Goal: Transaction & Acquisition: Purchase product/service

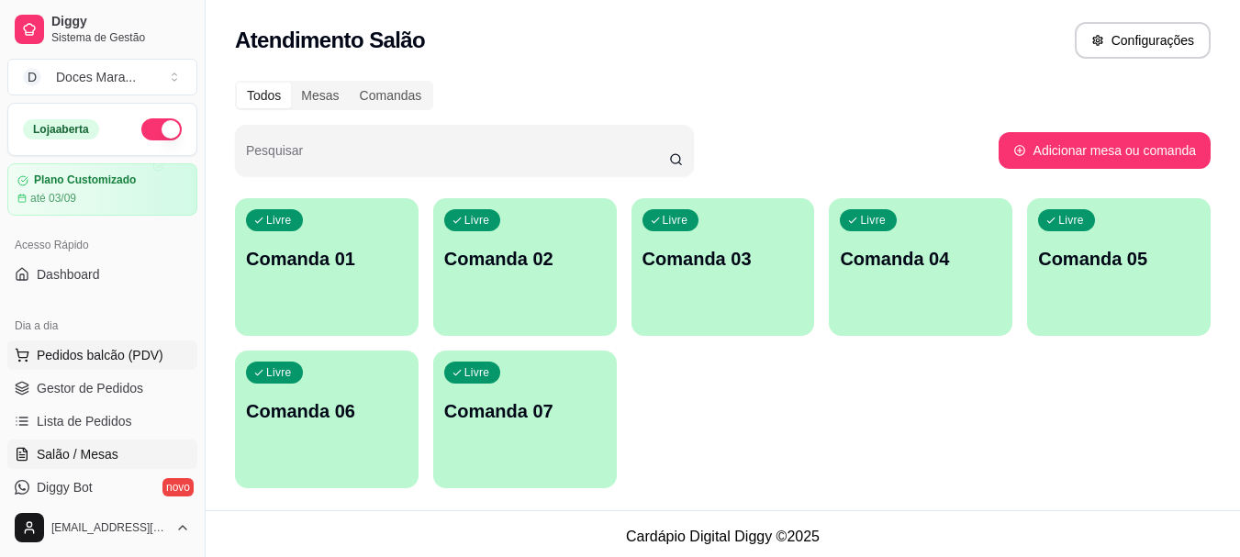
click at [111, 356] on span "Pedidos balcão (PDV)" at bounding box center [100, 355] width 127 height 18
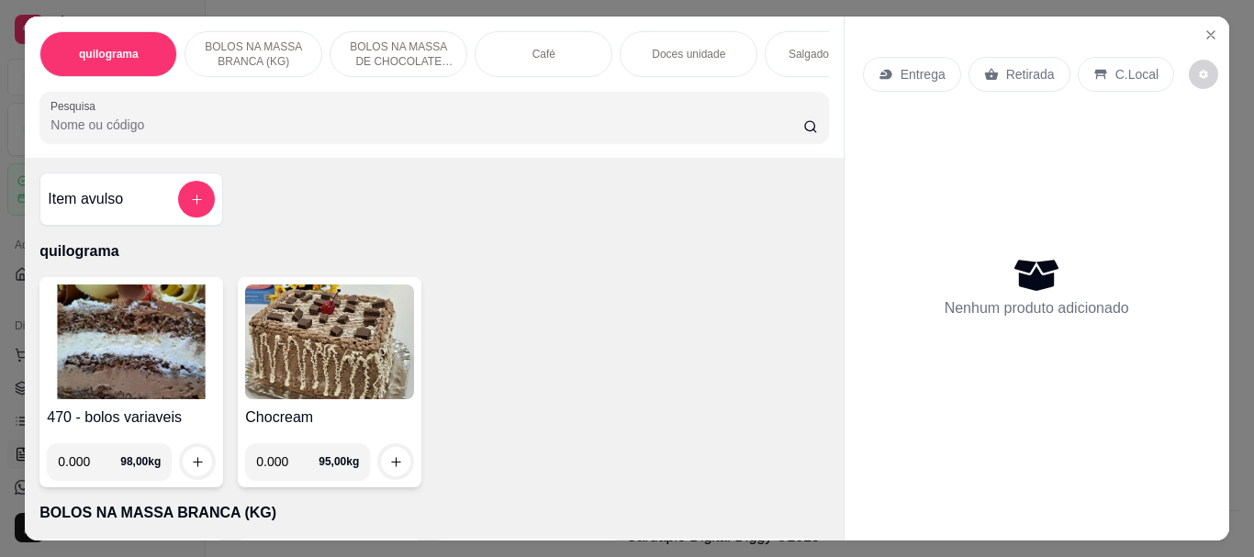
click at [565, 50] on div "Café" at bounding box center [543, 54] width 138 height 46
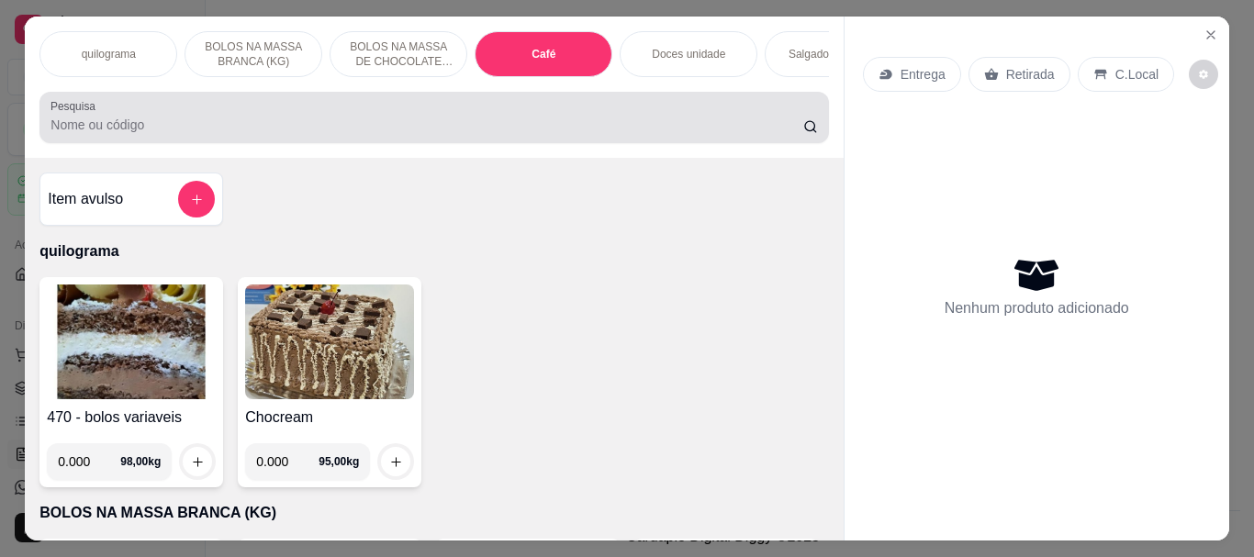
scroll to position [49, 0]
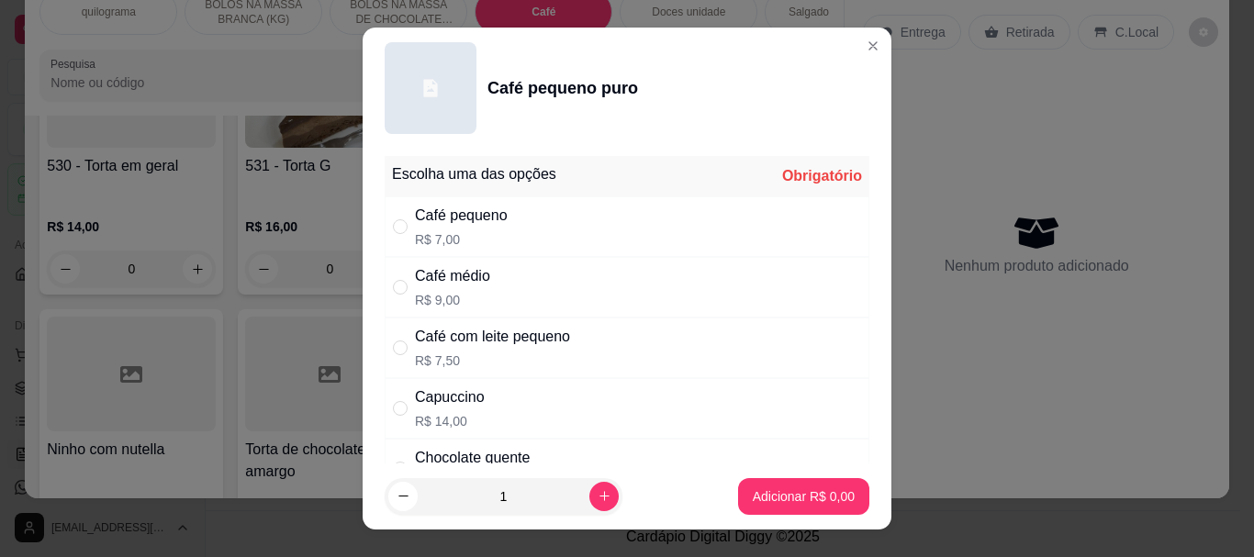
click at [474, 220] on div "Café pequeno" at bounding box center [461, 216] width 93 height 22
radio input "true"
click at [786, 494] on p "Adicionar R$ 7,00" at bounding box center [802, 495] width 99 height 17
type input "1"
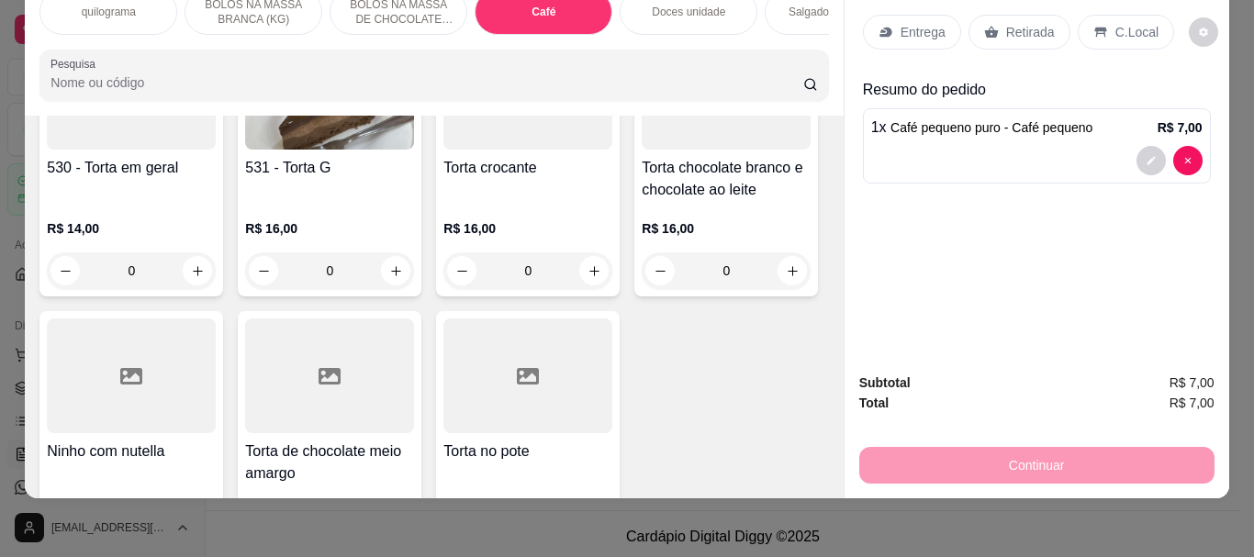
scroll to position [0, 0]
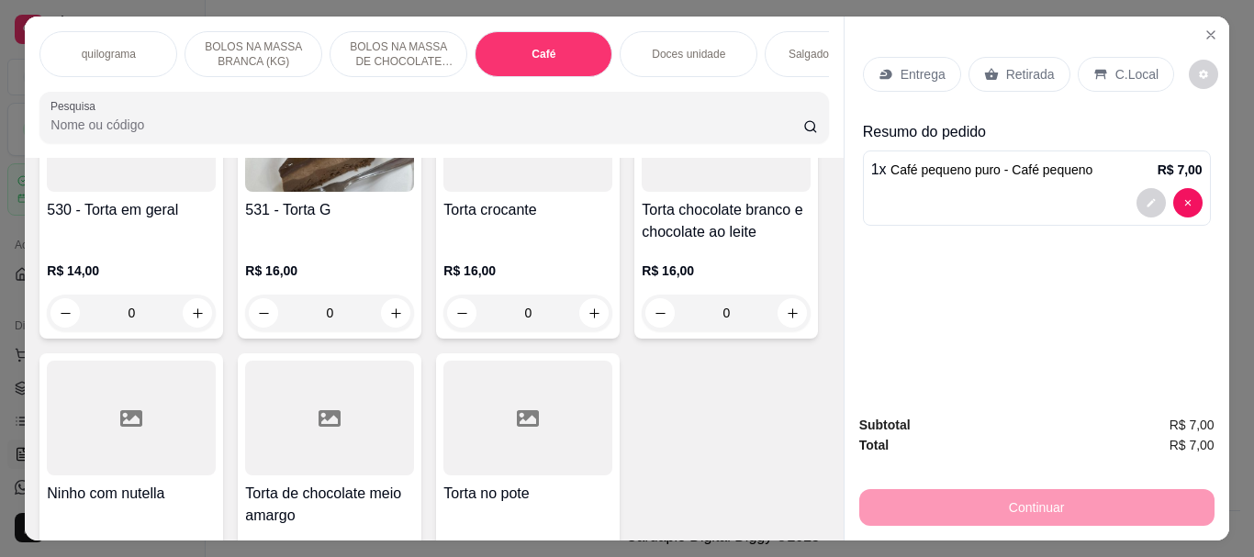
click at [697, 47] on p "Doces unidade" at bounding box center [688, 54] width 73 height 15
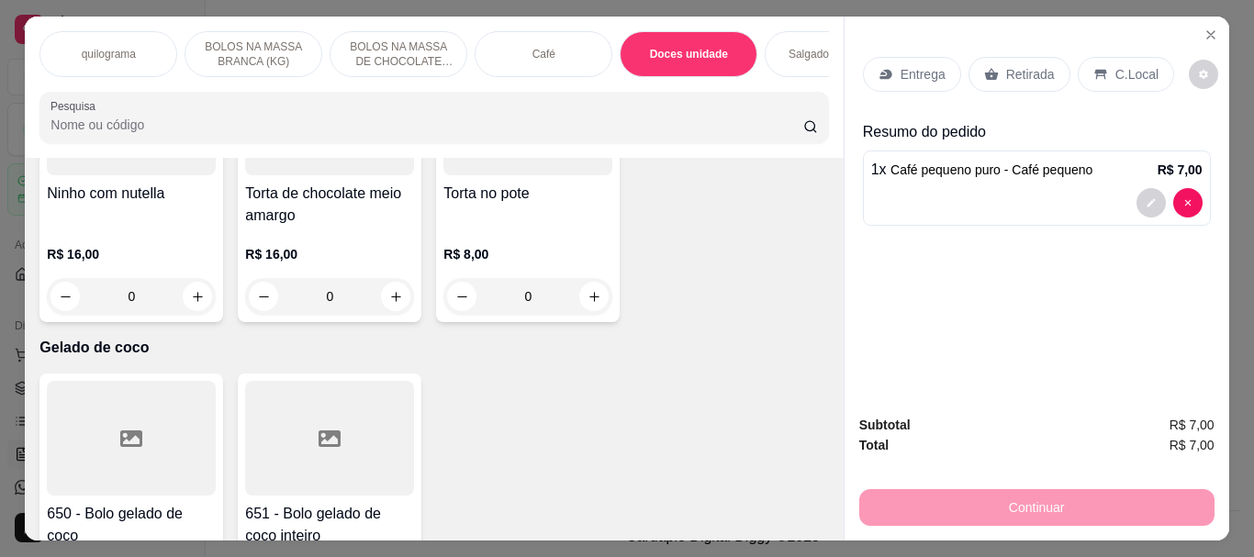
scroll to position [49, 0]
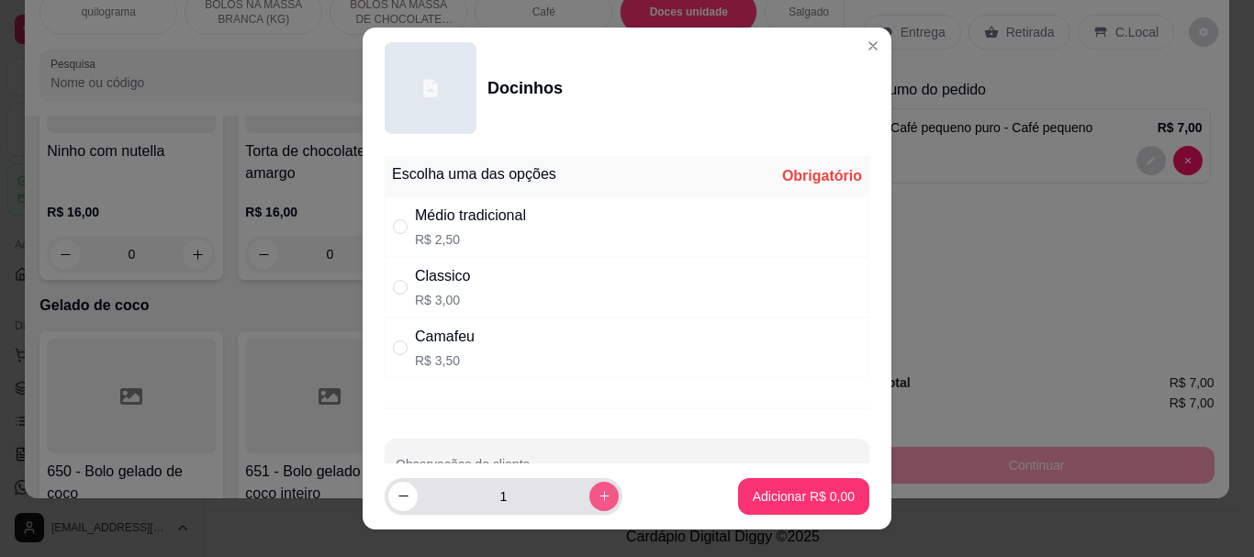
click at [599, 495] on icon "increase-product-quantity" at bounding box center [604, 496] width 10 height 10
type input "2"
click at [495, 215] on div "Médio tradicional" at bounding box center [470, 216] width 111 height 22
radio input "true"
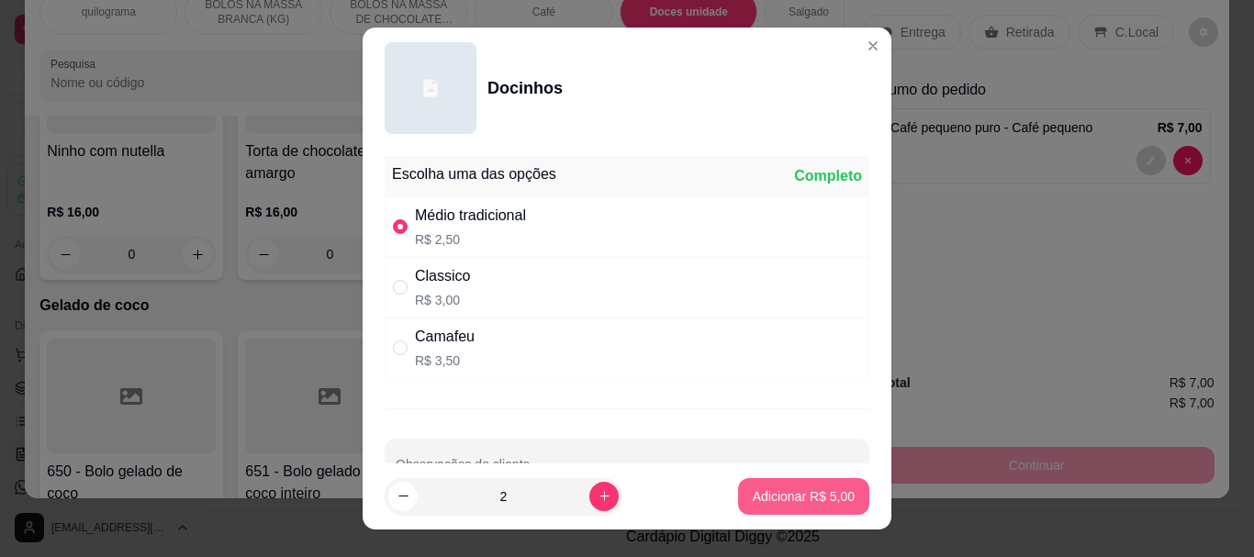
click at [804, 494] on p "Adicionar R$ 5,00" at bounding box center [804, 496] width 102 height 18
type input "2"
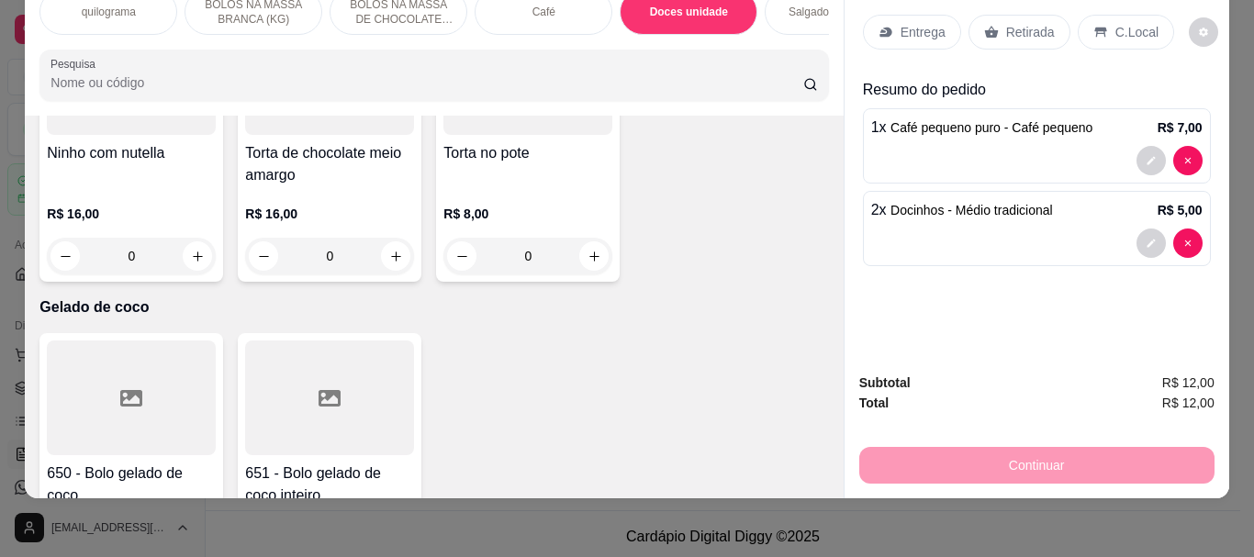
click at [1129, 23] on p "C.Local" at bounding box center [1136, 32] width 43 height 18
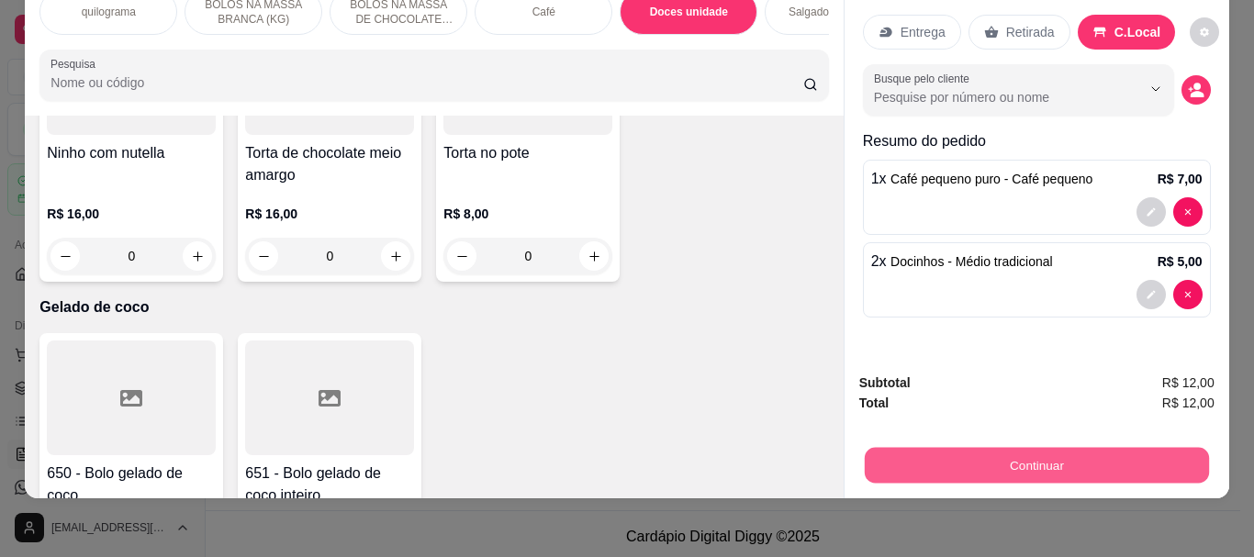
click at [1043, 447] on button "Continuar" at bounding box center [1036, 465] width 344 height 36
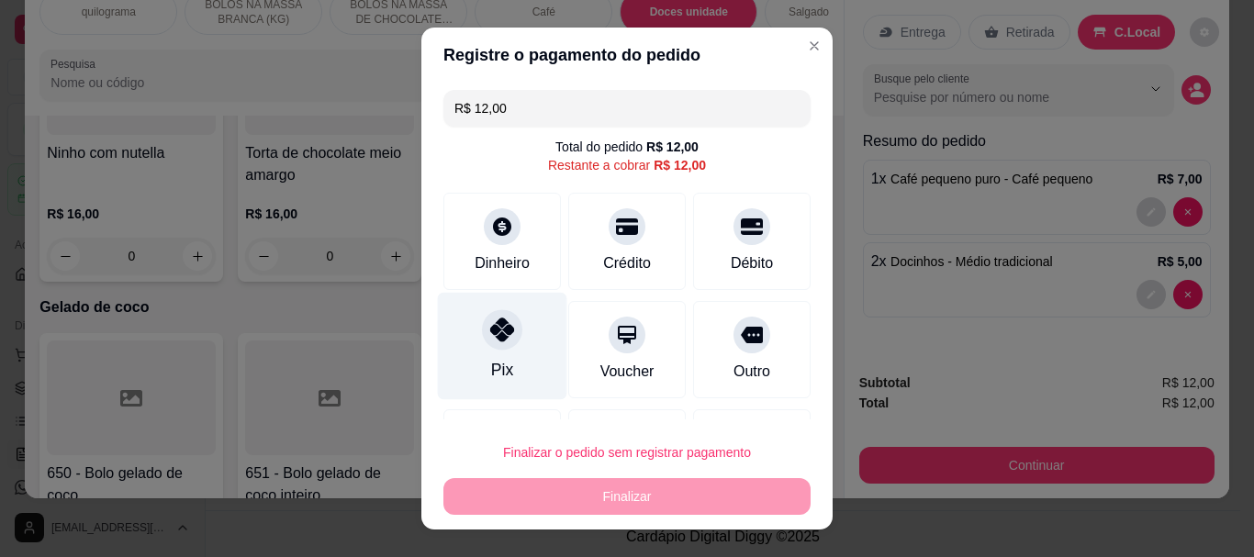
click at [496, 351] on div "Pix" at bounding box center [502, 346] width 129 height 107
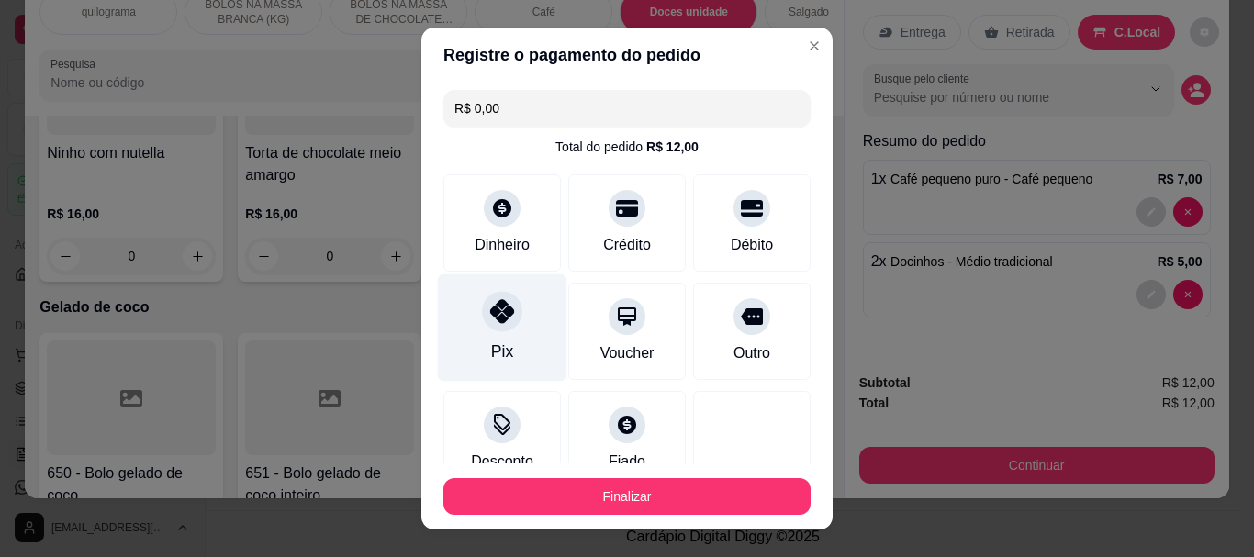
type input "R$ 0,00"
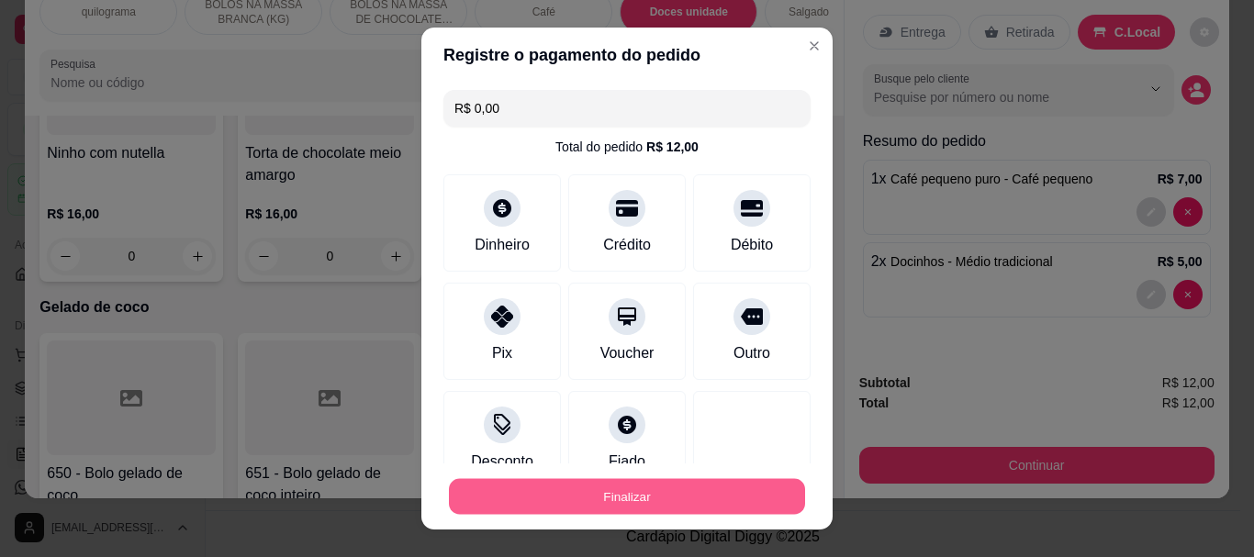
click at [587, 496] on button "Finalizar" at bounding box center [627, 496] width 356 height 36
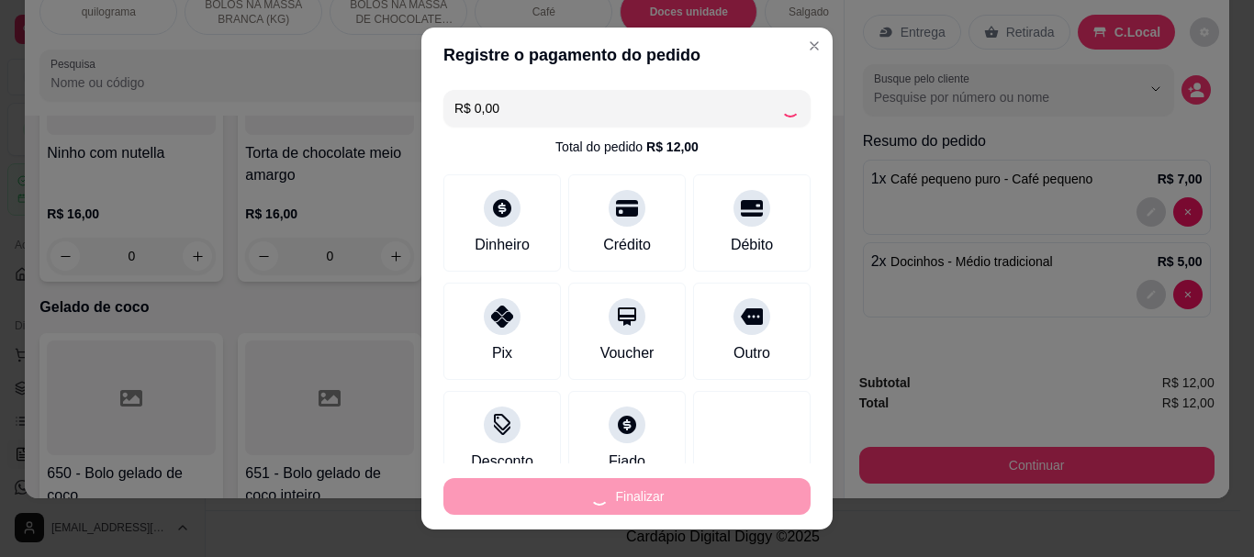
type input "0"
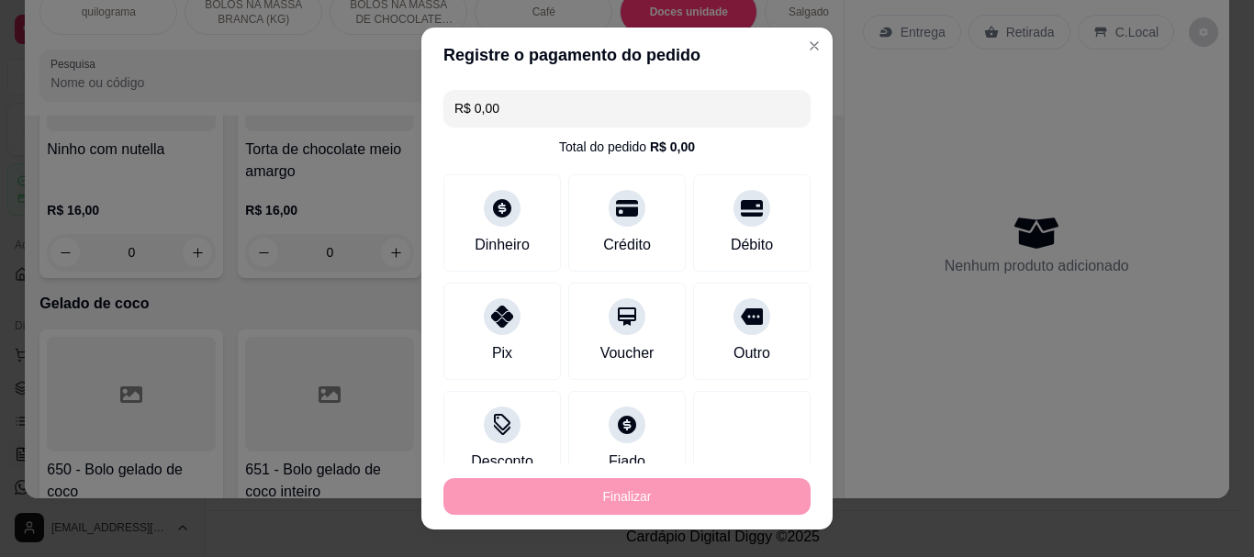
type input "-R$ 12,00"
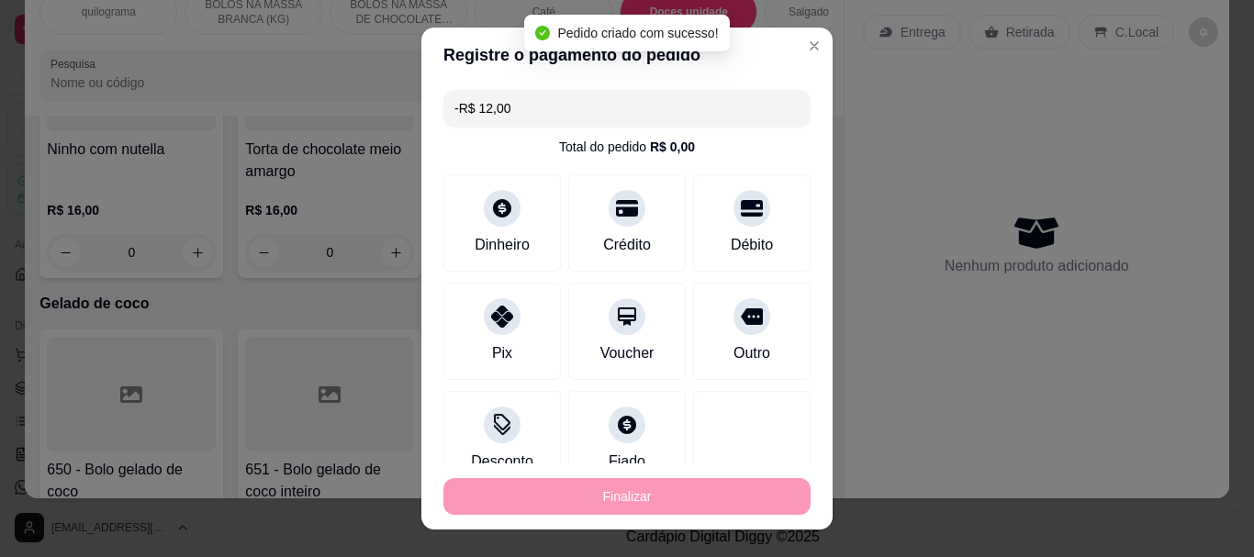
scroll to position [6799, 0]
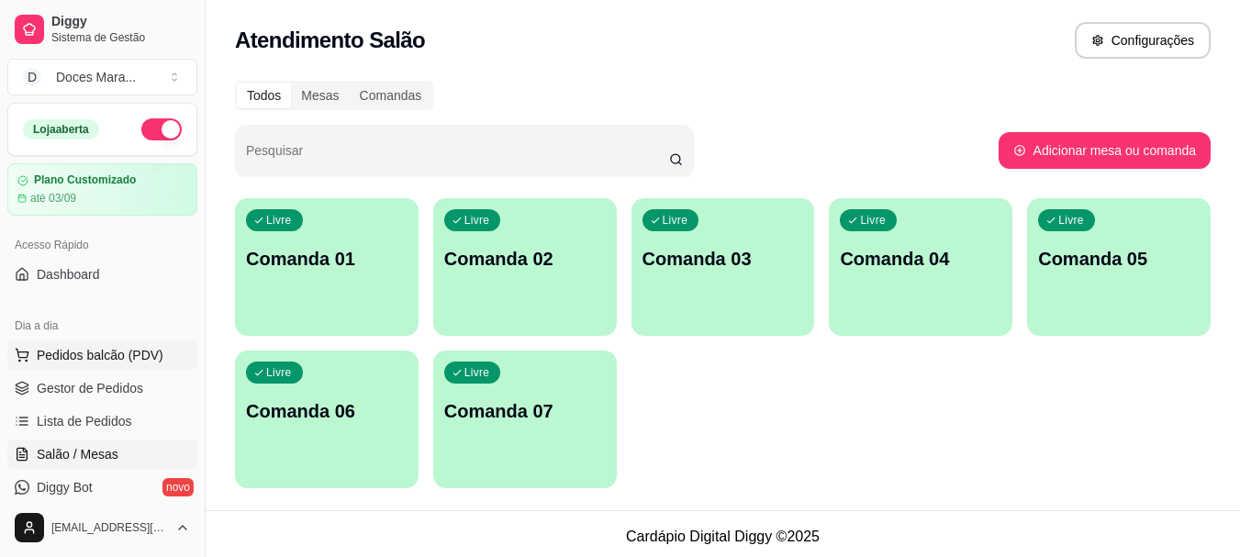
click at [89, 352] on span "Pedidos balcão (PDV)" at bounding box center [100, 355] width 127 height 18
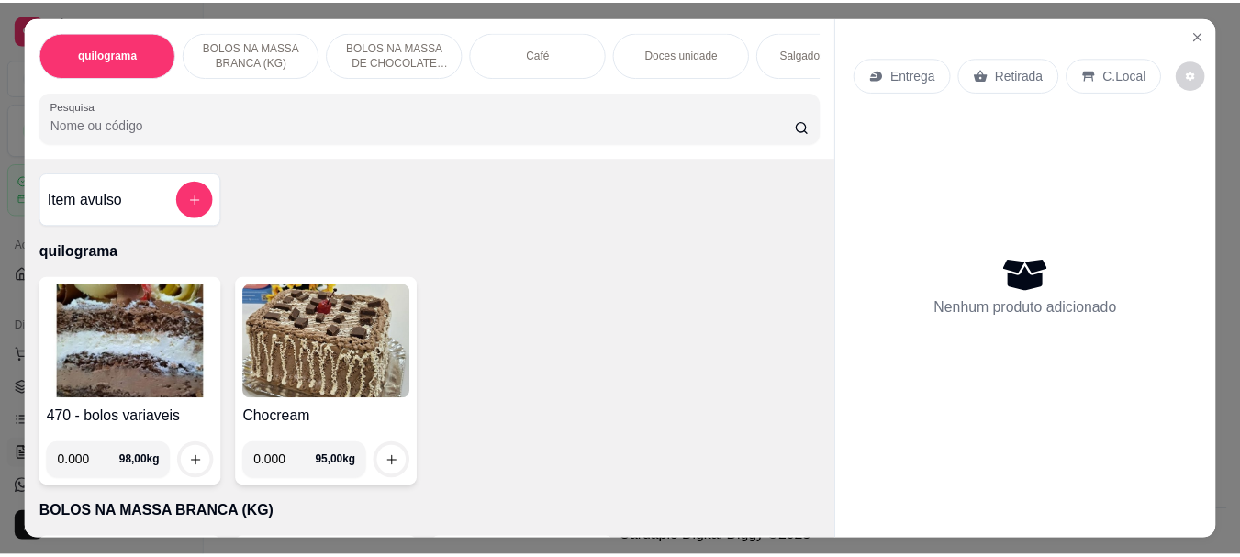
scroll to position [275, 0]
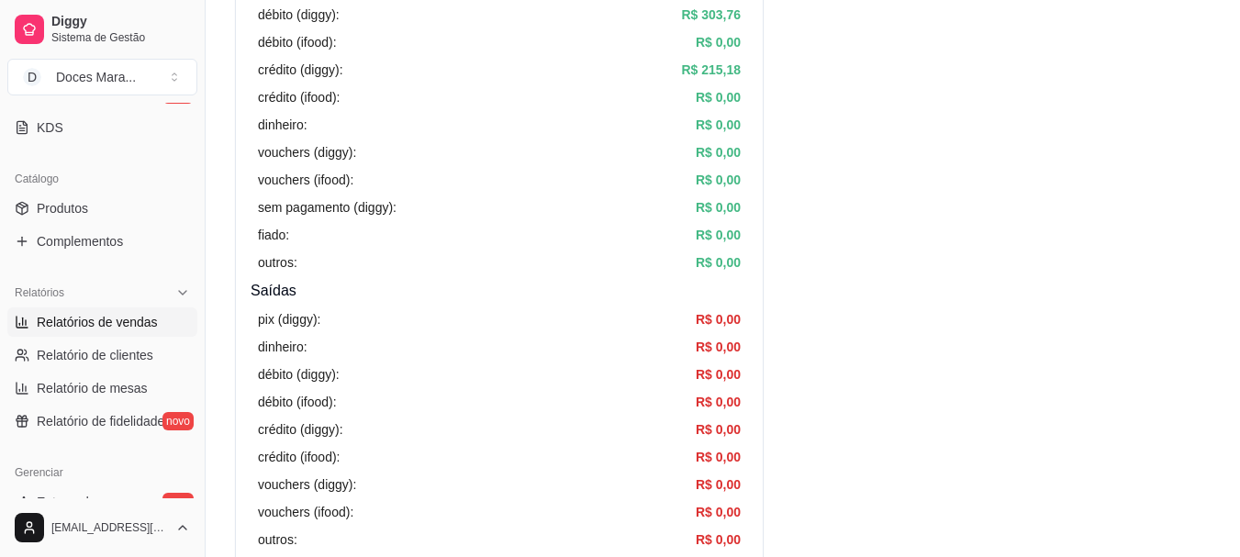
scroll to position [459, 0]
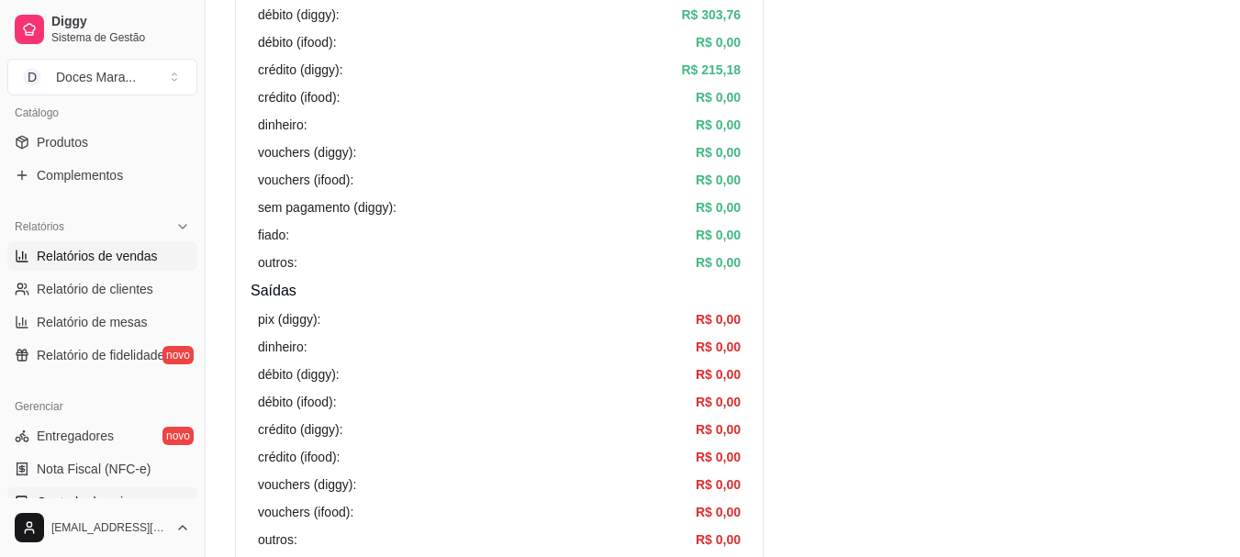
click at [111, 248] on span "Relatórios de vendas" at bounding box center [97, 256] width 121 height 18
select select "ALL"
select select "0"
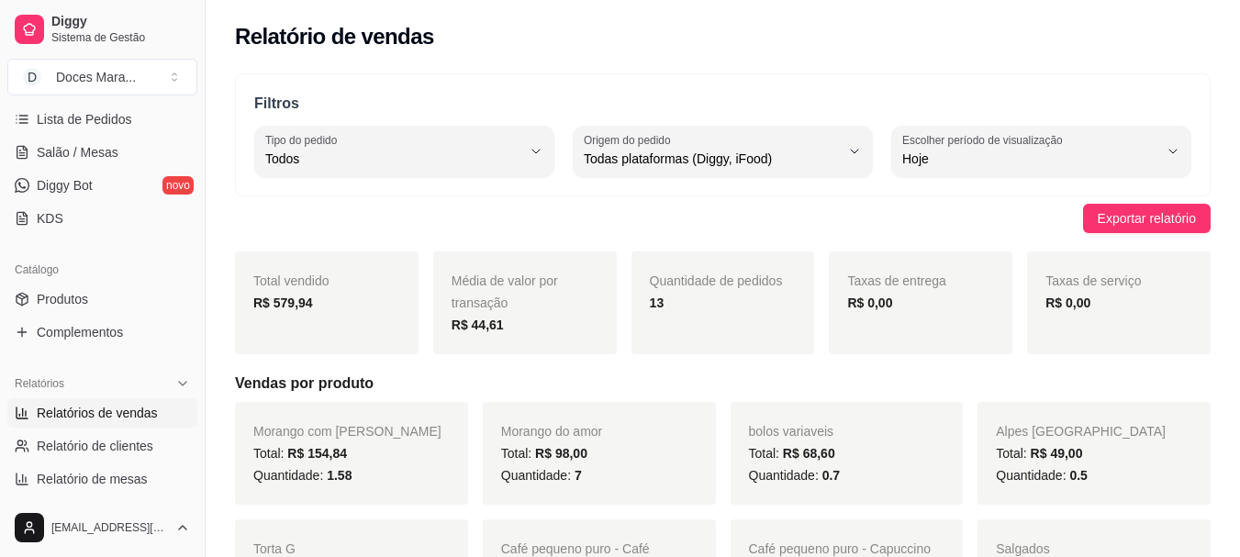
scroll to position [275, 0]
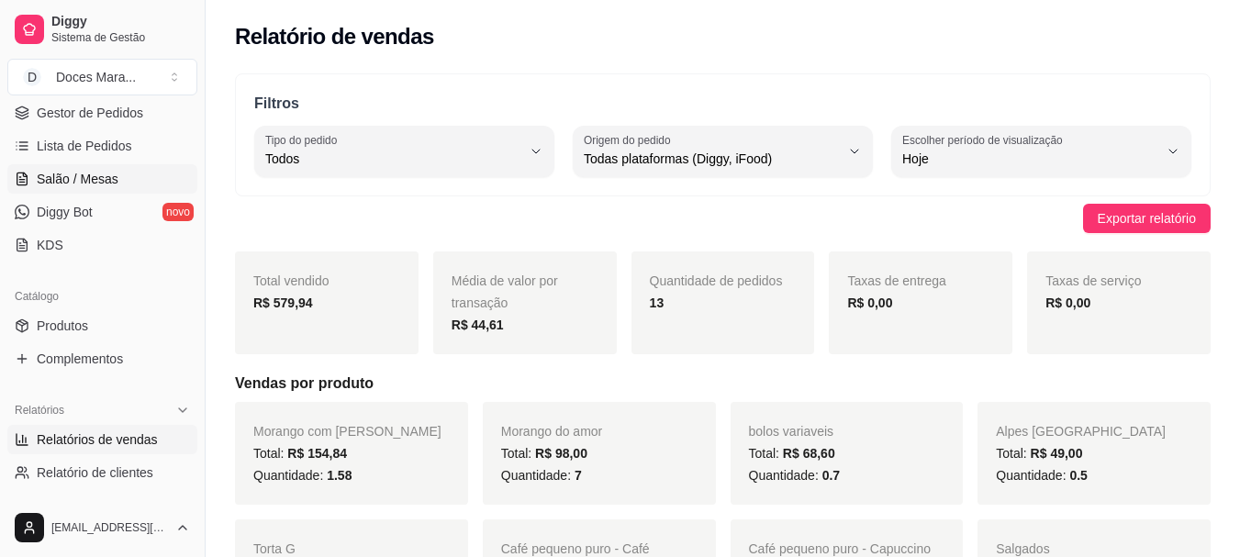
click at [98, 179] on span "Salão / Mesas" at bounding box center [78, 179] width 82 height 18
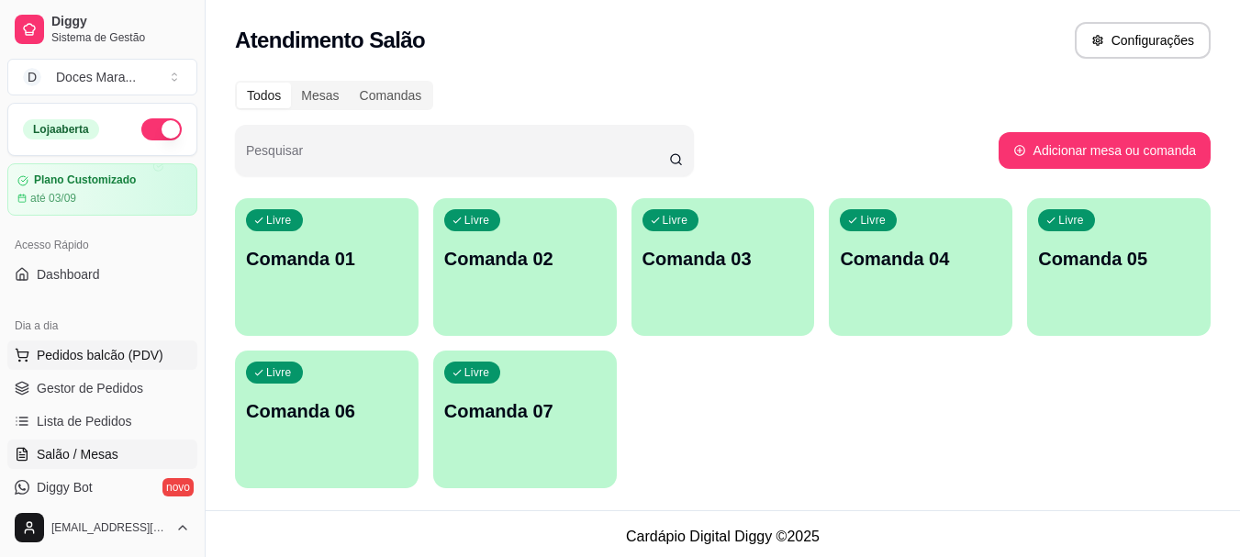
click at [86, 356] on span "Pedidos balcão (PDV)" at bounding box center [100, 355] width 127 height 18
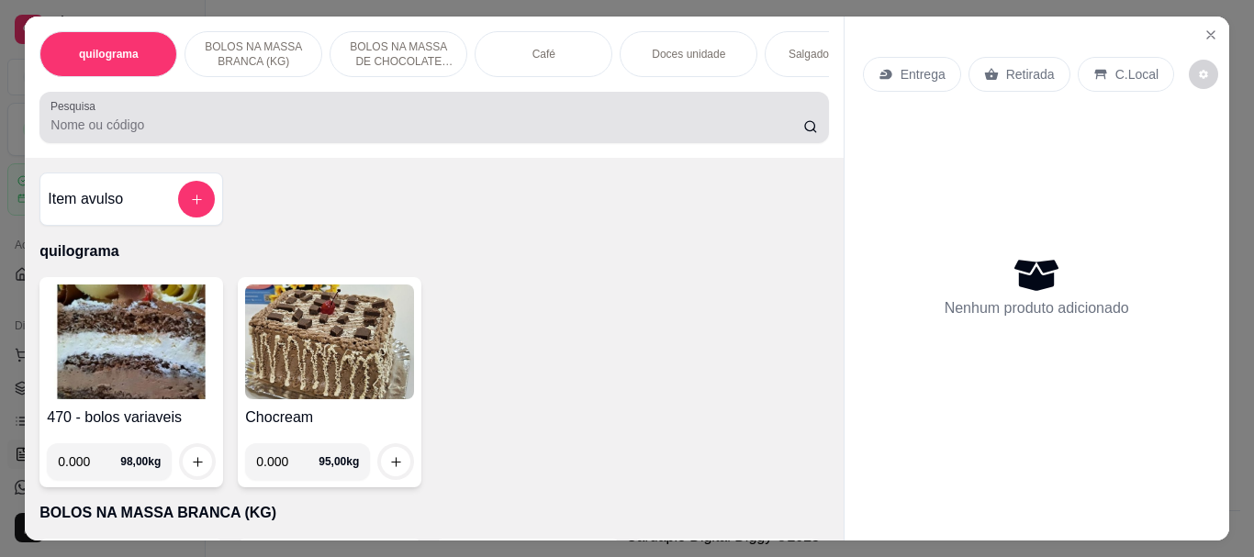
click at [58, 114] on label "Pesquisa" at bounding box center [75, 106] width 51 height 16
click at [58, 118] on input "Pesquisa" at bounding box center [426, 125] width 753 height 18
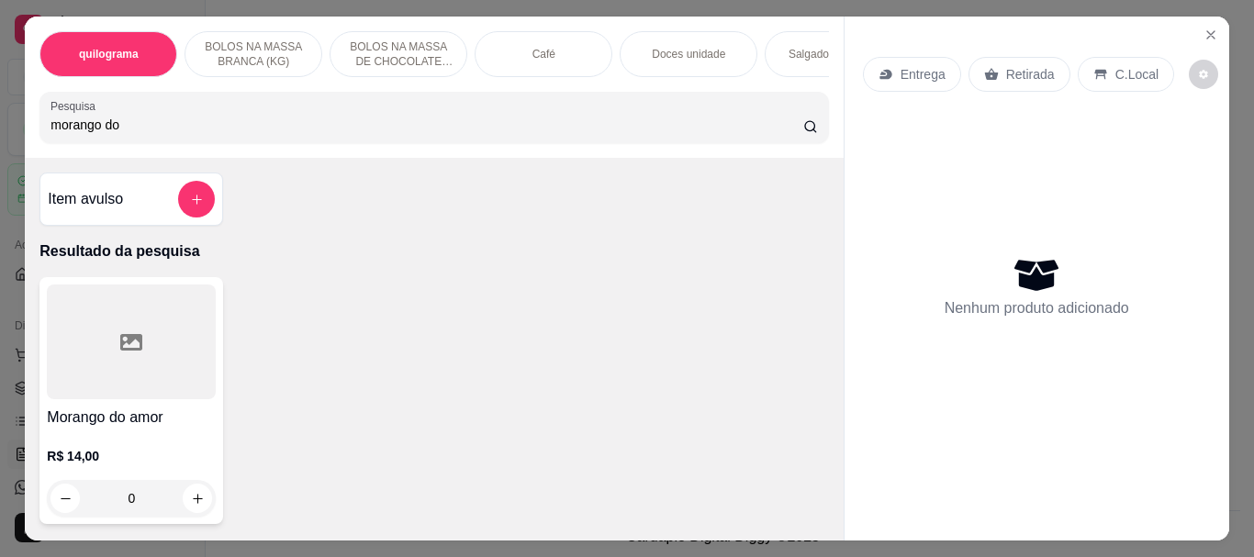
type input "morango do"
click at [133, 353] on icon at bounding box center [131, 342] width 22 height 22
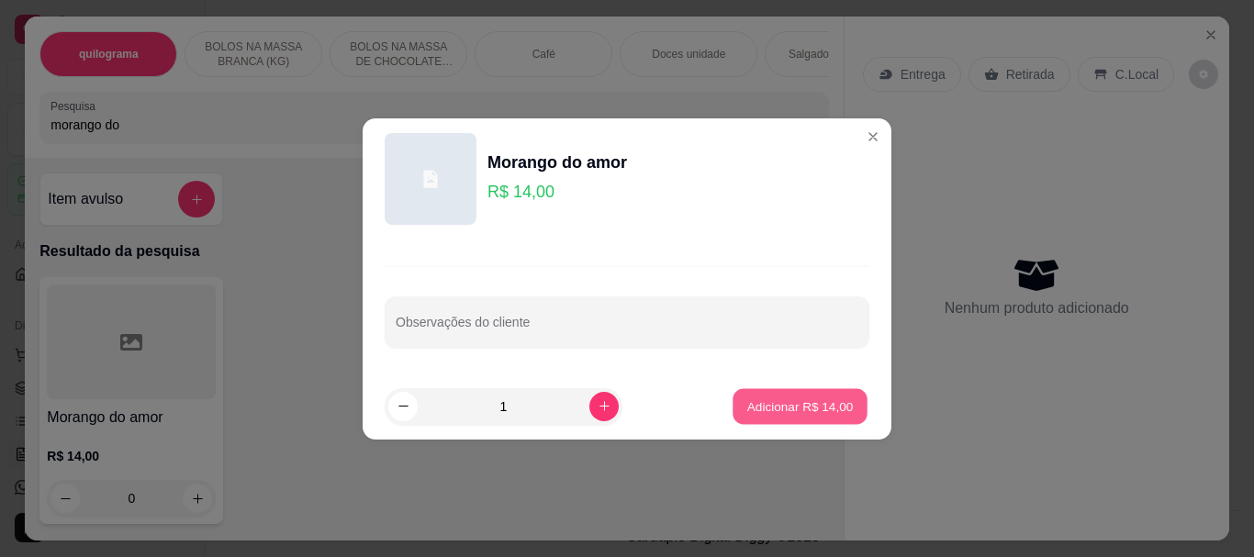
click at [801, 409] on p "Adicionar R$ 14,00" at bounding box center [800, 405] width 106 height 17
type input "1"
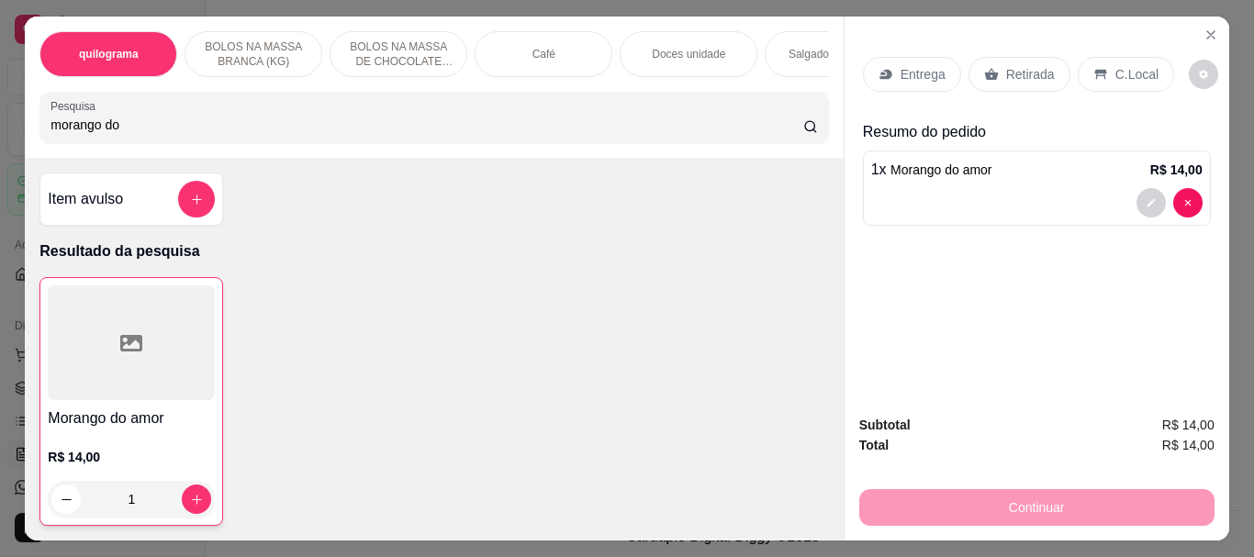
click at [1018, 67] on p "Retirada" at bounding box center [1030, 74] width 49 height 18
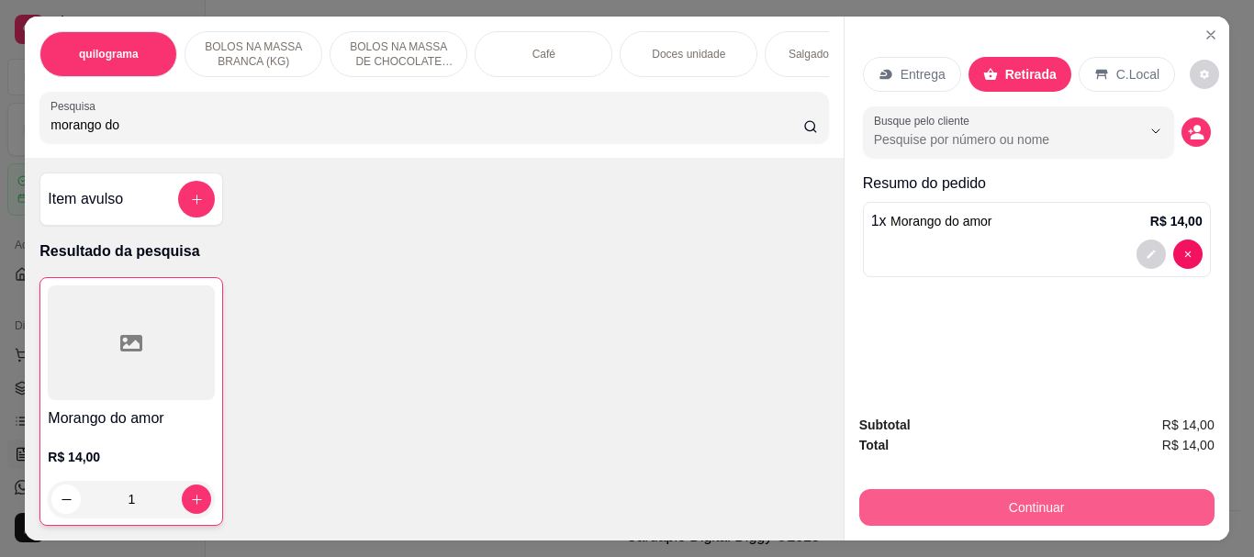
click at [1028, 501] on button "Continuar" at bounding box center [1036, 507] width 355 height 37
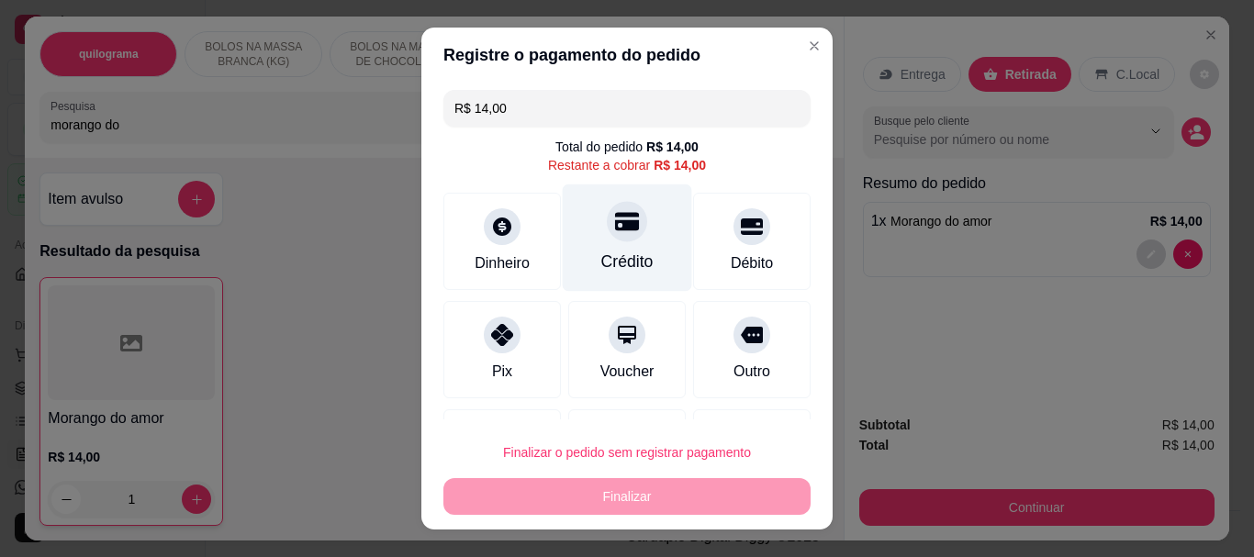
click at [612, 258] on div "Crédito" at bounding box center [627, 263] width 52 height 24
type input "R$ 0,00"
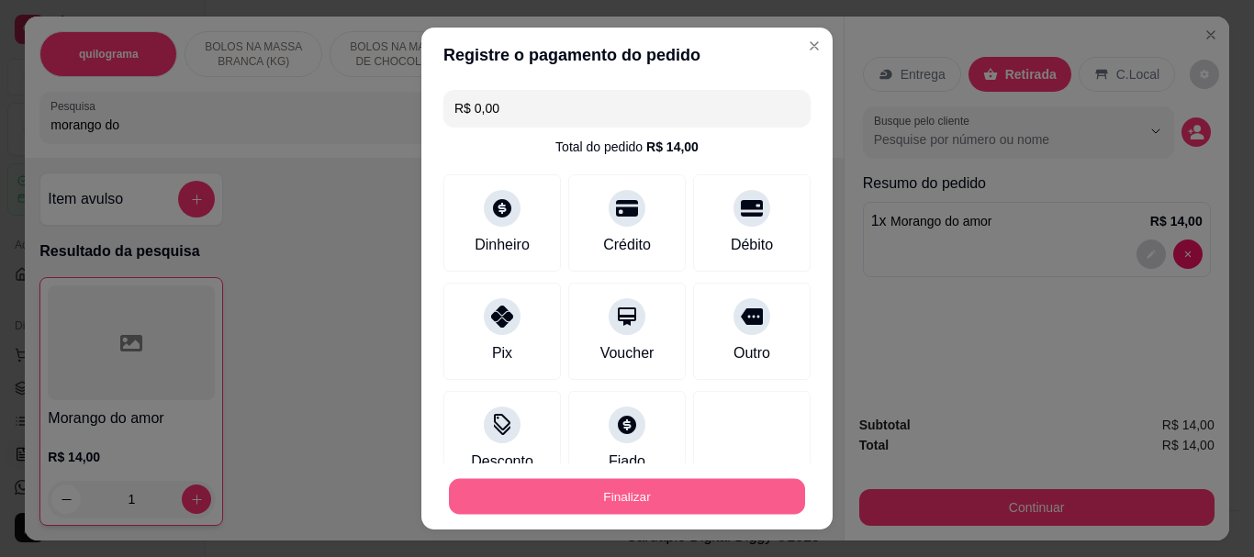
click at [615, 495] on button "Finalizar" at bounding box center [627, 496] width 356 height 36
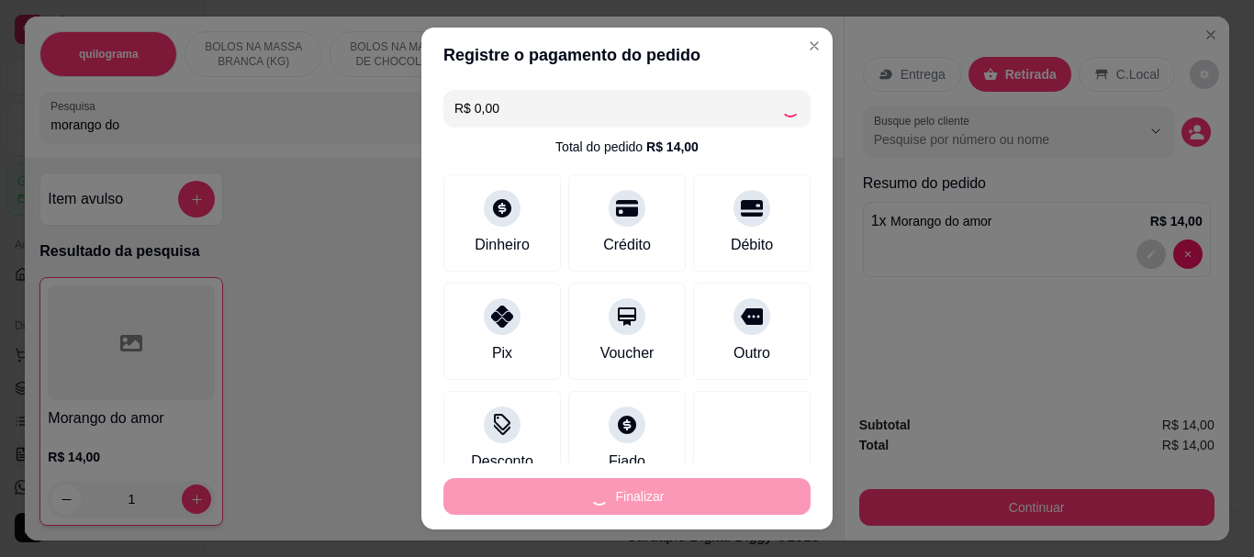
type input "0"
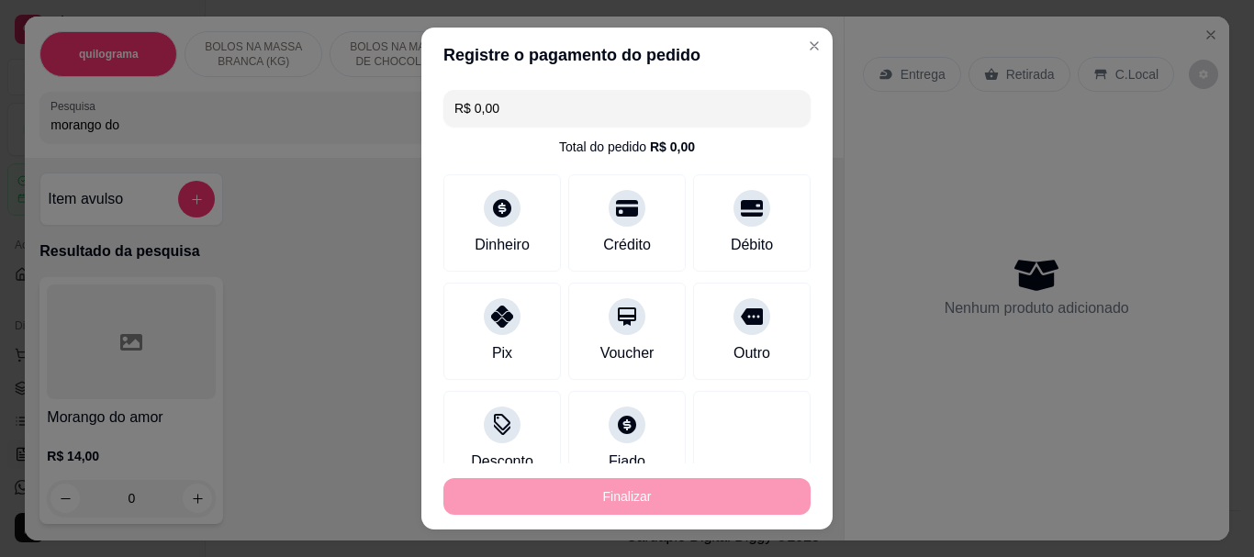
type input "-R$ 14,00"
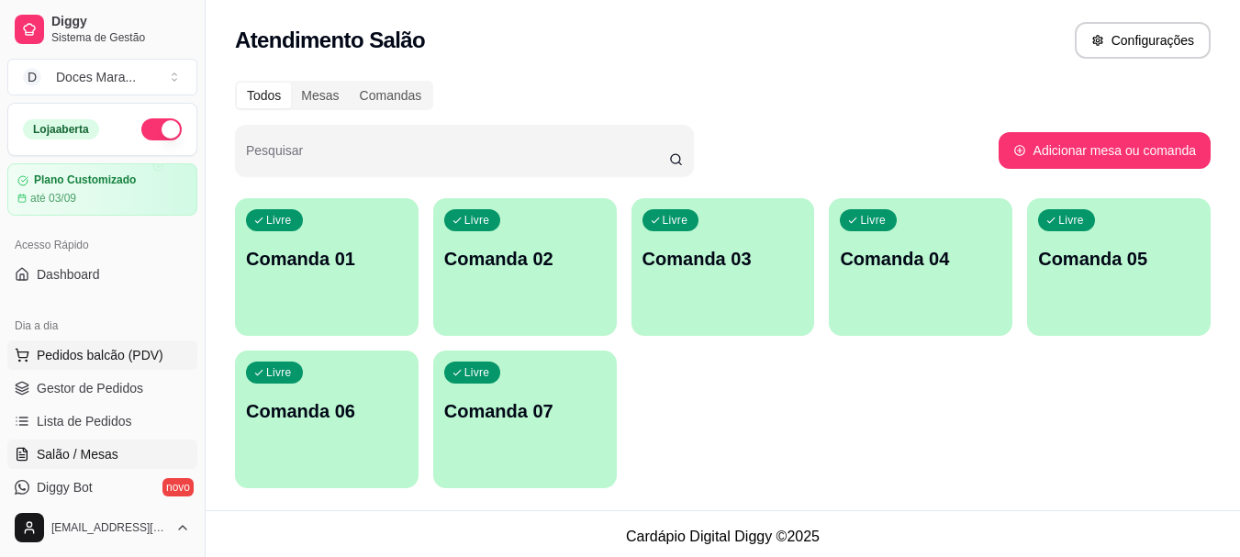
click at [71, 352] on span "Pedidos balcão (PDV)" at bounding box center [100, 355] width 127 height 18
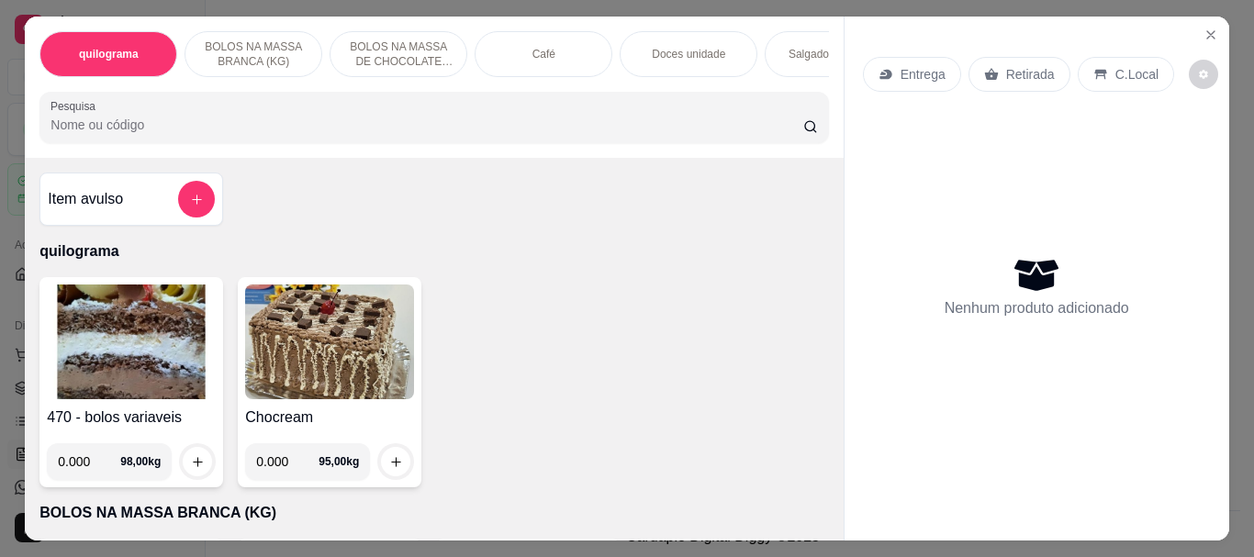
click at [88, 133] on input "Pesquisa" at bounding box center [426, 125] width 753 height 18
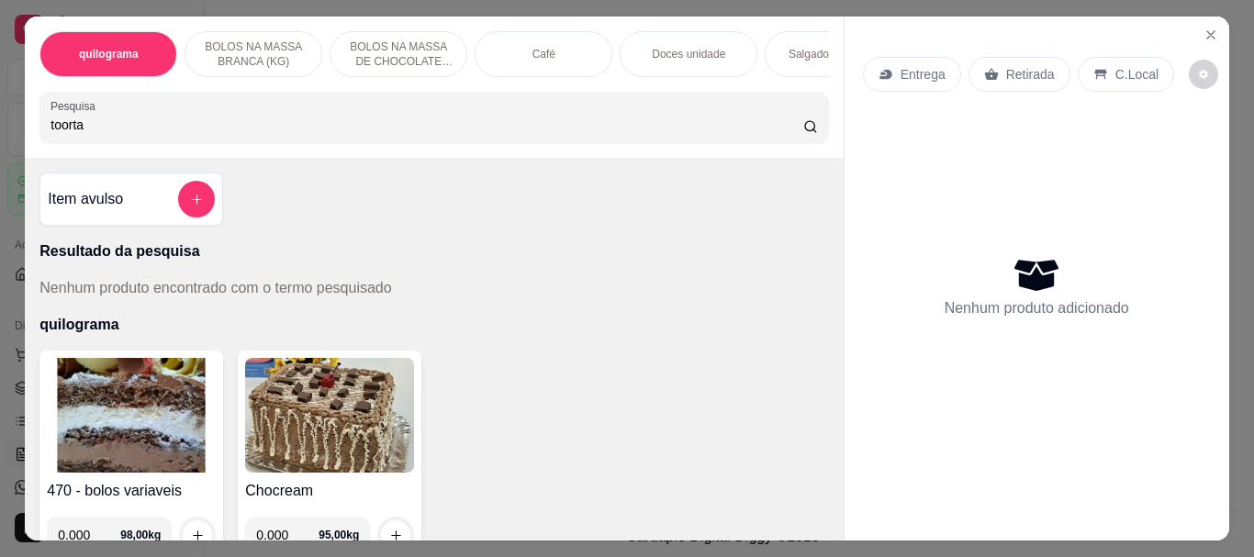
click at [61, 133] on input "toorta" at bounding box center [426, 125] width 753 height 18
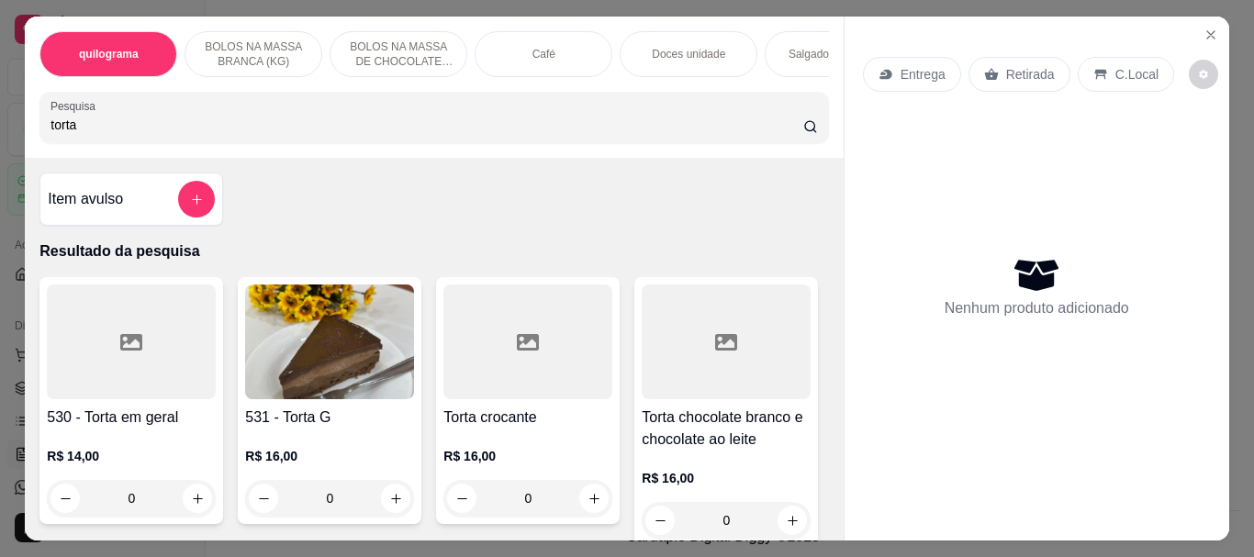
type input "torta"
click at [245, 344] on img at bounding box center [329, 341] width 169 height 115
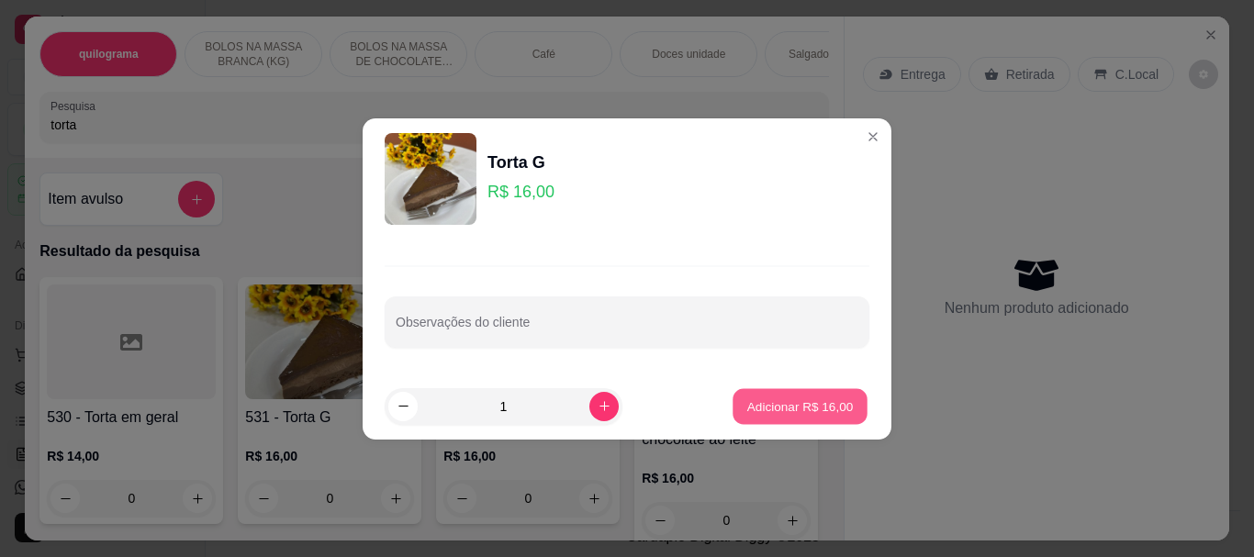
click at [798, 407] on p "Adicionar R$ 16,00" at bounding box center [800, 405] width 106 height 17
type input "1"
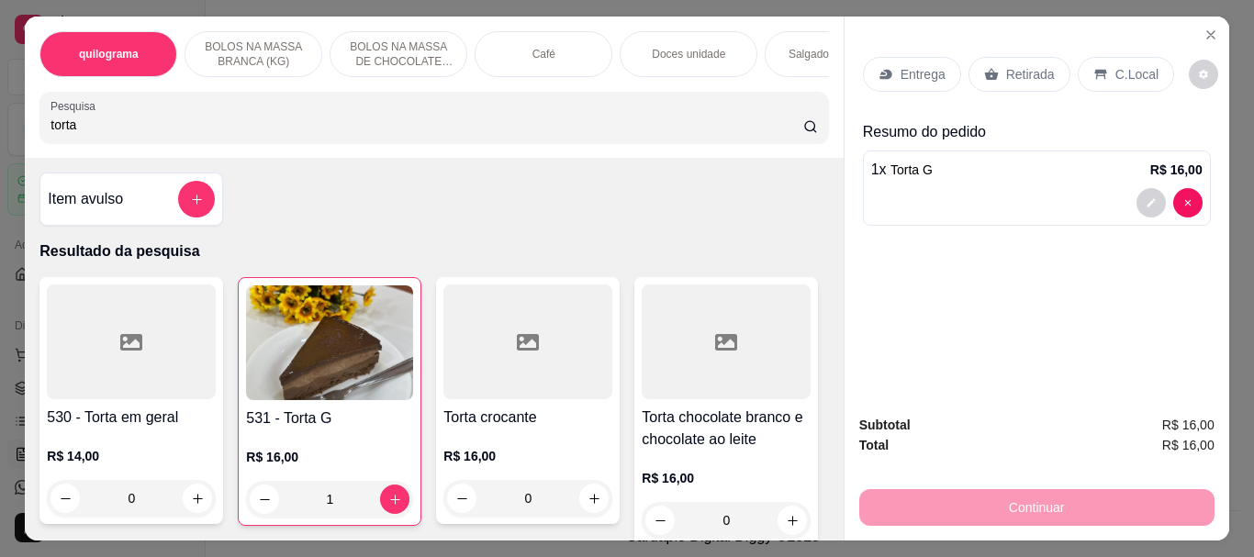
click at [516, 56] on div "Café" at bounding box center [543, 54] width 138 height 46
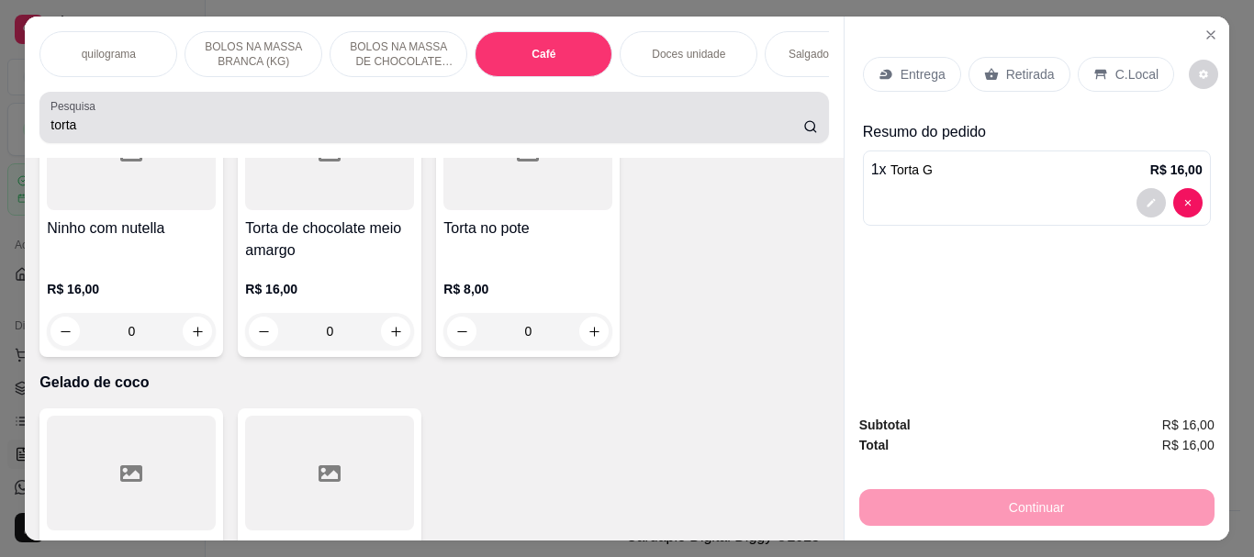
scroll to position [49, 0]
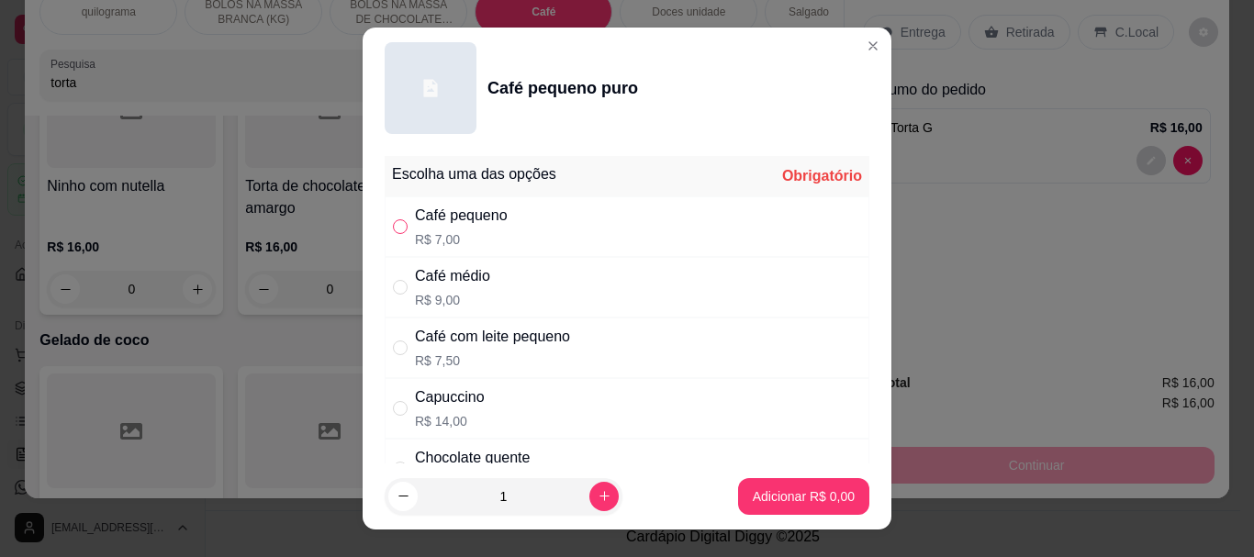
click at [396, 224] on input "" at bounding box center [400, 226] width 15 height 15
radio input "true"
click at [807, 502] on p "Adicionar R$ 7,00" at bounding box center [804, 496] width 102 height 18
type input "1"
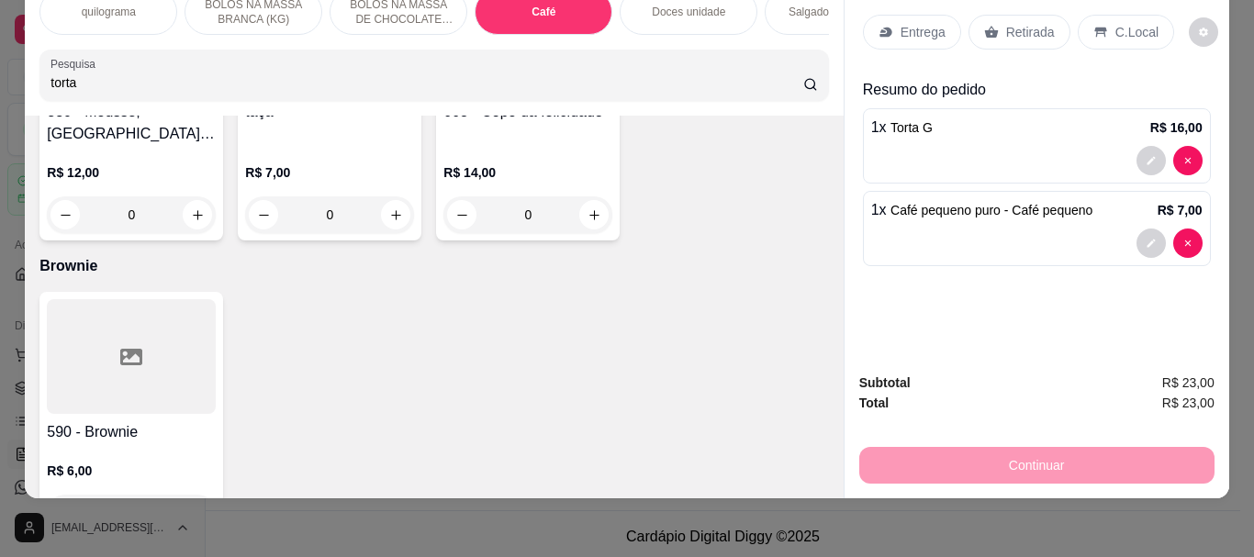
scroll to position [0, 0]
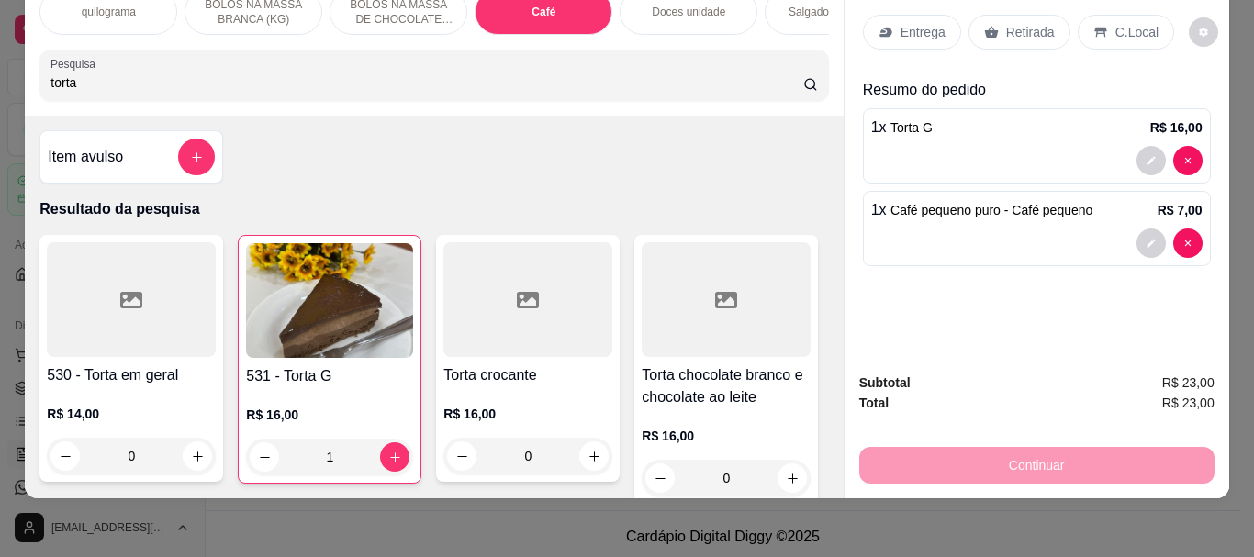
click at [118, 255] on div at bounding box center [131, 299] width 169 height 115
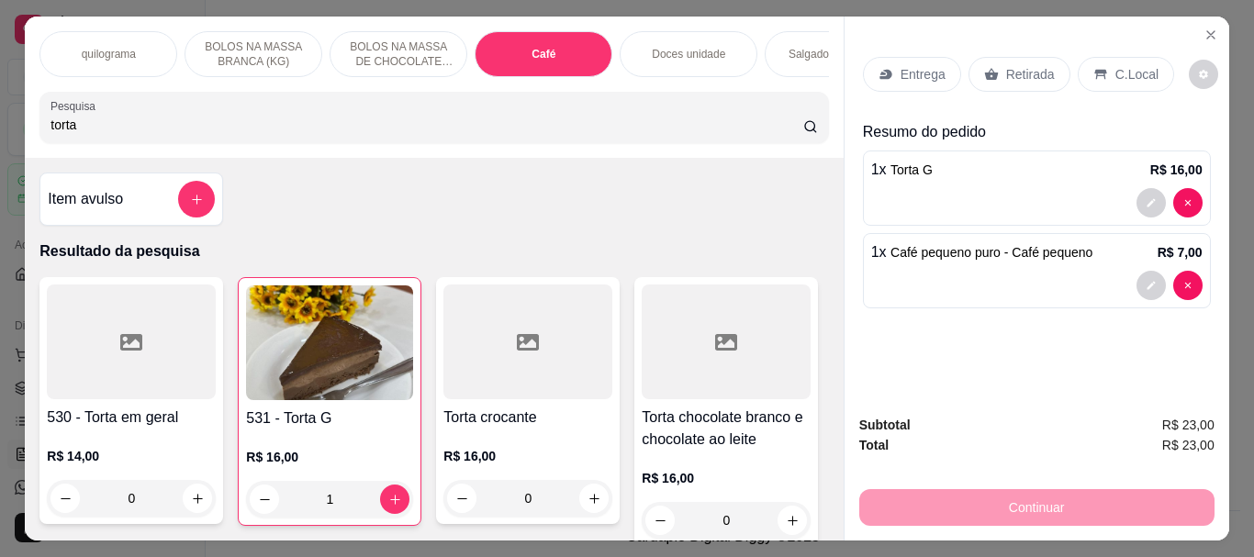
click at [1016, 68] on p "Retirada" at bounding box center [1030, 74] width 49 height 18
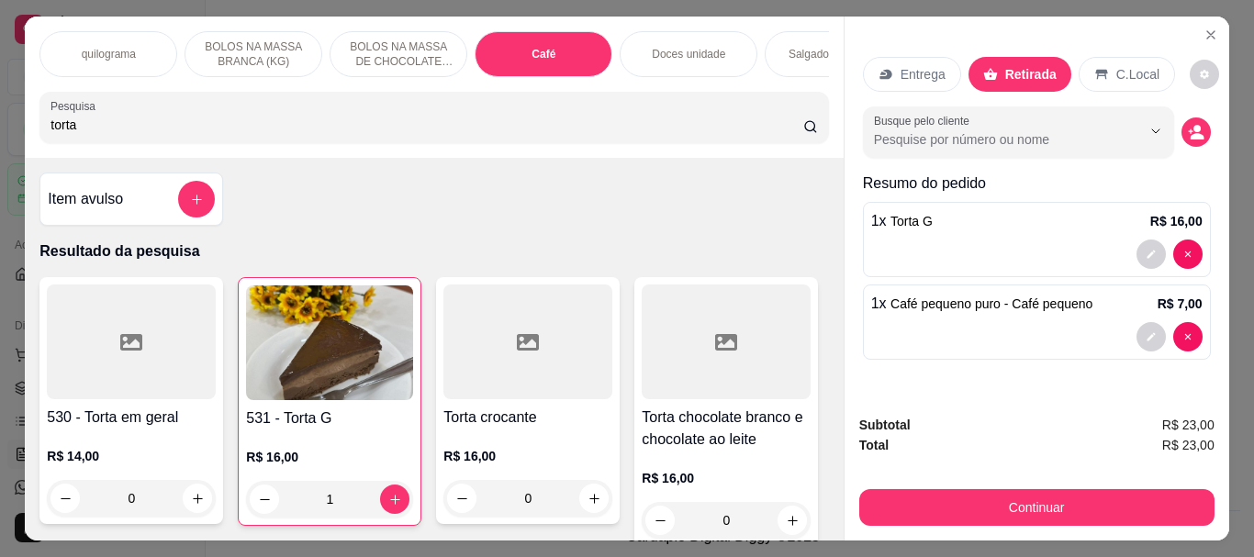
click at [1116, 74] on p "C.Local" at bounding box center [1137, 74] width 43 height 18
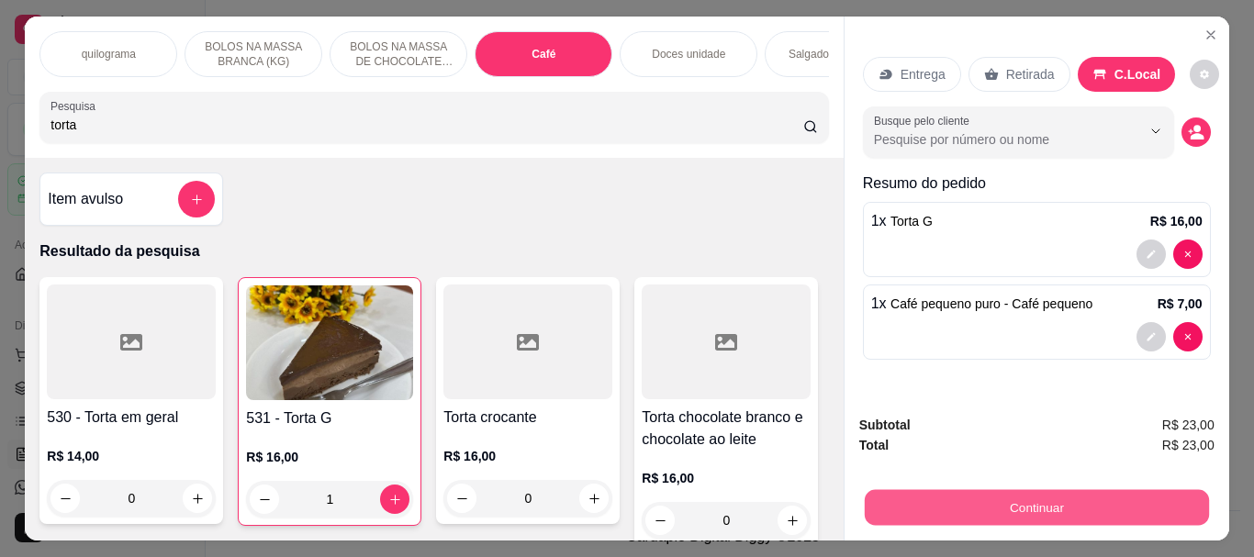
click at [1036, 508] on button "Continuar" at bounding box center [1036, 507] width 344 height 36
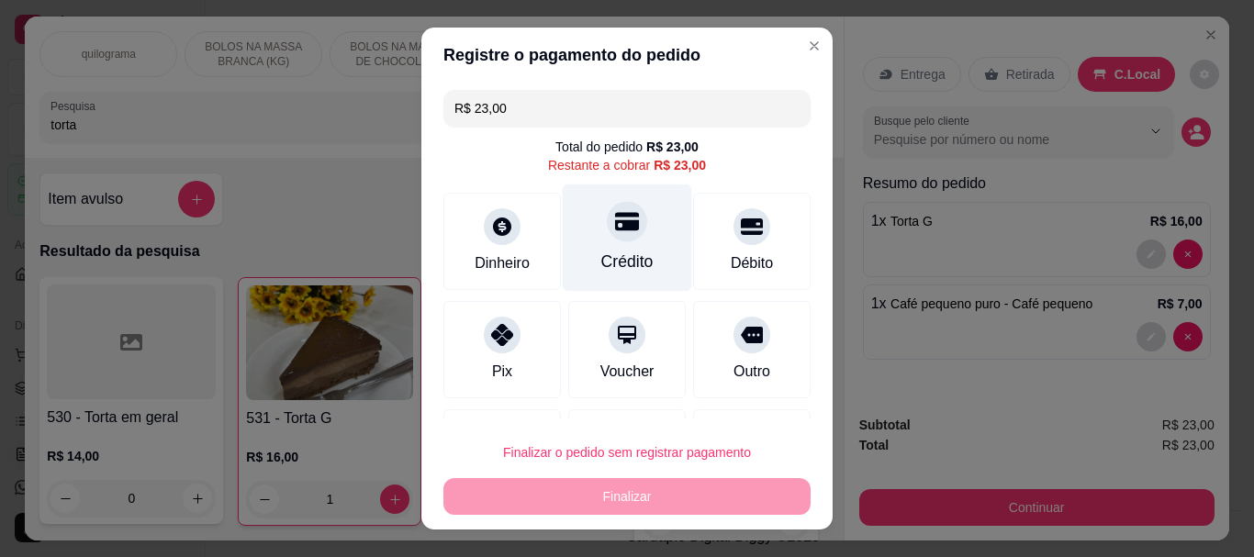
click at [601, 253] on div "Crédito" at bounding box center [627, 263] width 52 height 24
type input "R$ 0,00"
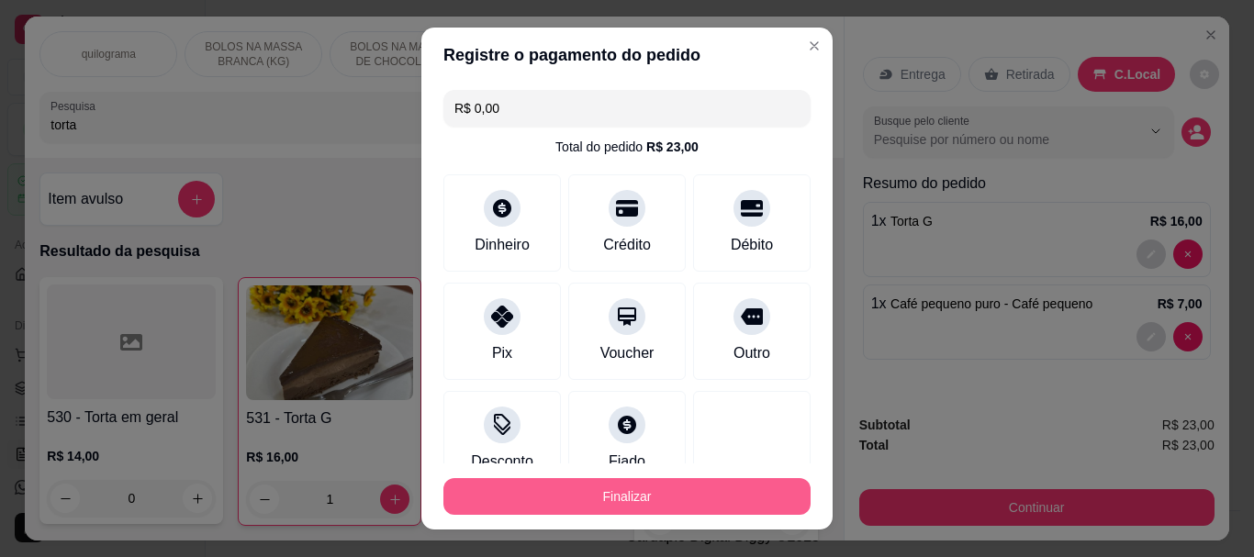
click at [579, 491] on button "Finalizar" at bounding box center [626, 496] width 367 height 37
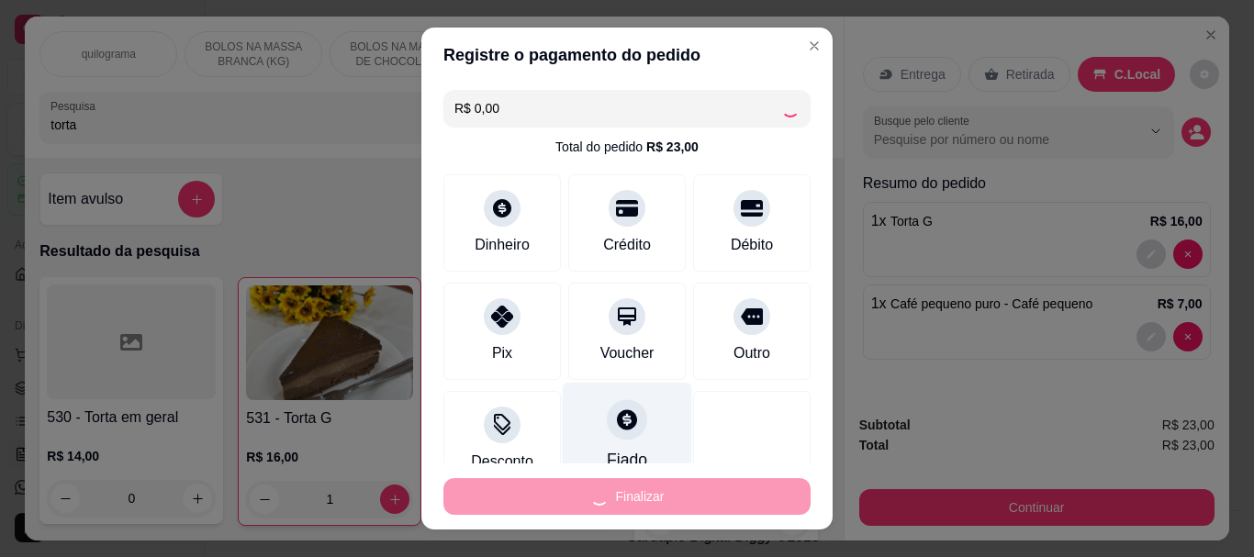
type input "0"
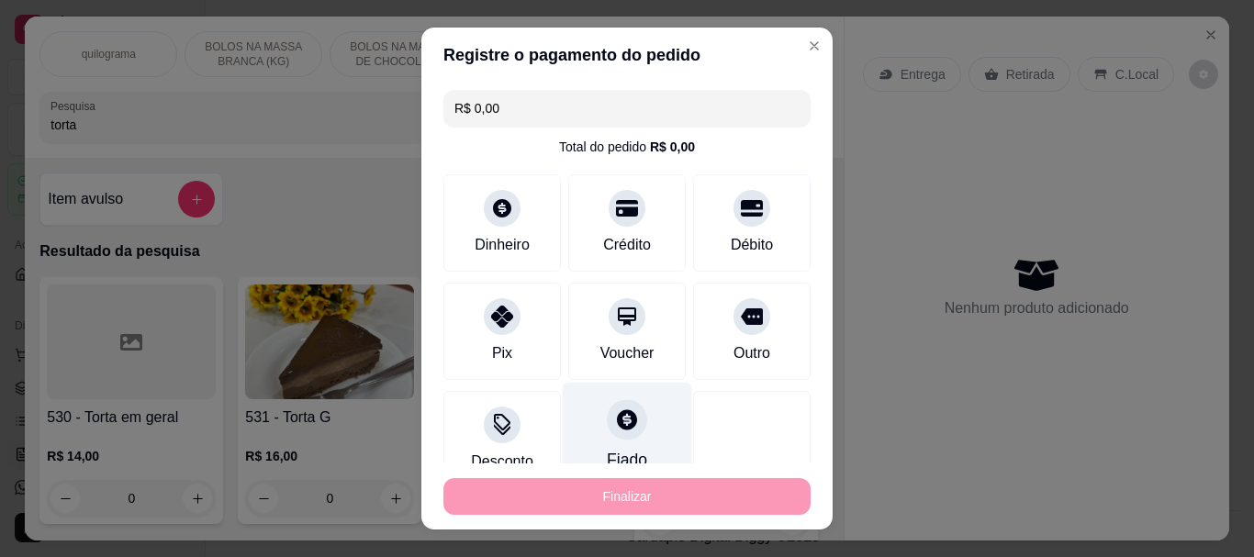
type input "-R$ 23,00"
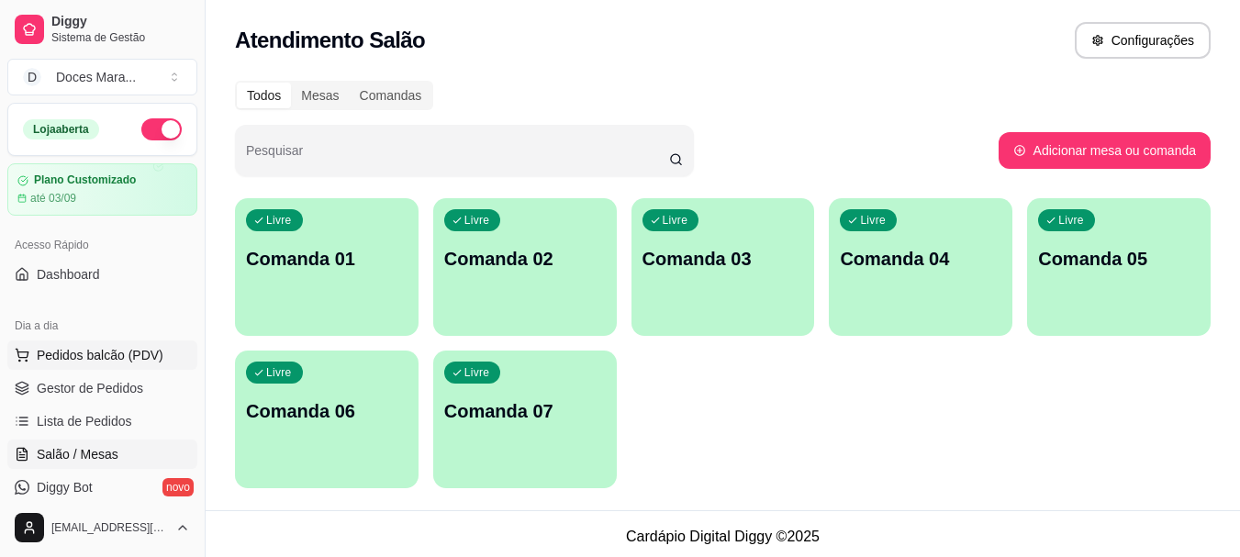
click at [58, 353] on span "Pedidos balcão (PDV)" at bounding box center [100, 355] width 127 height 18
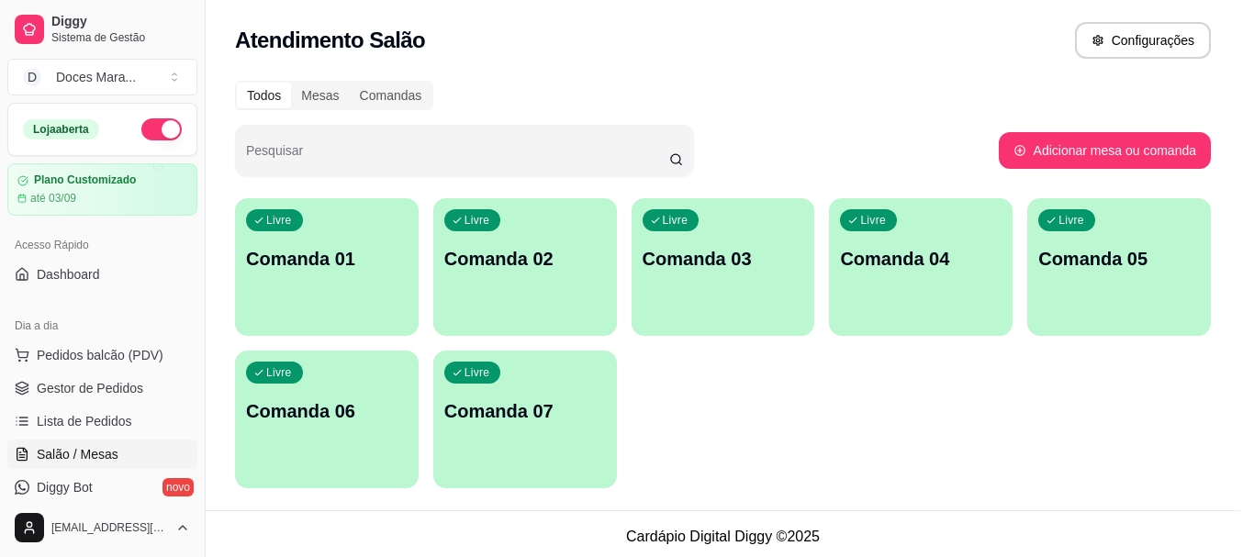
click at [113, 357] on img at bounding box center [131, 341] width 169 height 115
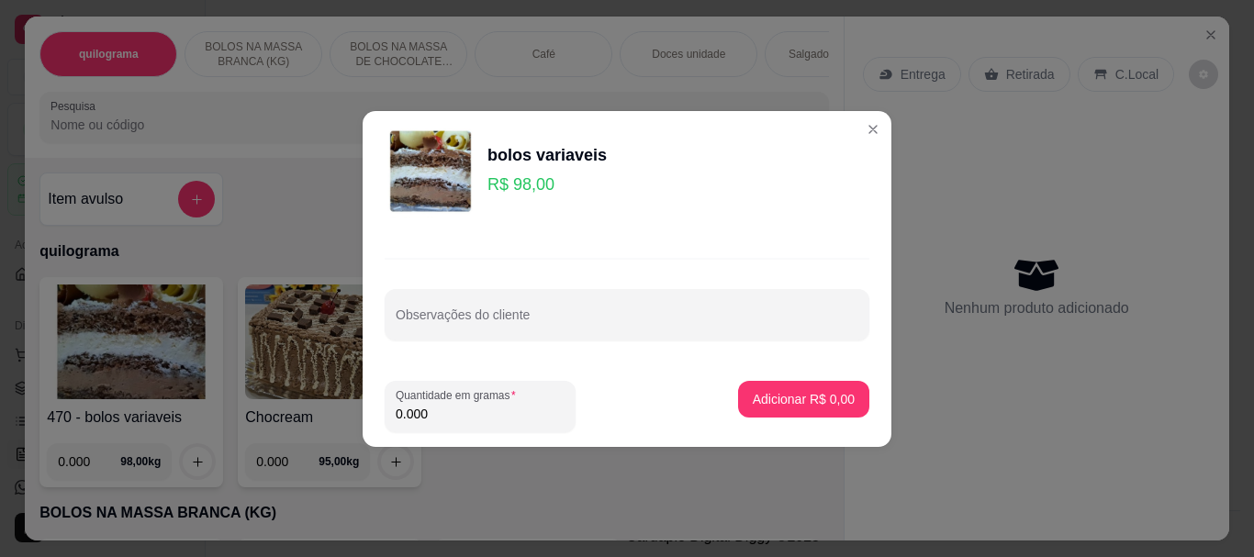
click at [475, 414] on input "0.000" at bounding box center [480, 414] width 169 height 18
type input "0.170"
click at [771, 392] on p "Adicionar R$ 16,66" at bounding box center [800, 398] width 106 height 17
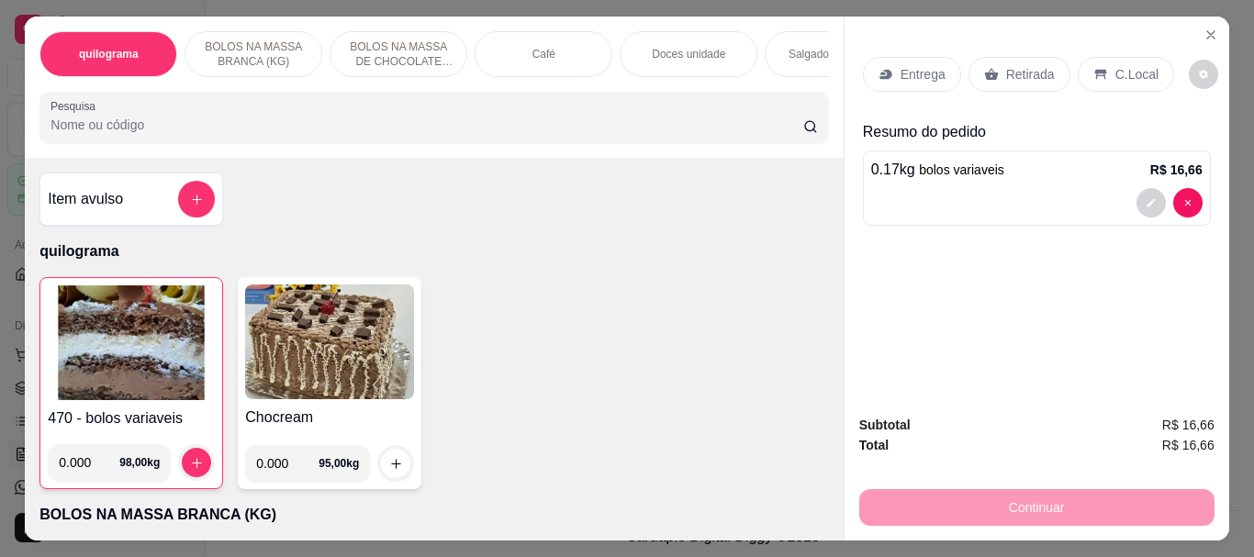
drag, startPoint x: 108, startPoint y: 133, endPoint x: 53, endPoint y: 19, distance: 126.4
click at [106, 93] on div "quilograma BOLOS [PERSON_NAME] [PERSON_NAME] (KG) [PERSON_NAME] [PERSON_NAME] D…" at bounding box center [434, 87] width 818 height 141
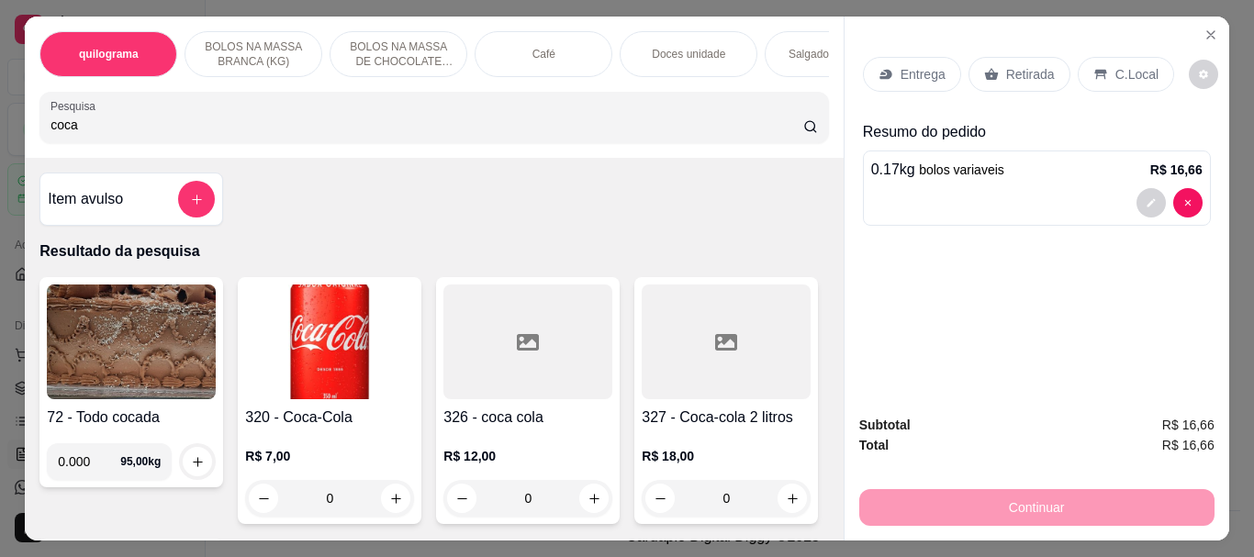
type input "coca"
click at [292, 323] on img at bounding box center [329, 341] width 169 height 115
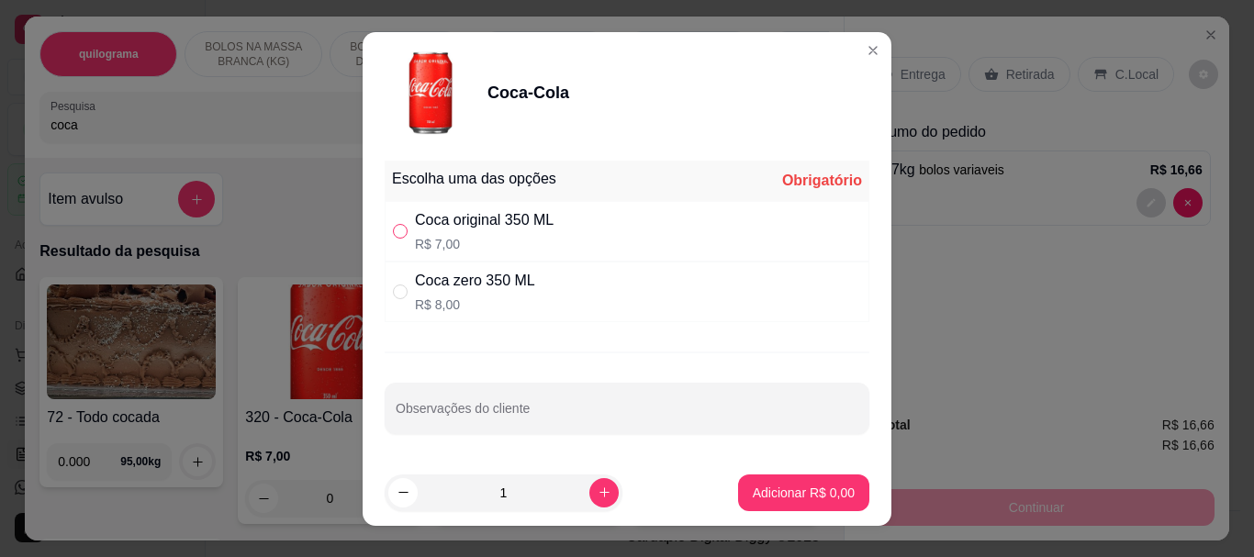
click at [393, 239] on label "" at bounding box center [400, 231] width 15 height 20
click at [393, 239] on input "" at bounding box center [400, 231] width 15 height 15
click at [397, 229] on input "" at bounding box center [400, 231] width 15 height 15
radio input "true"
click at [827, 490] on p "Adicionar R$ 7,00" at bounding box center [802, 492] width 99 height 17
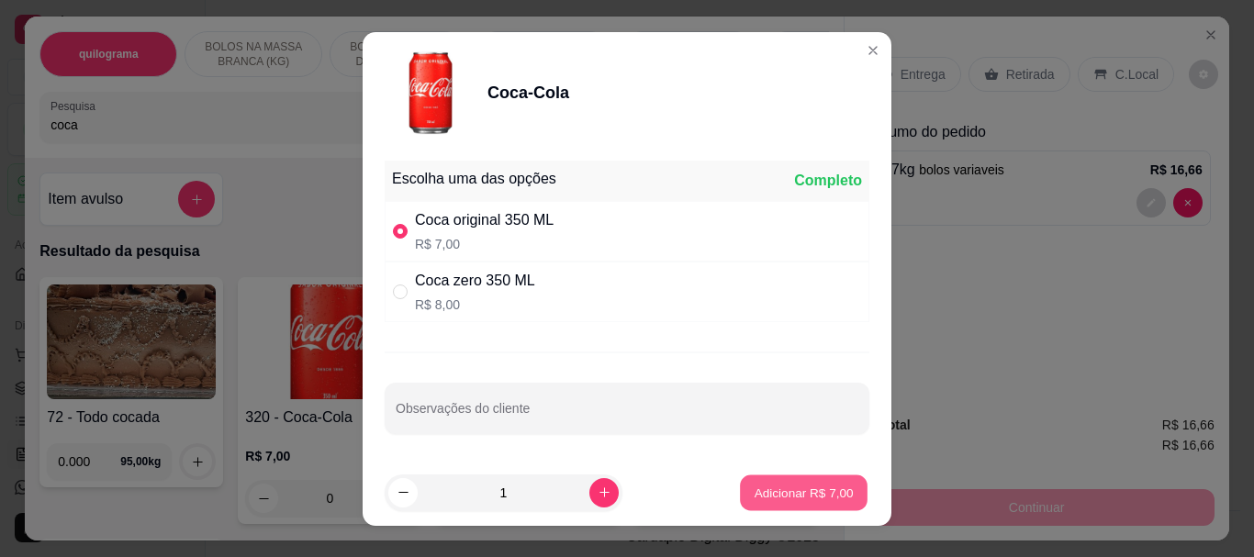
type input "1"
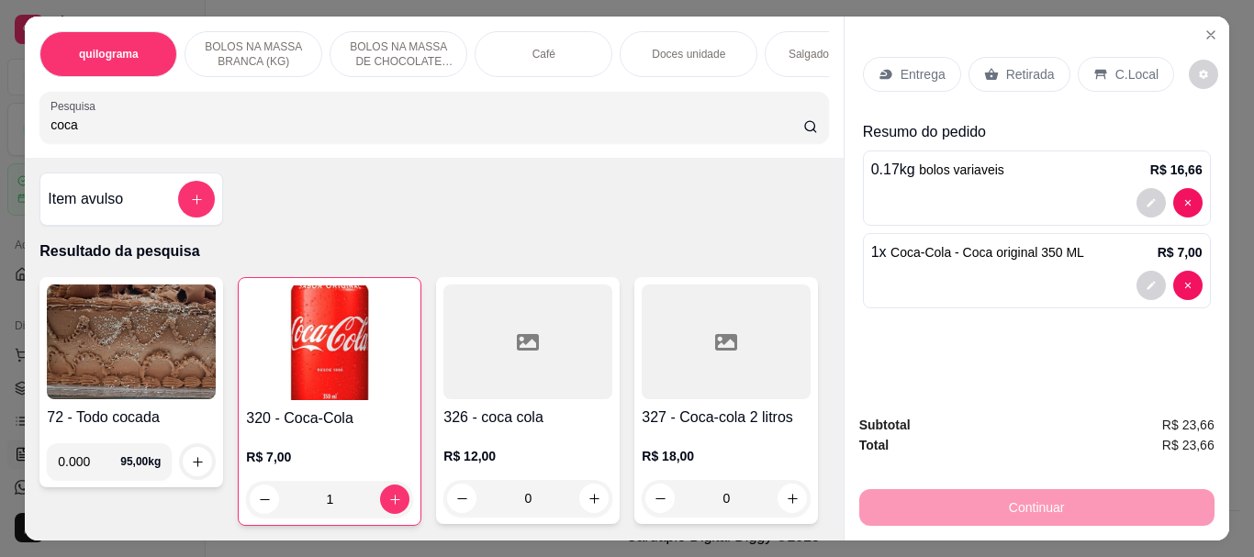
click at [100, 134] on input "coca" at bounding box center [426, 125] width 753 height 18
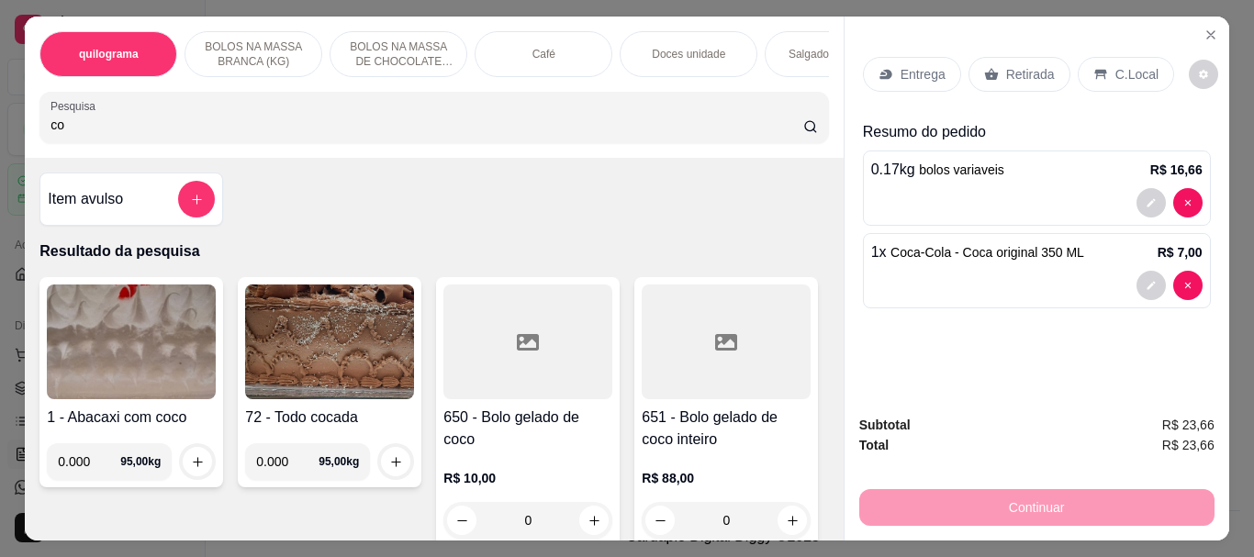
type input "c"
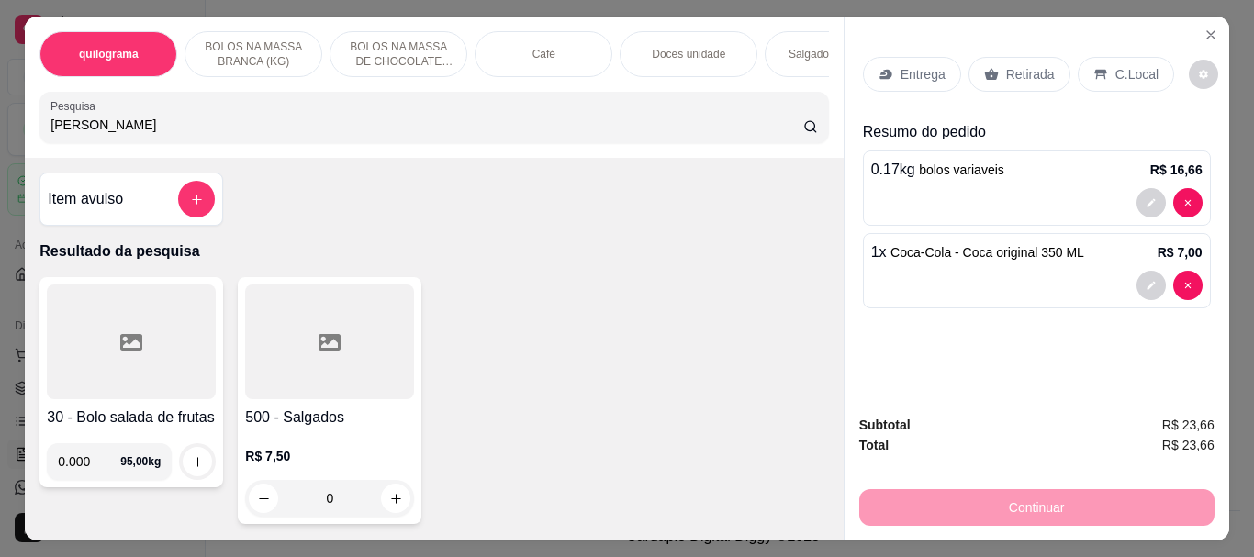
type input "[PERSON_NAME]"
click at [286, 349] on div at bounding box center [329, 341] width 169 height 115
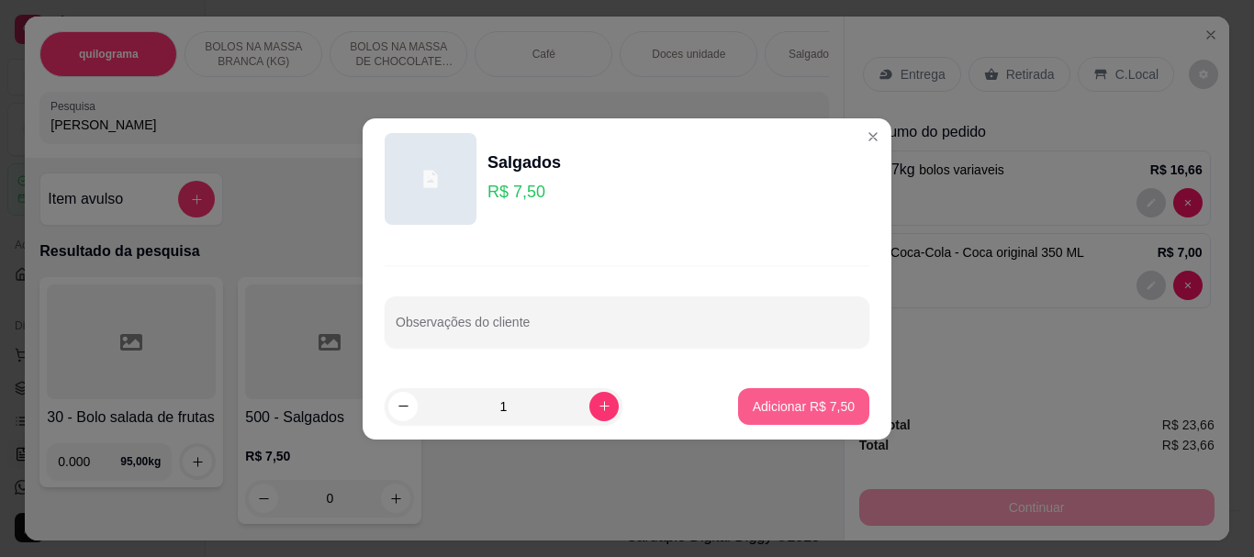
click at [778, 403] on p "Adicionar R$ 7,50" at bounding box center [804, 406] width 102 height 18
type input "1"
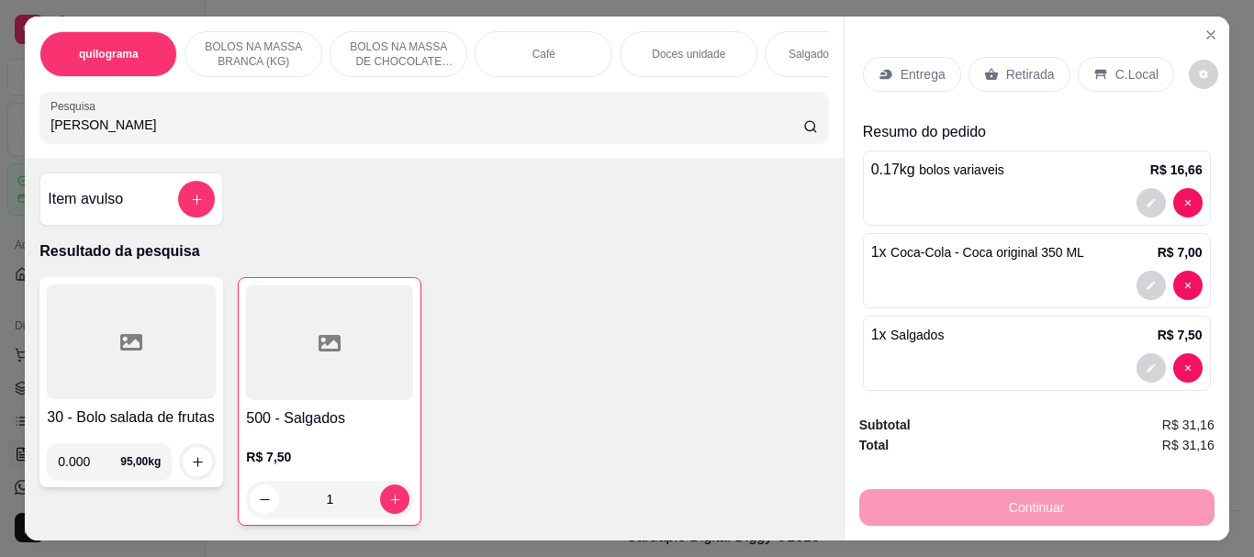
click at [1115, 69] on p "C.Local" at bounding box center [1136, 74] width 43 height 18
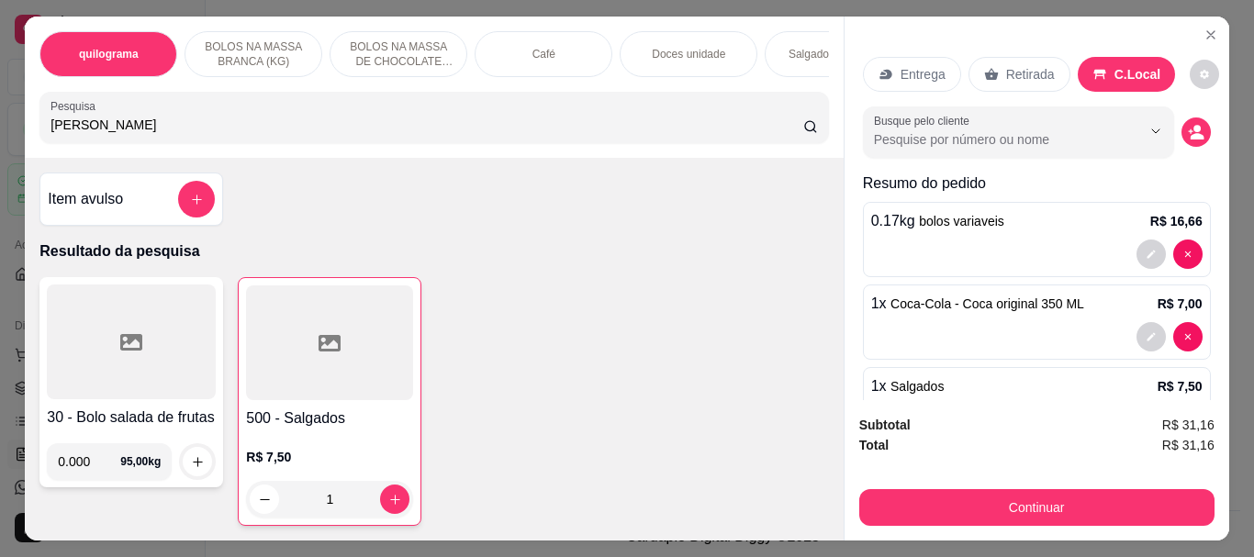
click at [99, 128] on input "[PERSON_NAME]" at bounding box center [426, 125] width 753 height 18
type input "s"
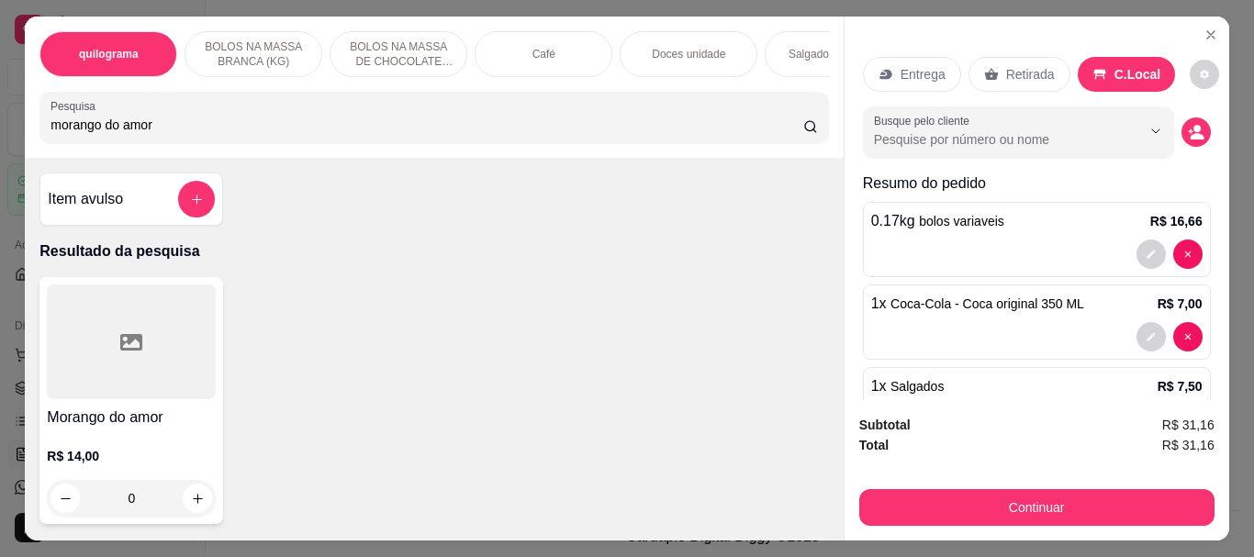
type input "morango do amor"
click at [177, 367] on div at bounding box center [131, 341] width 169 height 115
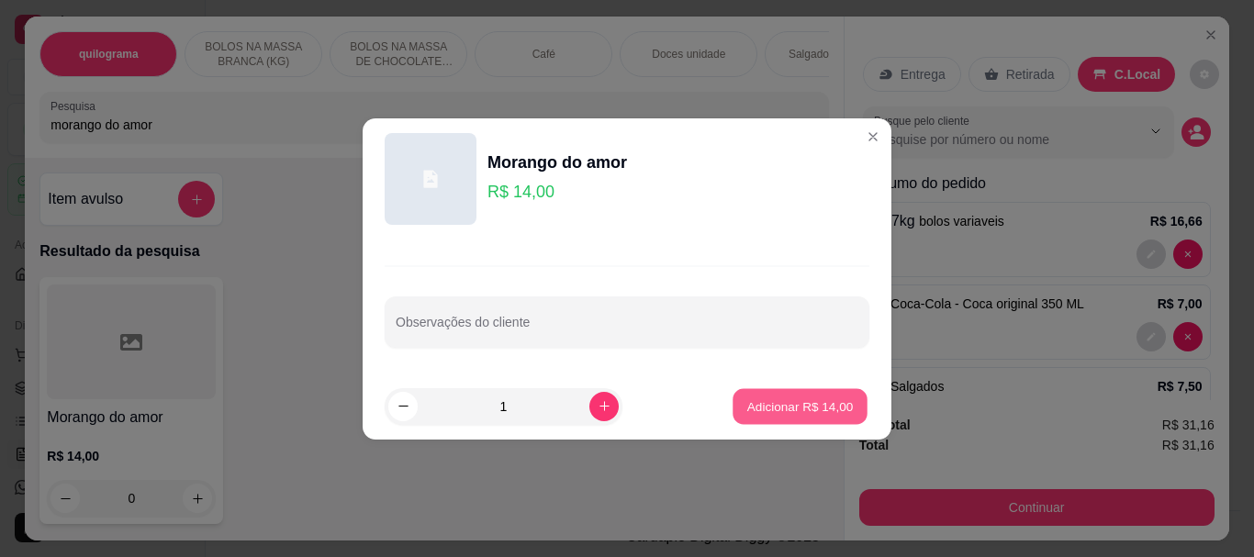
click at [756, 406] on p "Adicionar R$ 14,00" at bounding box center [800, 405] width 106 height 17
type input "1"
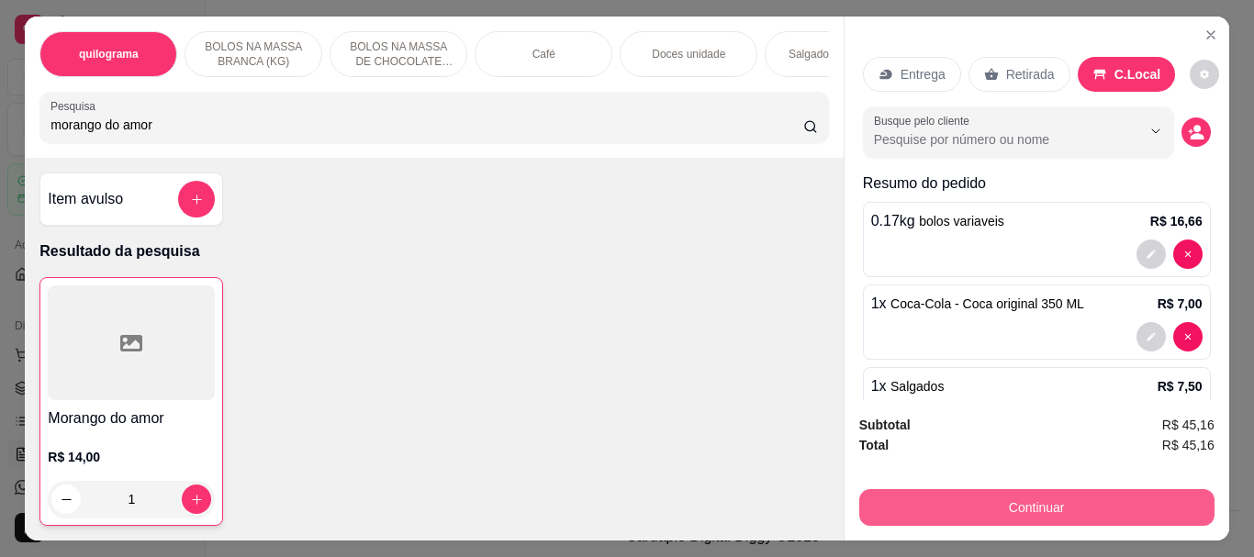
click at [1014, 499] on button "Continuar" at bounding box center [1036, 507] width 355 height 37
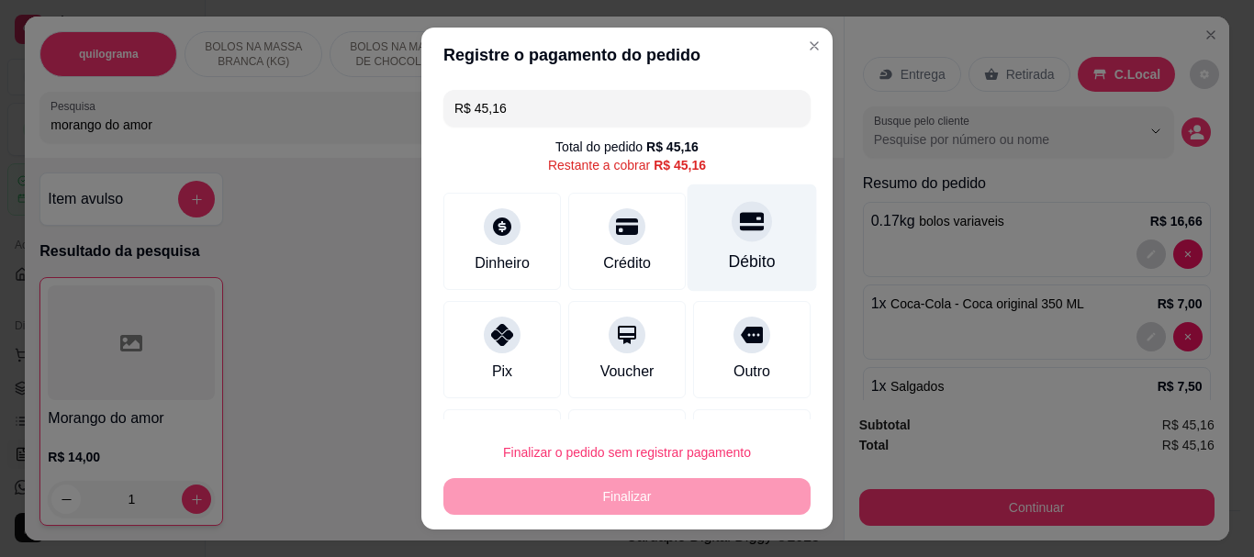
click at [714, 245] on div "Débito" at bounding box center [751, 237] width 129 height 107
type input "R$ 0,00"
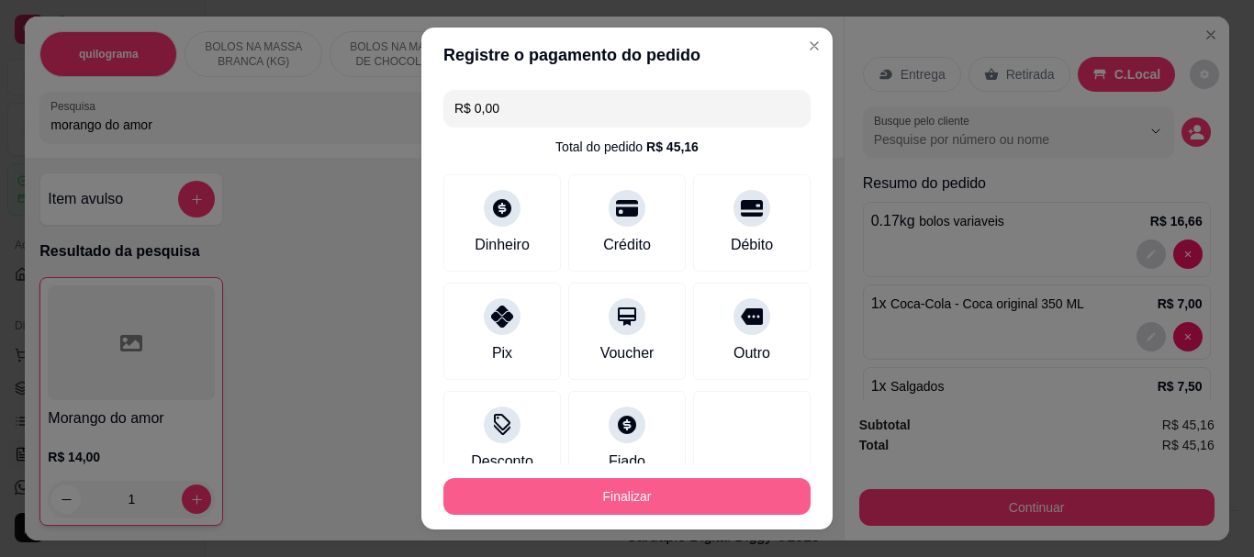
click at [596, 495] on button "Finalizar" at bounding box center [626, 496] width 367 height 37
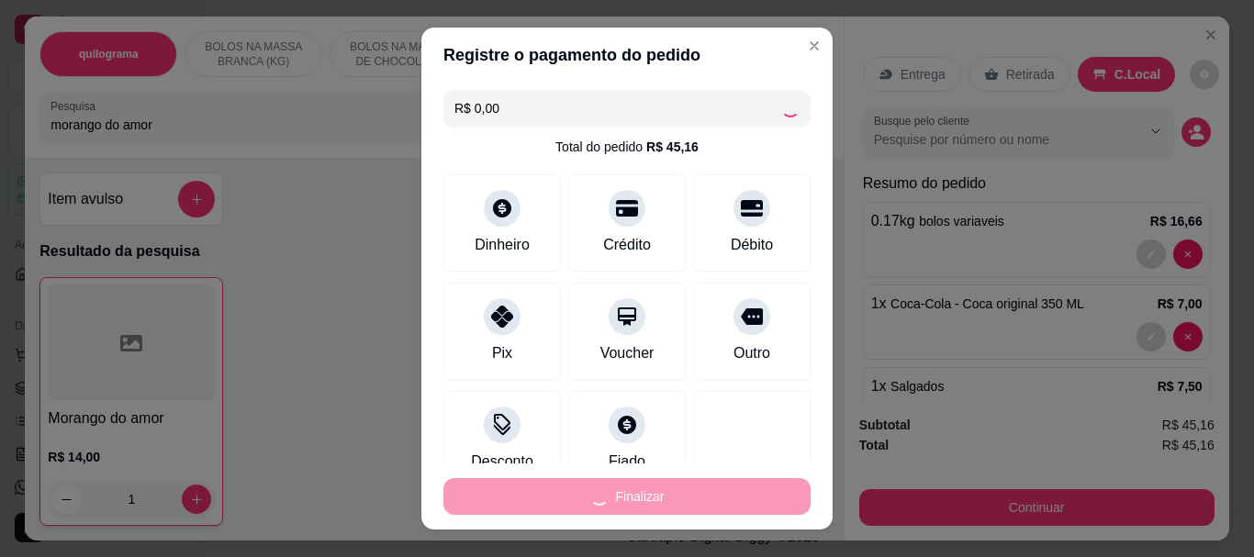
type input "0"
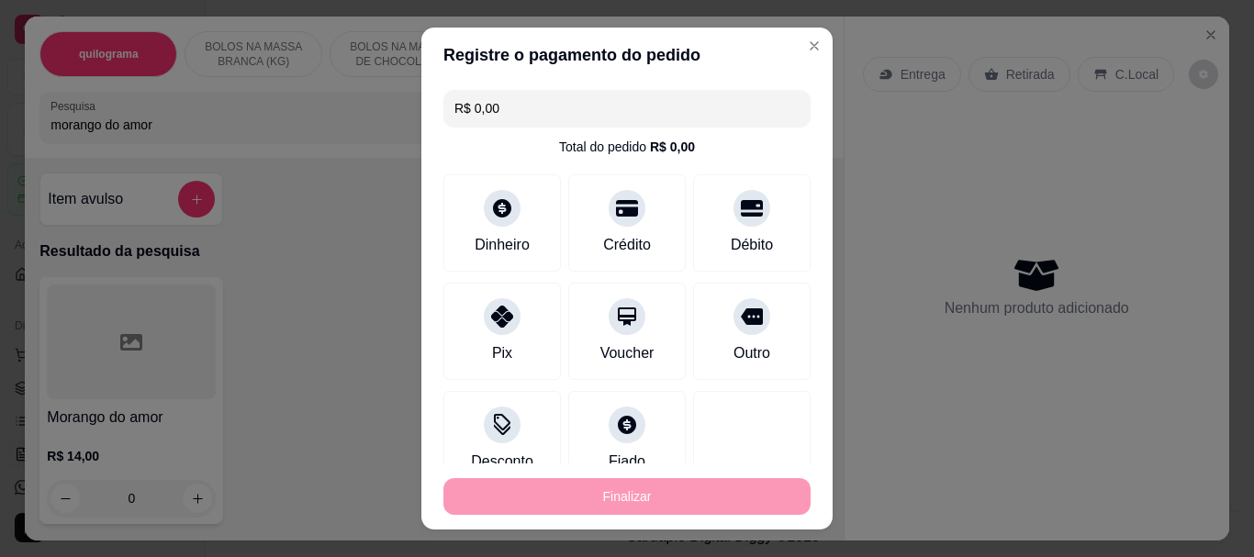
type input "-R$ 45,16"
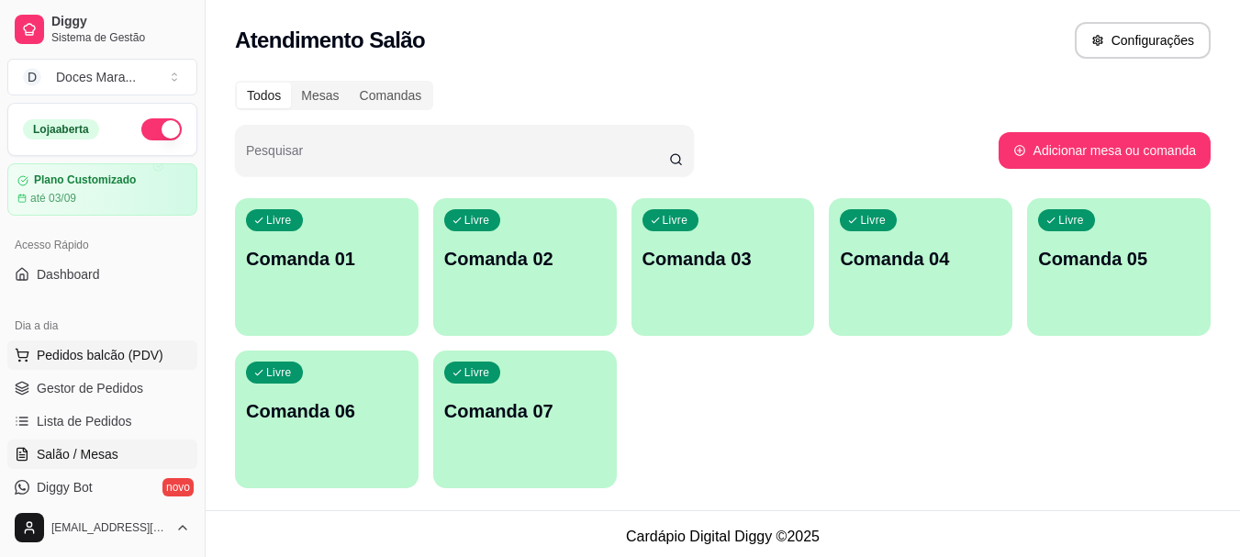
click at [95, 347] on span "Pedidos balcão (PDV)" at bounding box center [100, 355] width 127 height 18
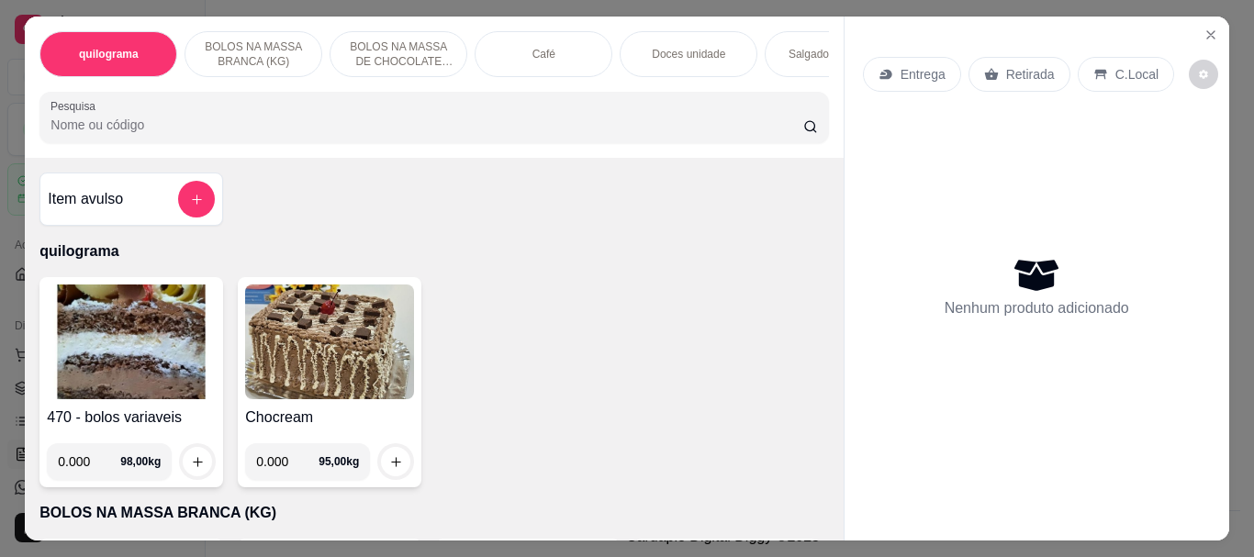
select select "ALL"
select select "0"
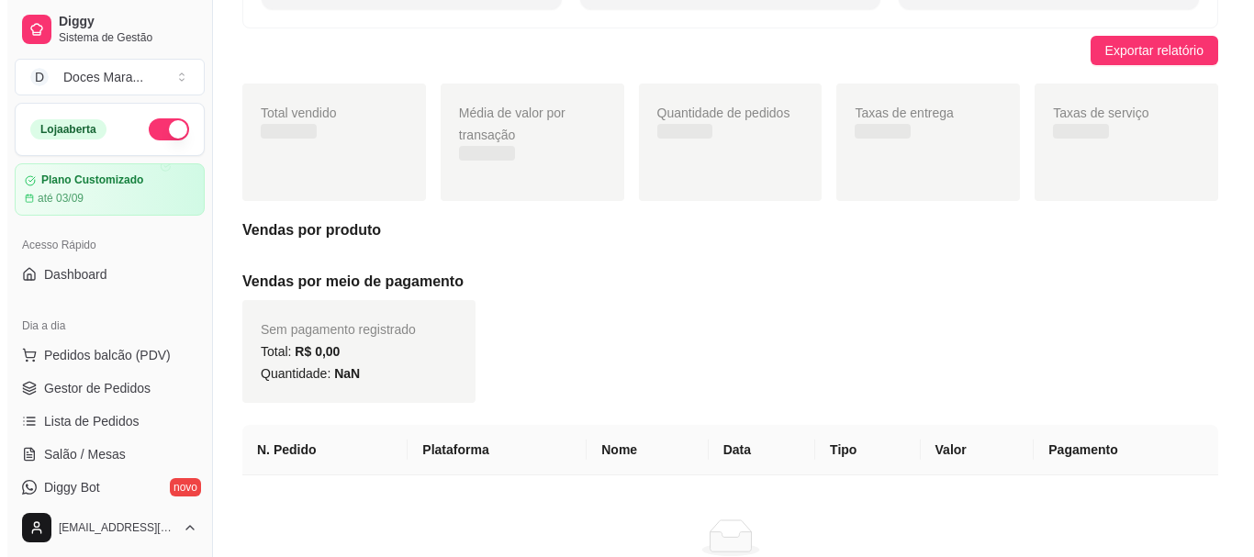
scroll to position [314, 0]
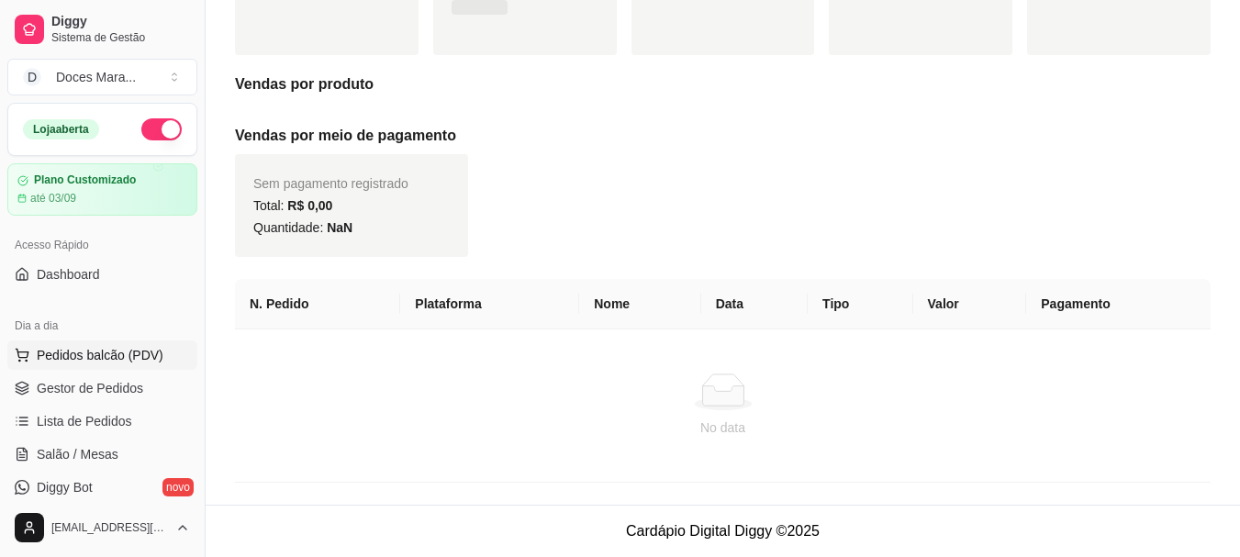
click at [107, 346] on span "Pedidos balcão (PDV)" at bounding box center [100, 355] width 127 height 18
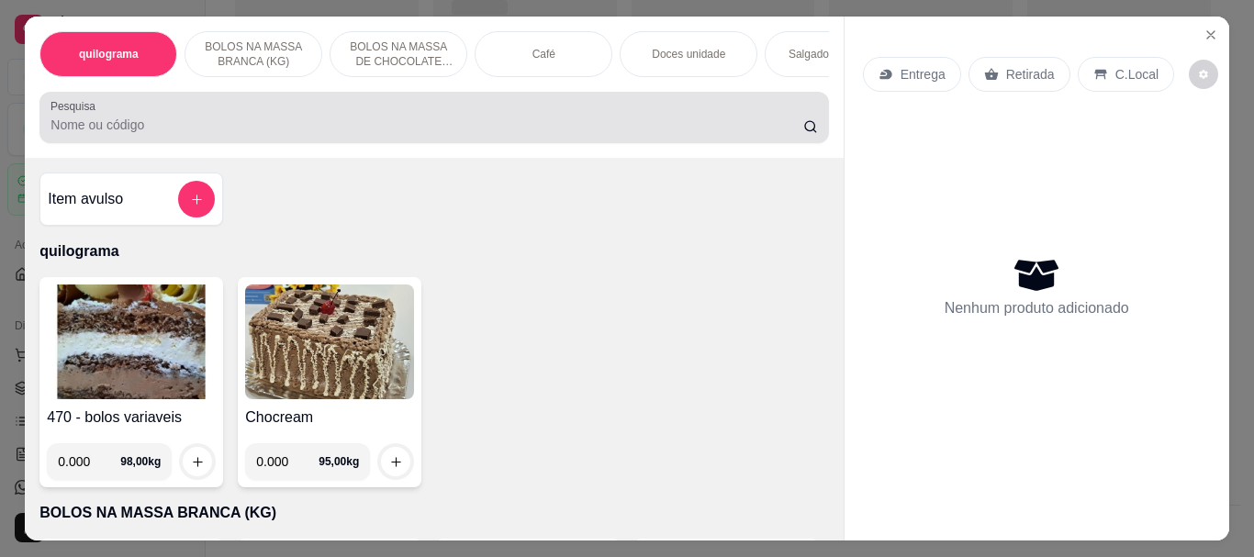
drag, startPoint x: 84, startPoint y: 128, endPoint x: 86, endPoint y: 117, distance: 11.2
click at [86, 119] on div "Pesquisa" at bounding box center [433, 117] width 788 height 51
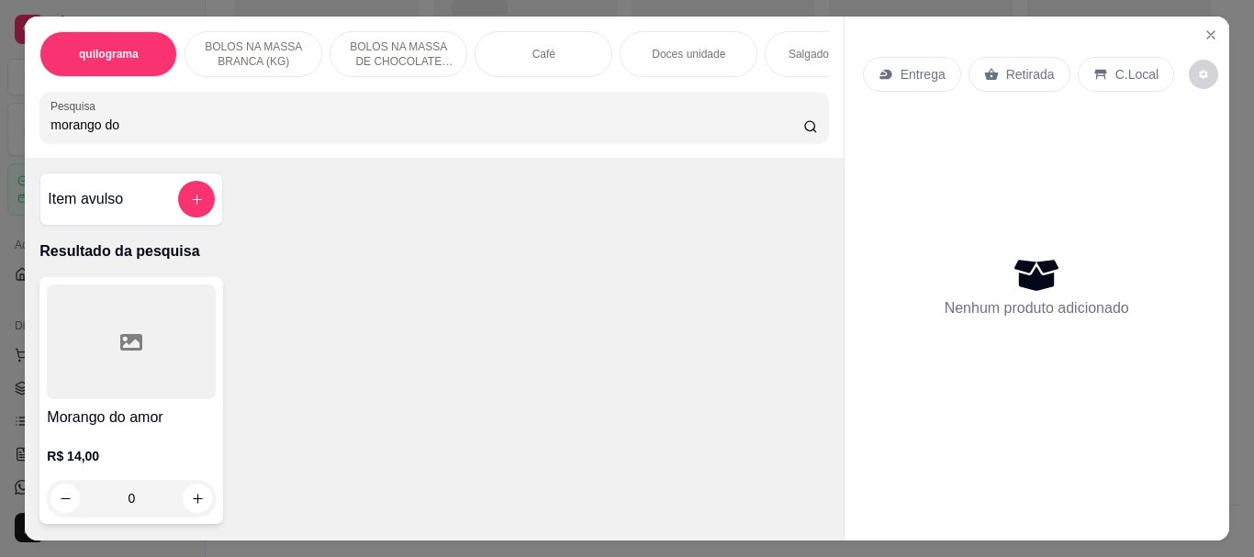
type input "morango do"
click at [116, 361] on div at bounding box center [131, 341] width 169 height 115
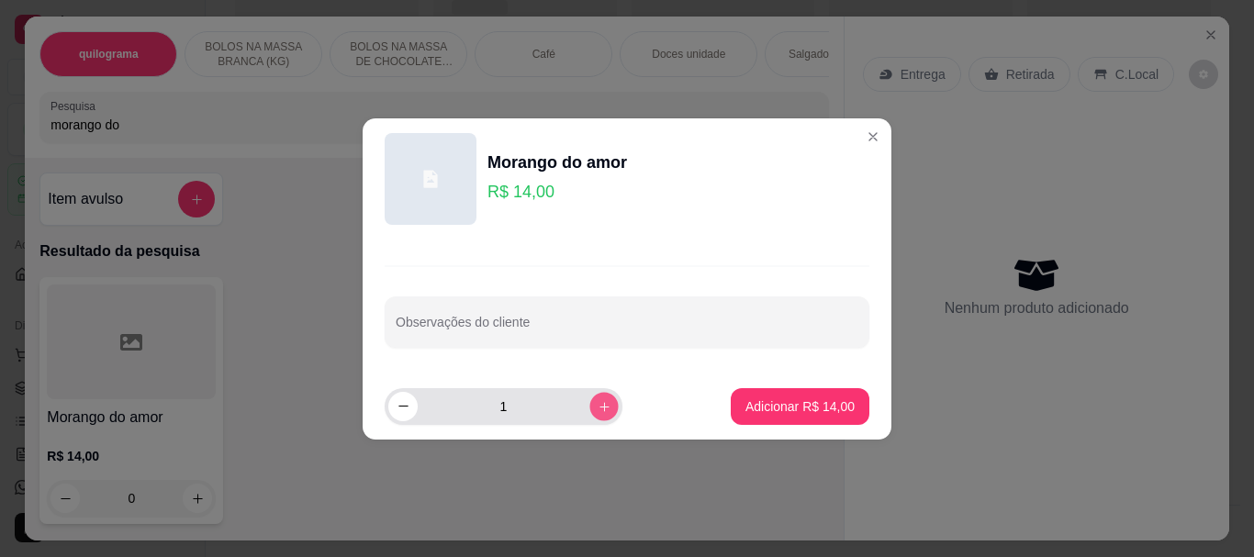
click at [597, 403] on icon "increase-product-quantity" at bounding box center [604, 406] width 14 height 14
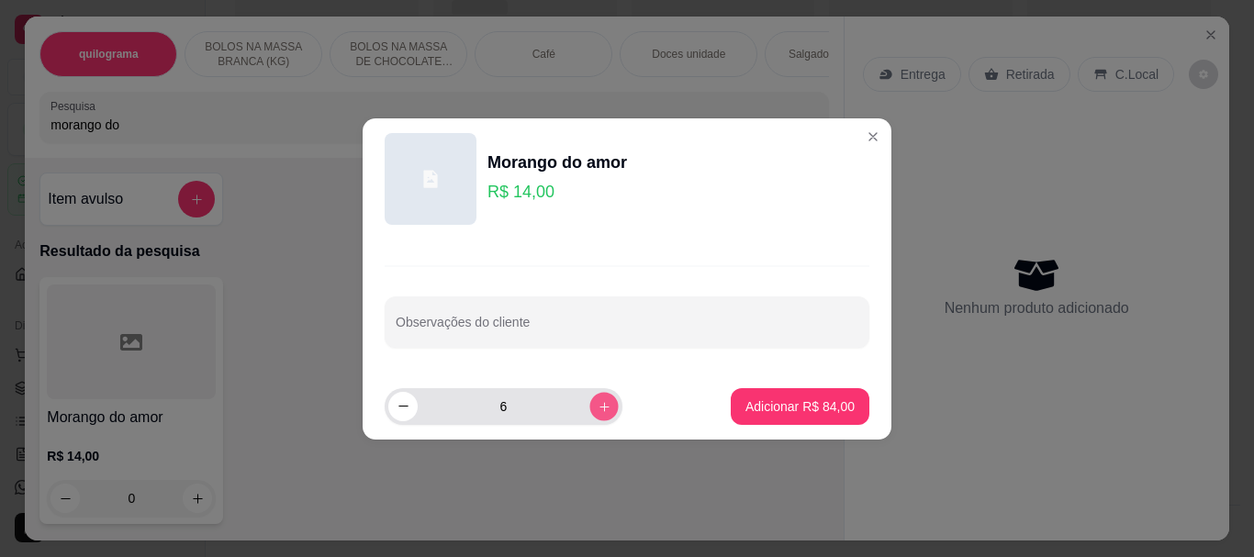
click at [597, 403] on icon "increase-product-quantity" at bounding box center [604, 406] width 14 height 14
type input "8"
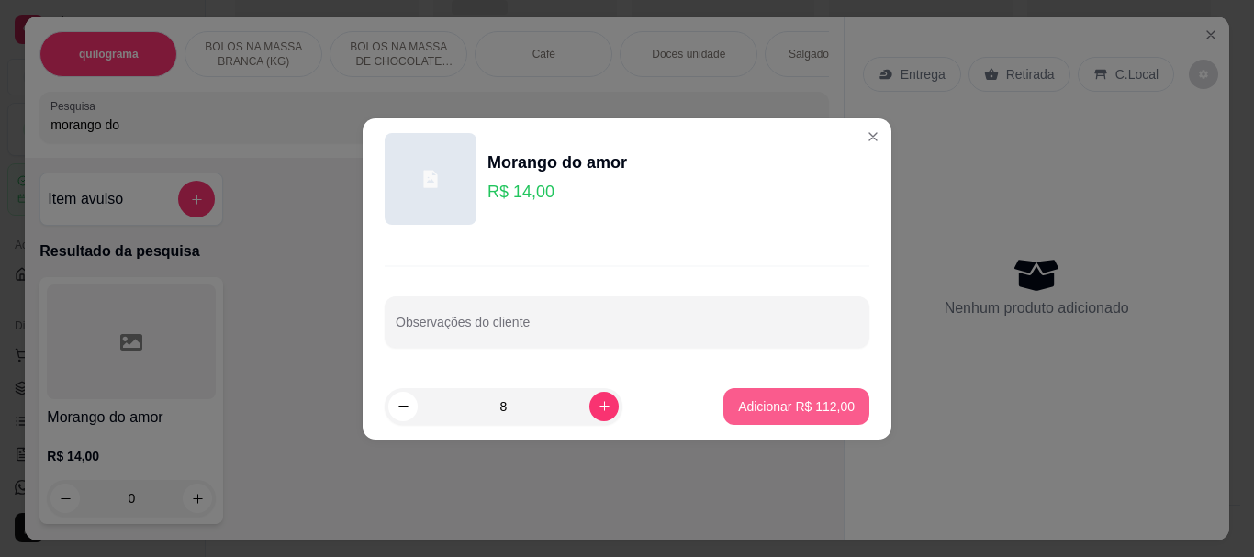
click at [759, 405] on p "Adicionar R$ 112,00" at bounding box center [796, 406] width 117 height 18
type input "8"
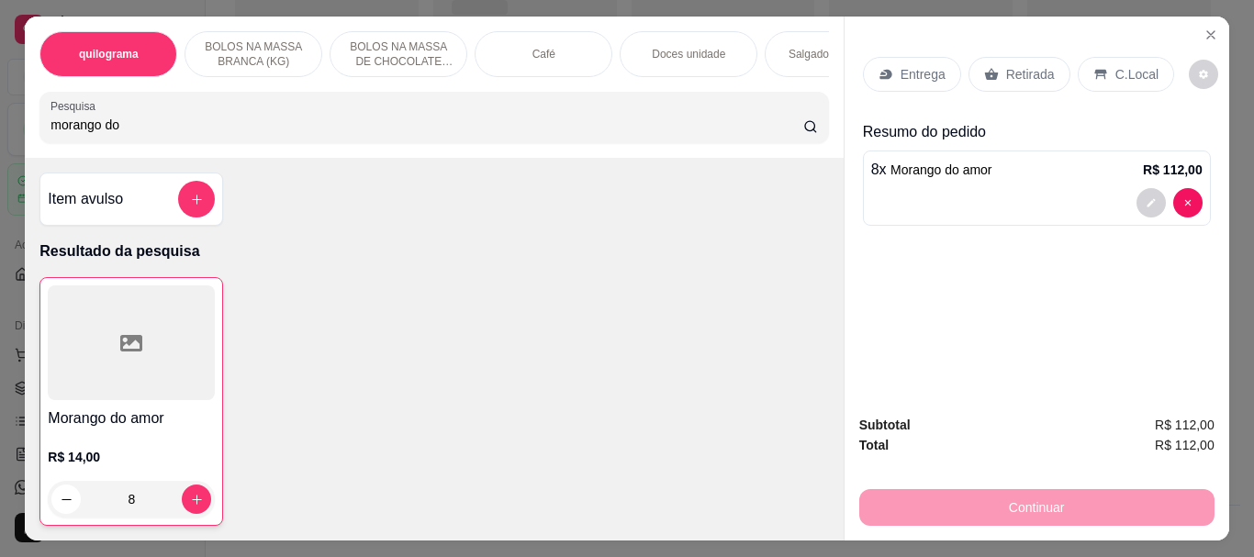
click at [545, 48] on p "Café" at bounding box center [543, 54] width 23 height 15
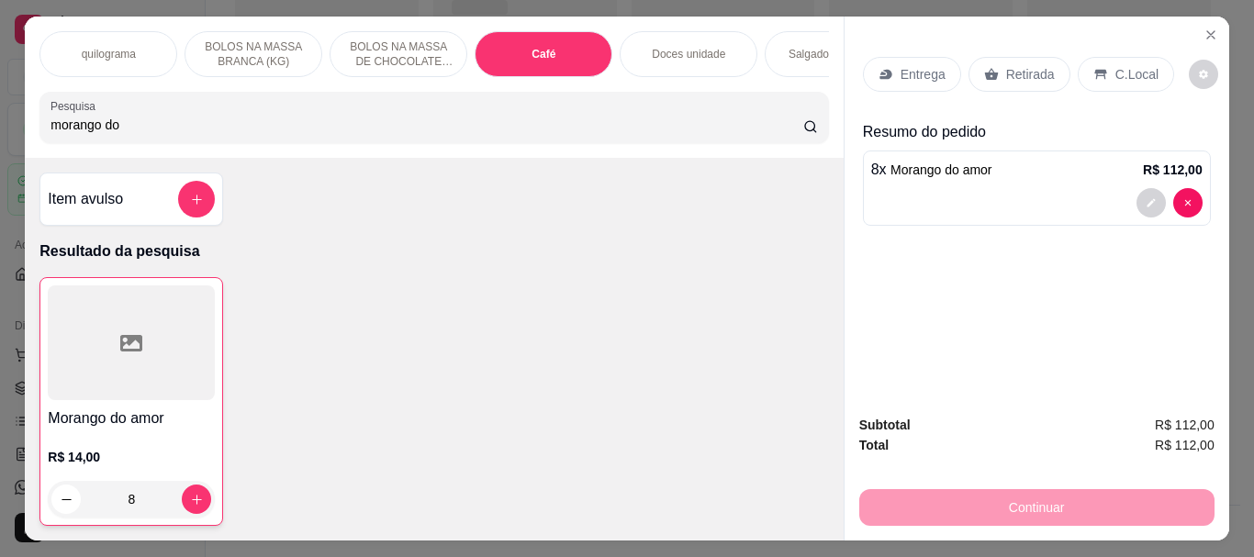
scroll to position [49, 0]
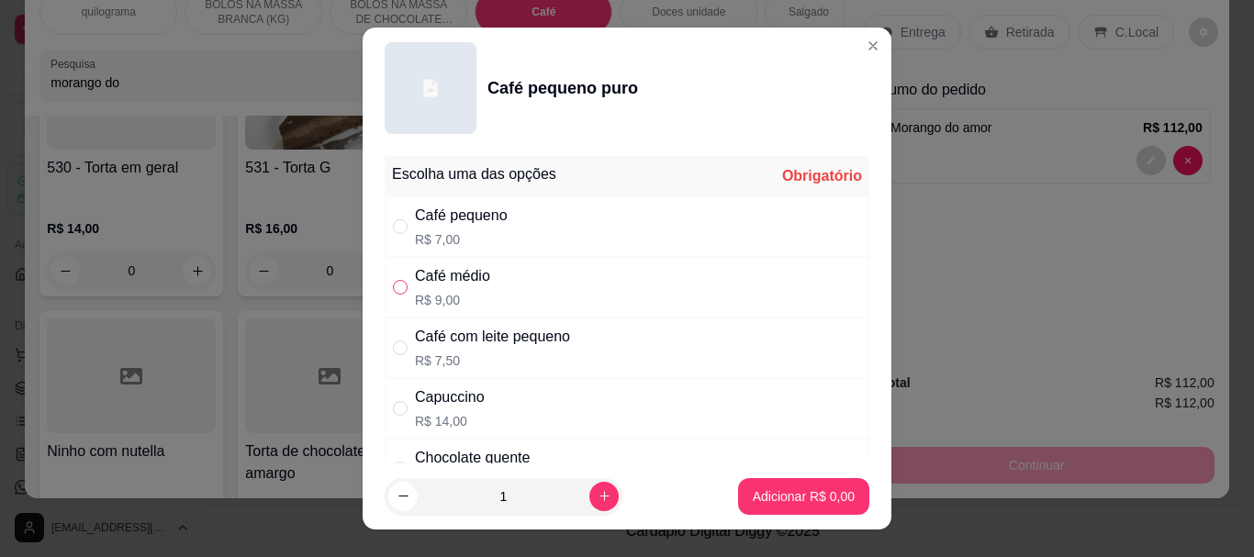
click at [394, 287] on input "" at bounding box center [400, 287] width 15 height 15
radio input "true"
click at [780, 493] on p "Adicionar R$ 9,00" at bounding box center [802, 495] width 99 height 17
type input "1"
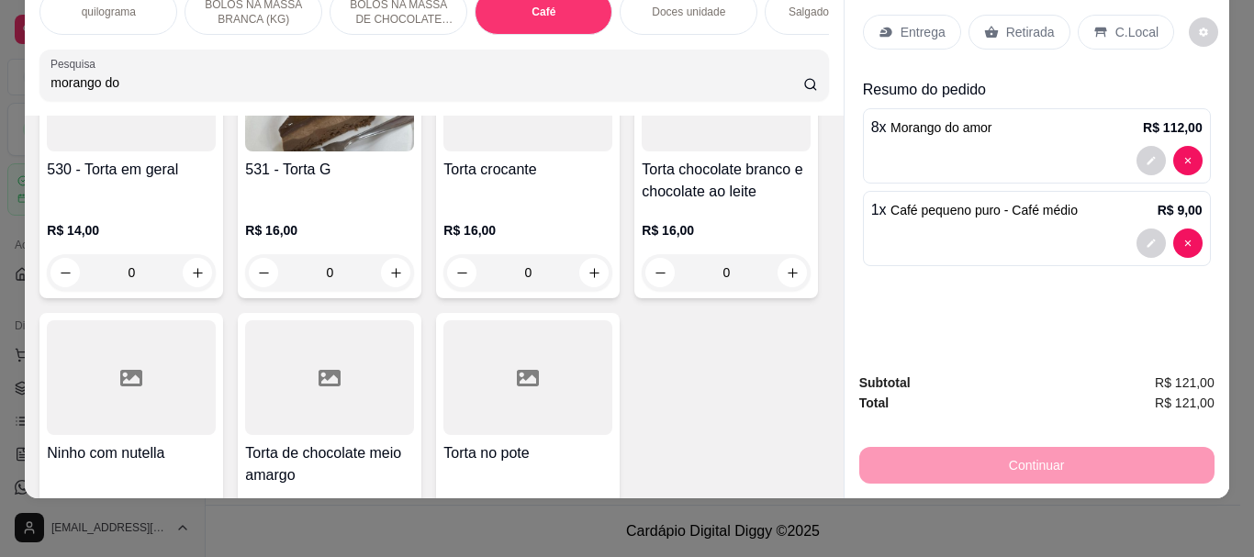
click at [1016, 23] on p "Retirada" at bounding box center [1030, 32] width 49 height 18
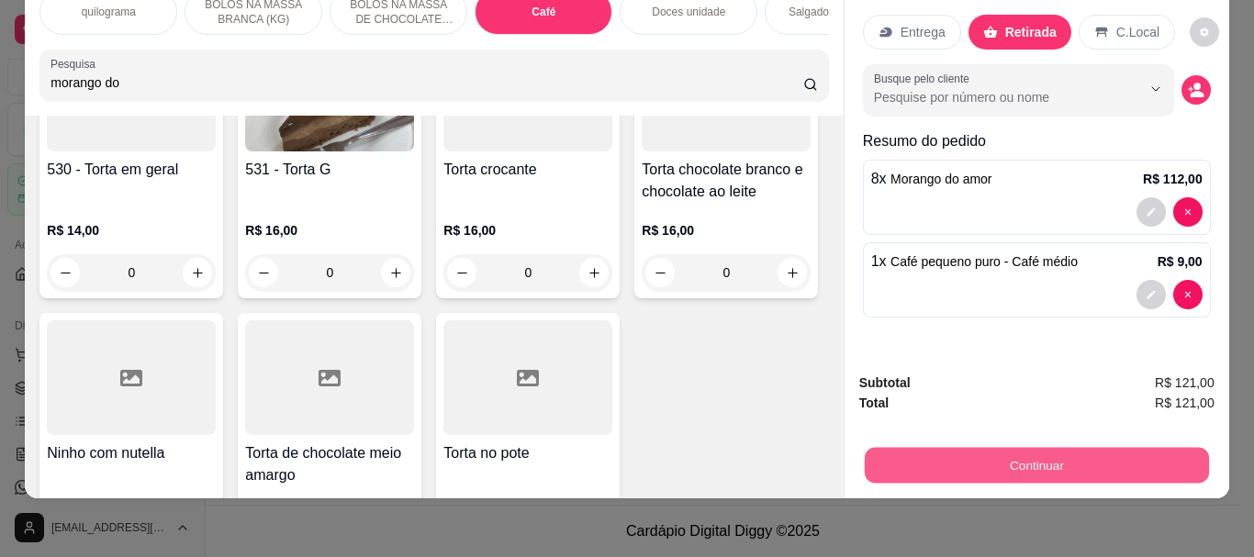
click at [1021, 447] on button "Continuar" at bounding box center [1036, 465] width 344 height 36
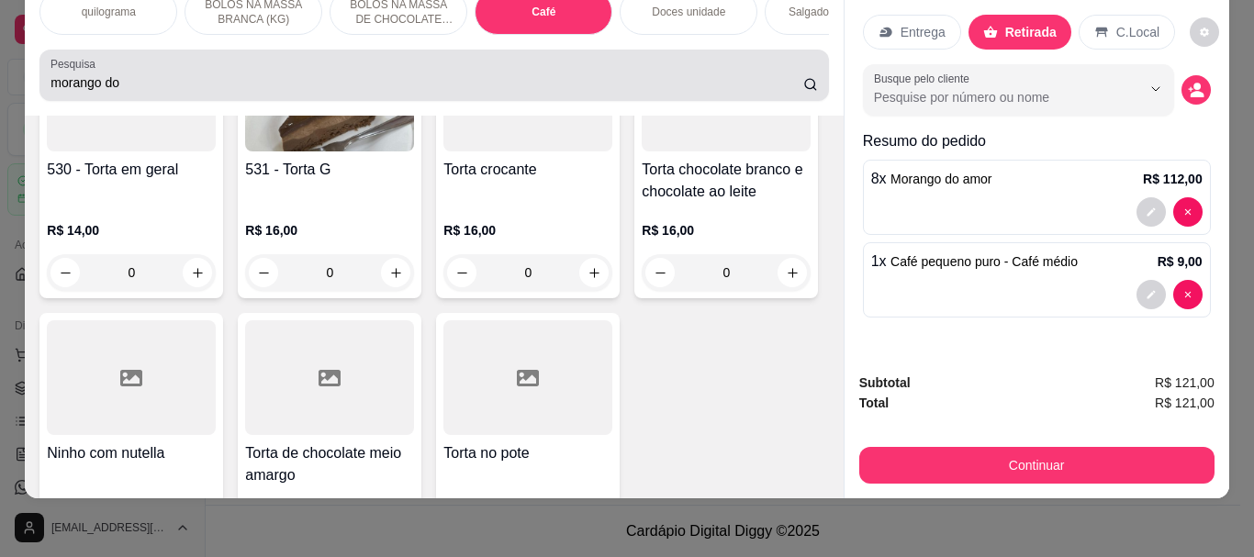
click at [180, 97] on div "Pesquisa morango do" at bounding box center [433, 75] width 788 height 51
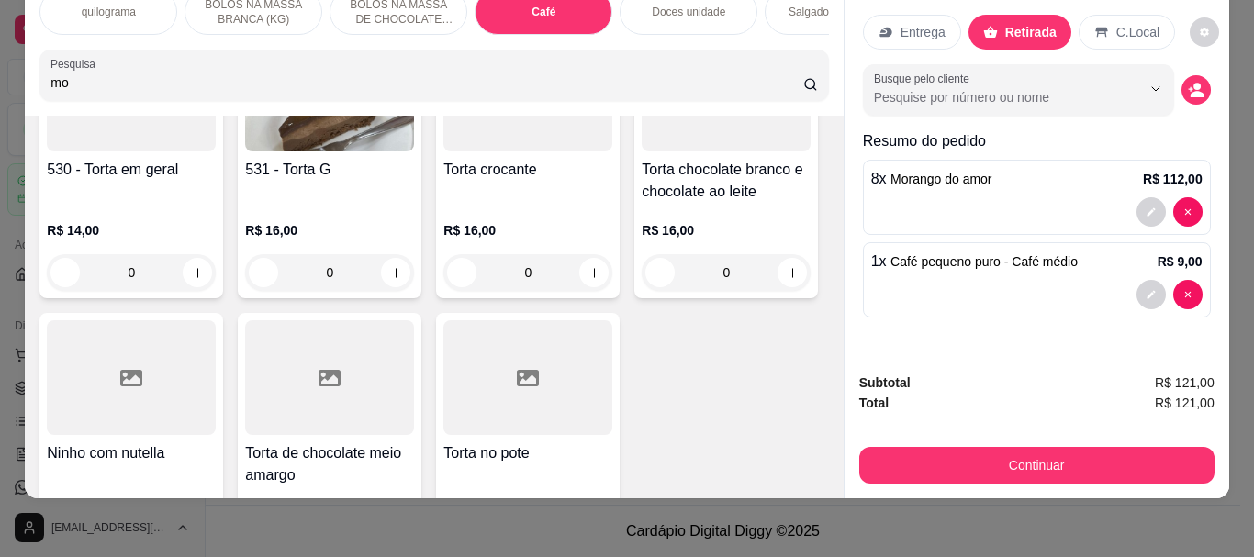
type input "m"
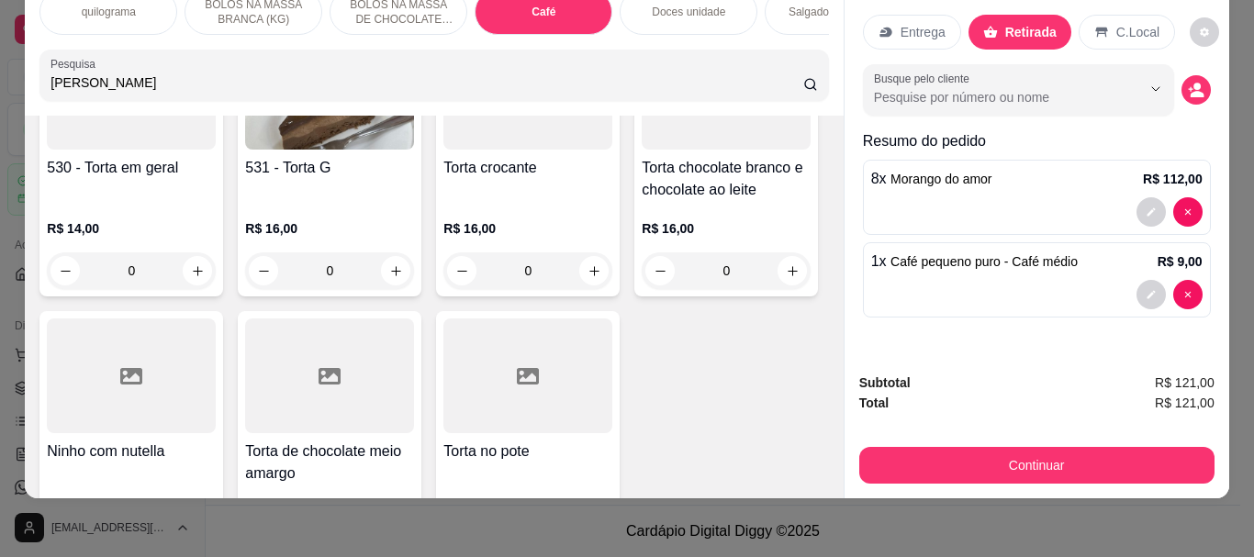
scroll to position [6799, 0]
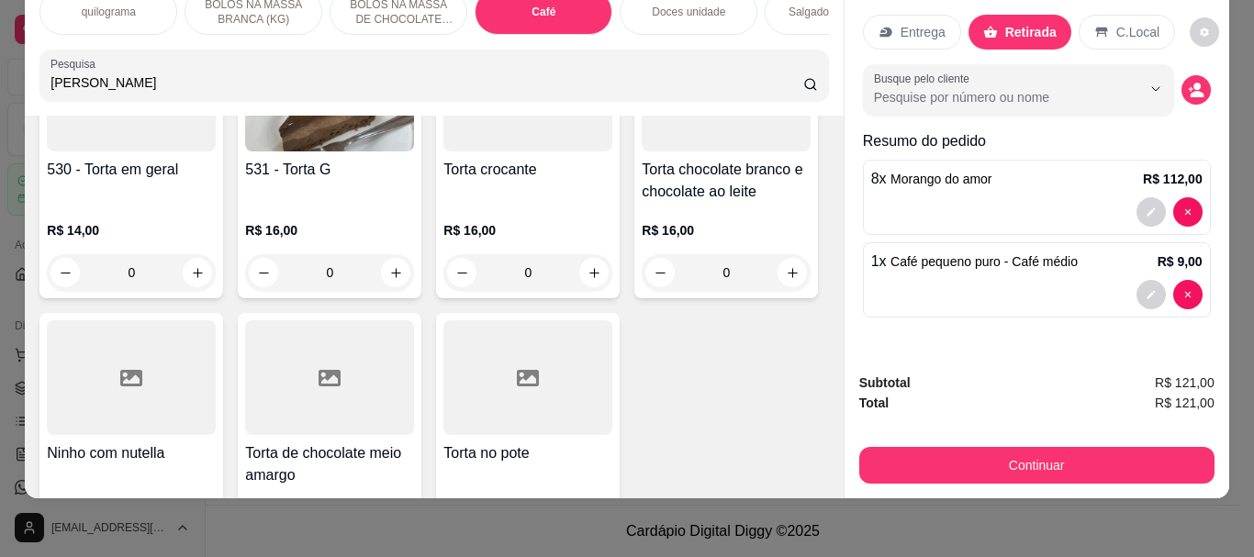
type input "[PERSON_NAME]"
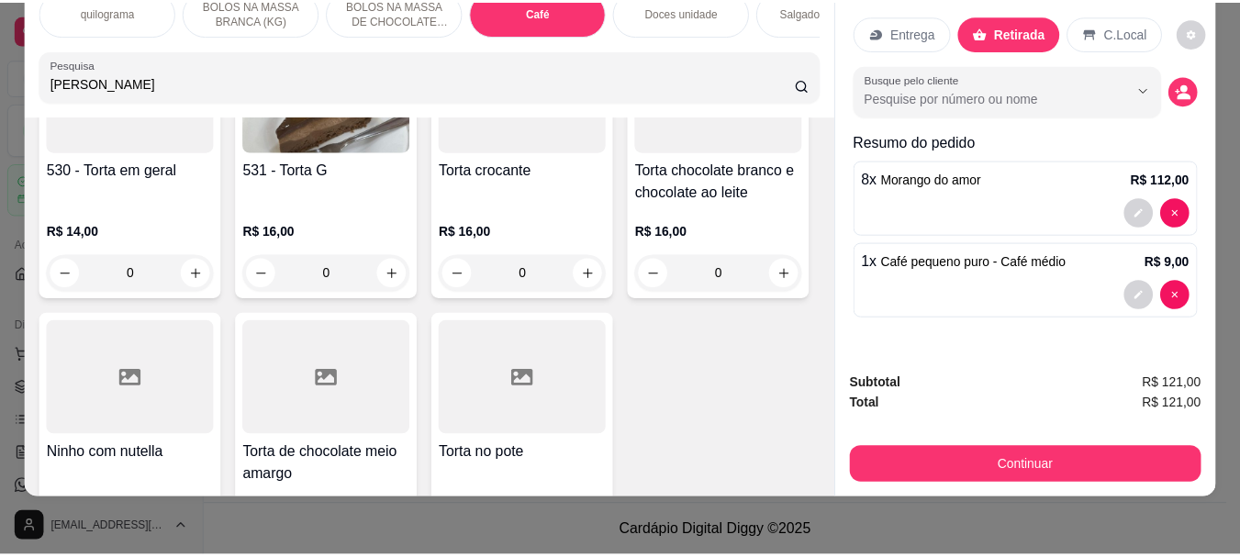
scroll to position [0, 0]
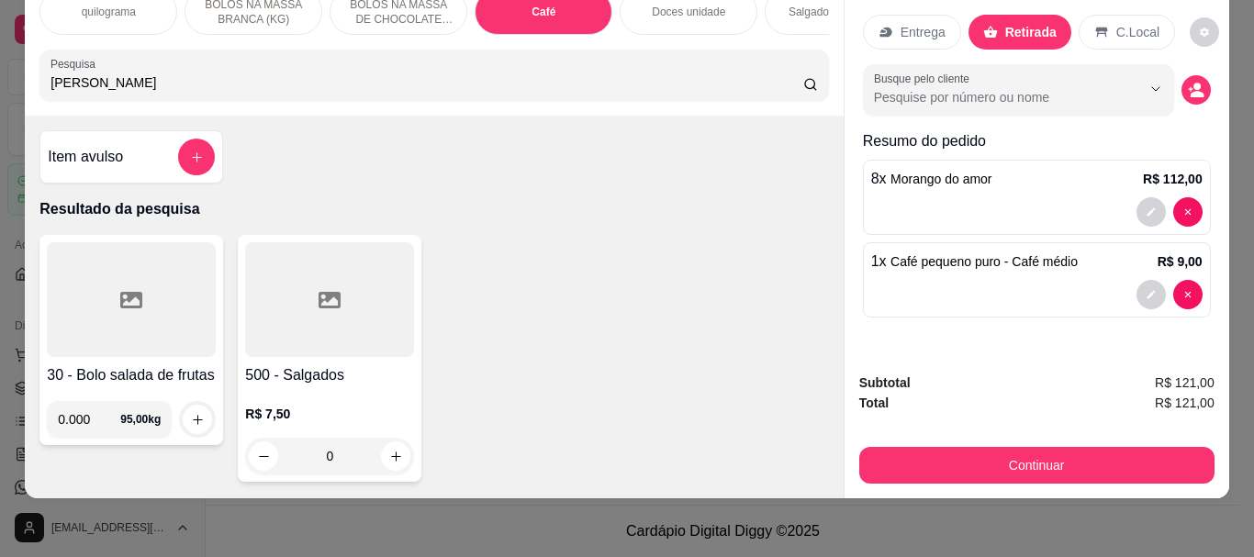
click at [367, 321] on div at bounding box center [329, 299] width 169 height 115
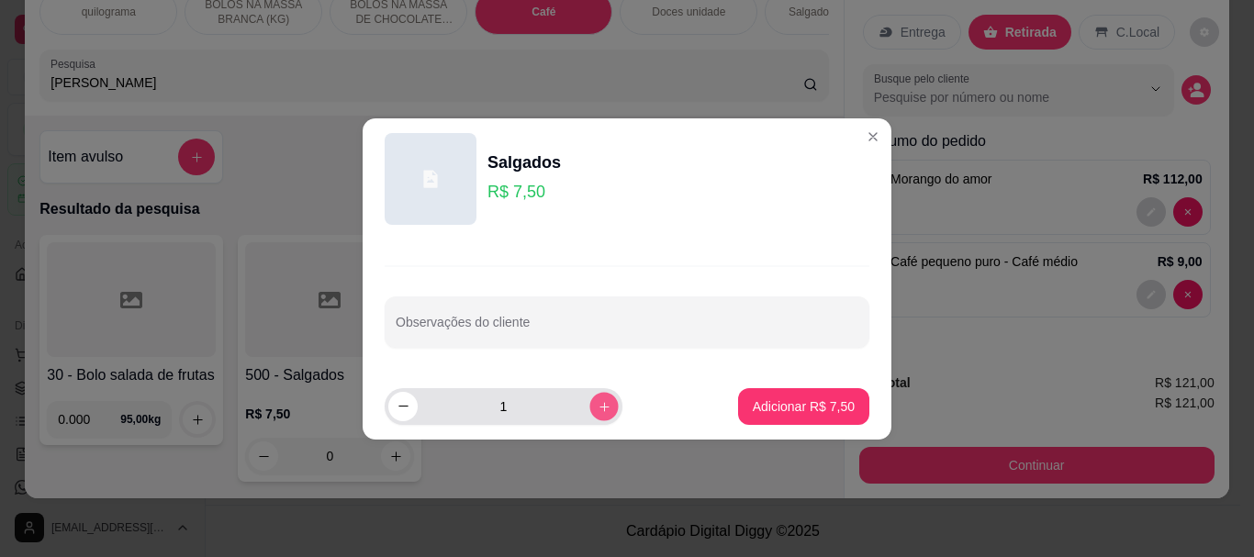
click at [597, 405] on icon "increase-product-quantity" at bounding box center [604, 406] width 14 height 14
type input "2"
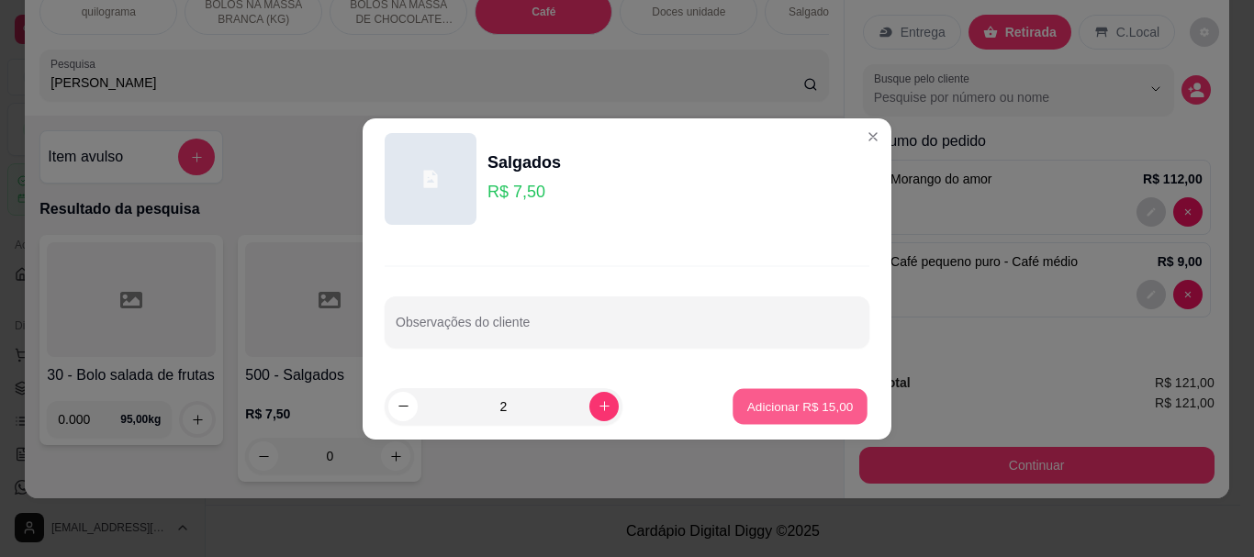
click at [735, 400] on button "Adicionar R$ 15,00" at bounding box center [799, 406] width 135 height 36
type input "2"
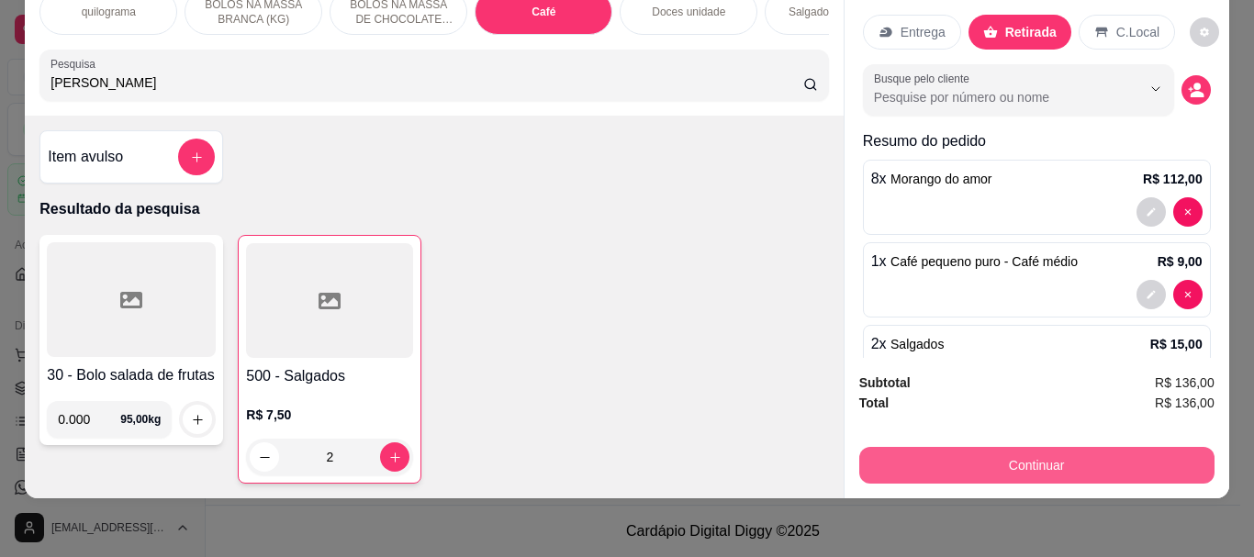
click at [1033, 453] on button "Continuar" at bounding box center [1036, 465] width 355 height 37
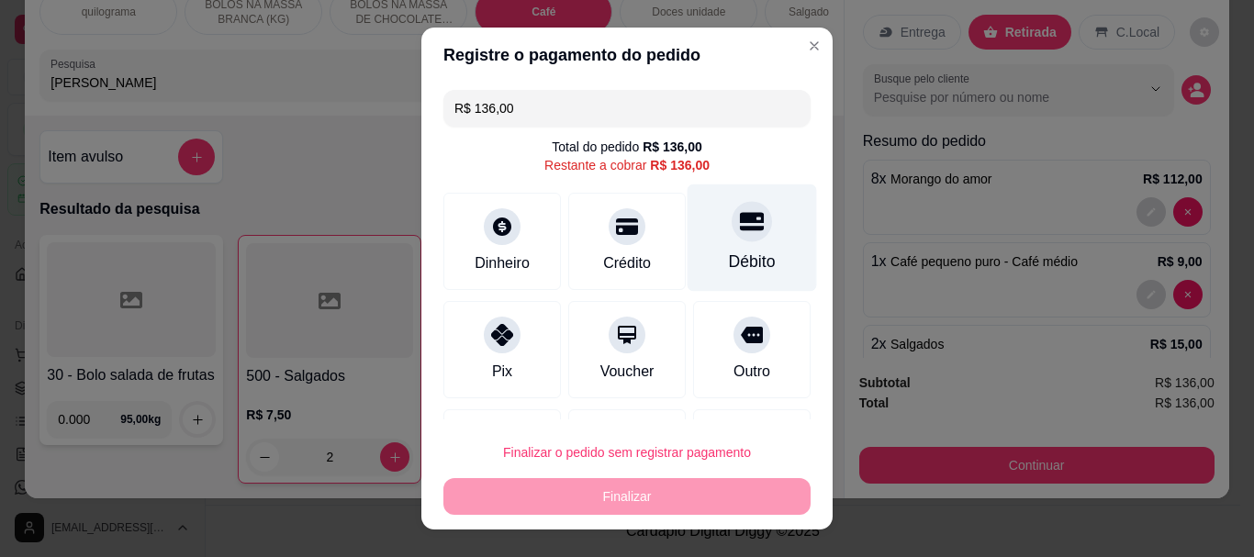
click at [729, 263] on div "Débito" at bounding box center [752, 263] width 47 height 24
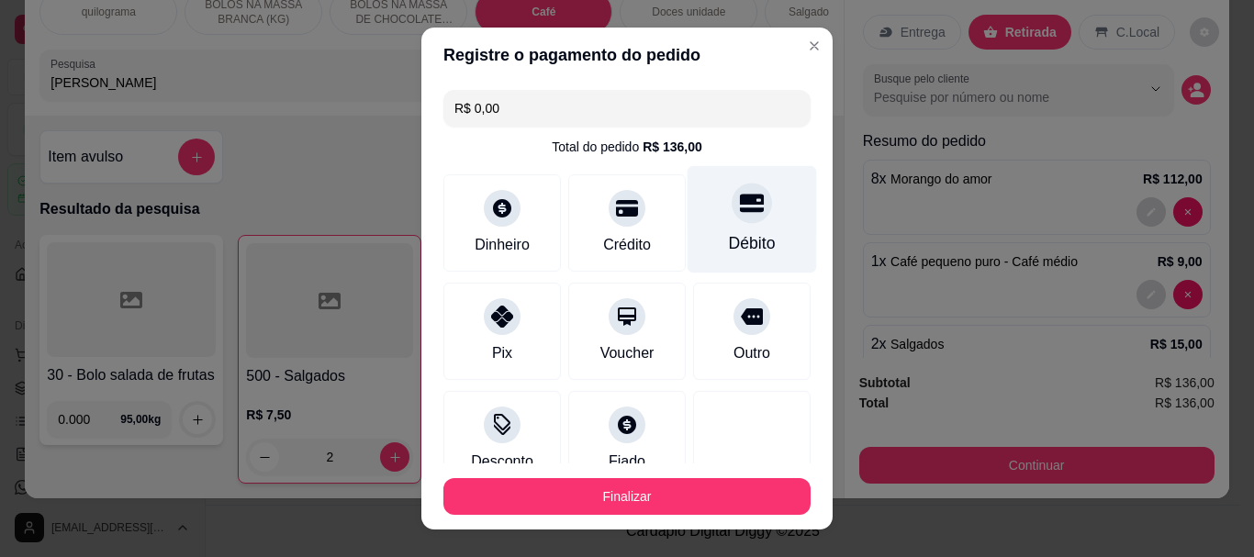
type input "R$ 0,00"
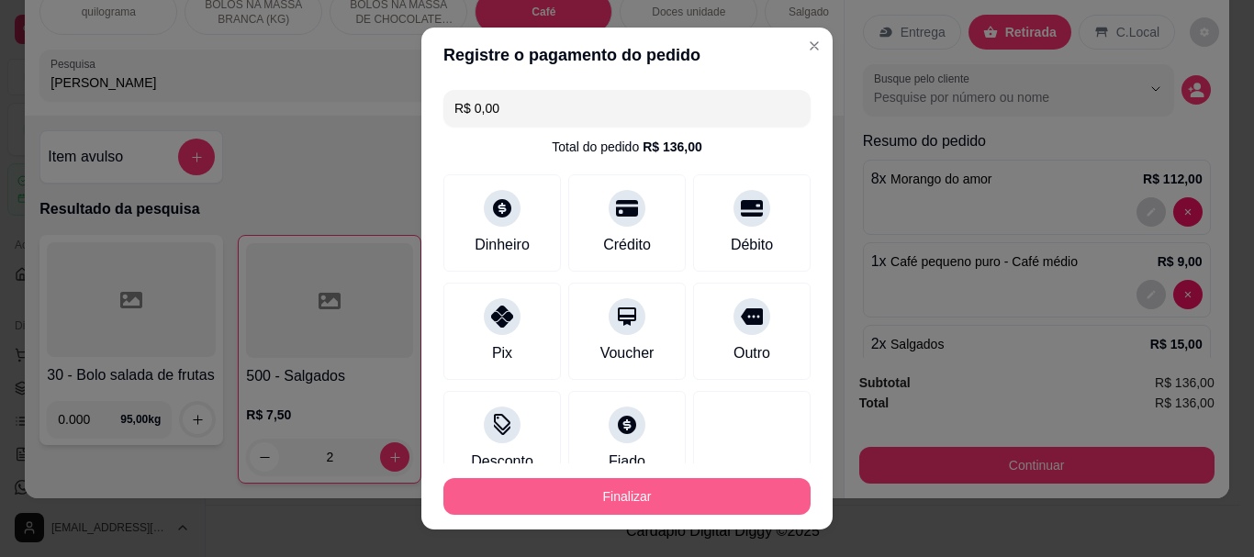
click at [621, 500] on button "Finalizar" at bounding box center [626, 496] width 367 height 37
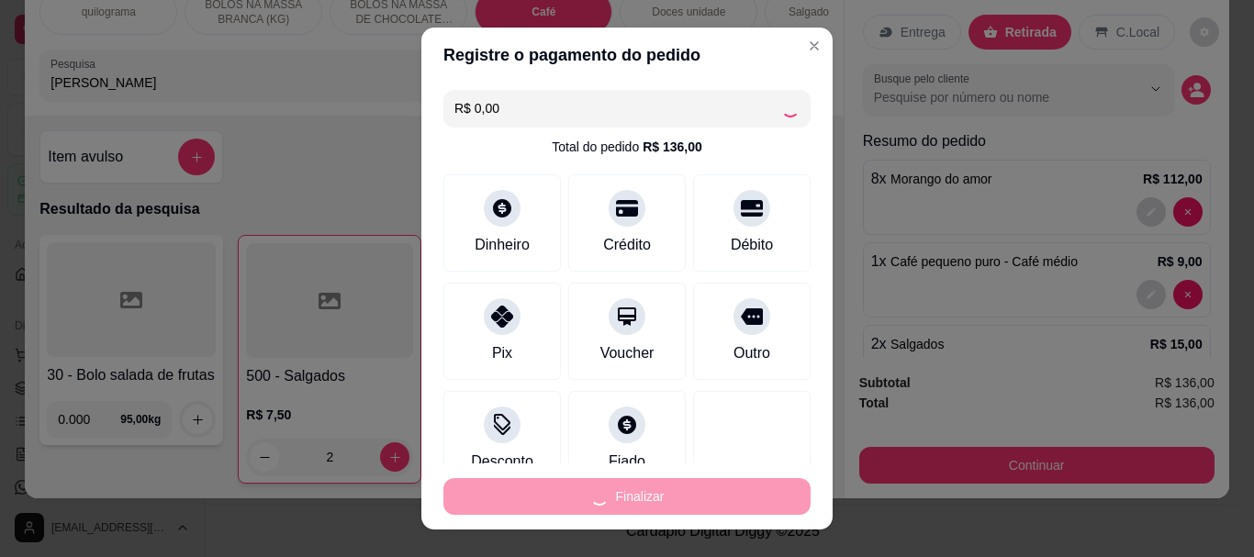
type input "0"
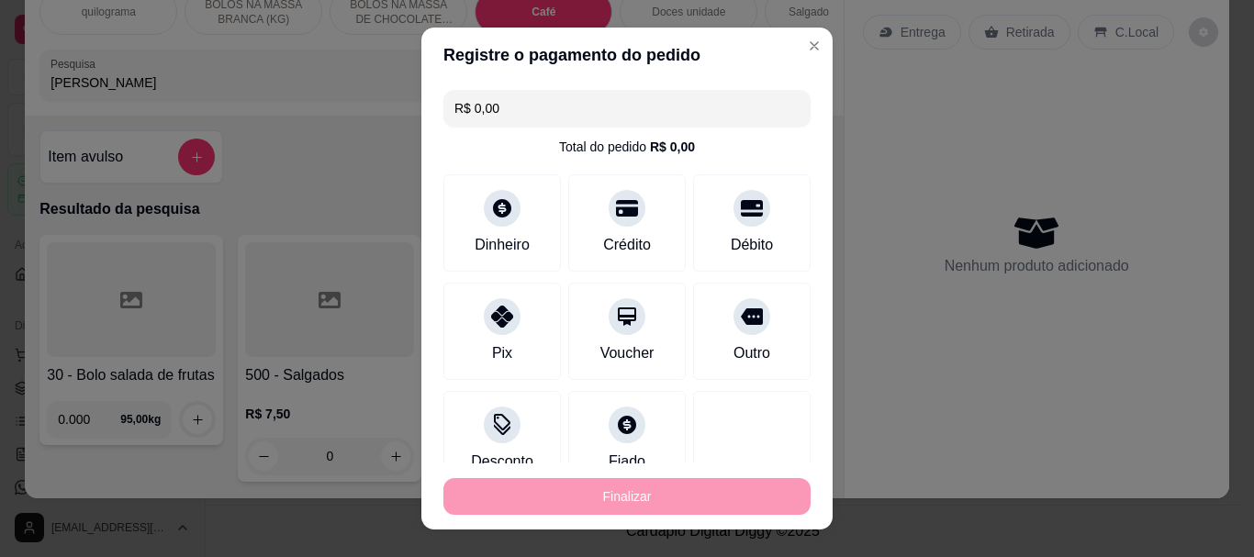
type input "-R$ 136,00"
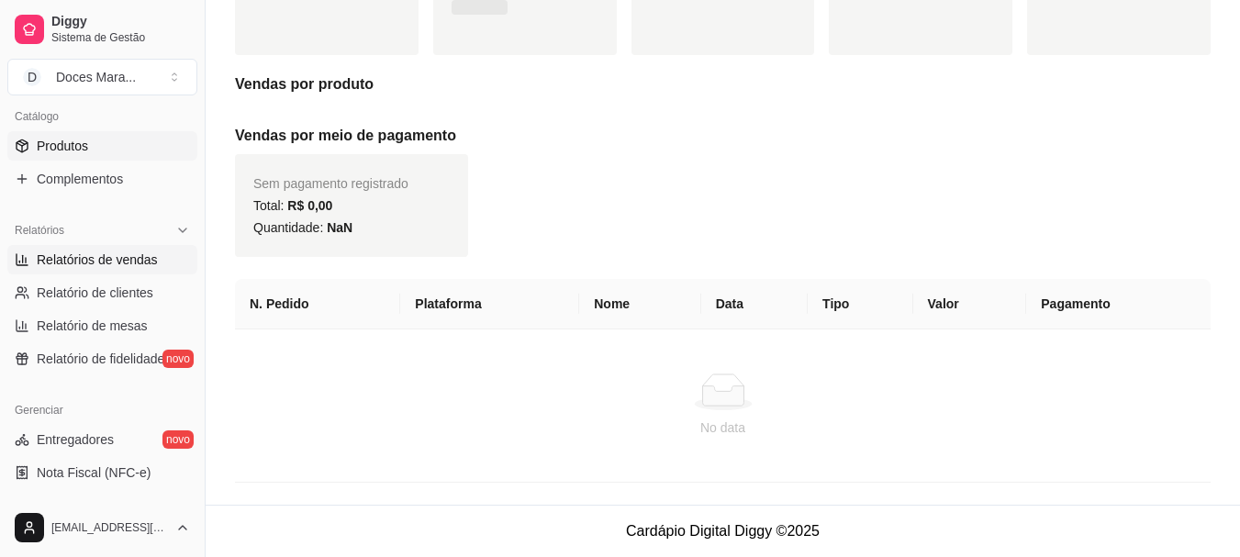
scroll to position [459, 0]
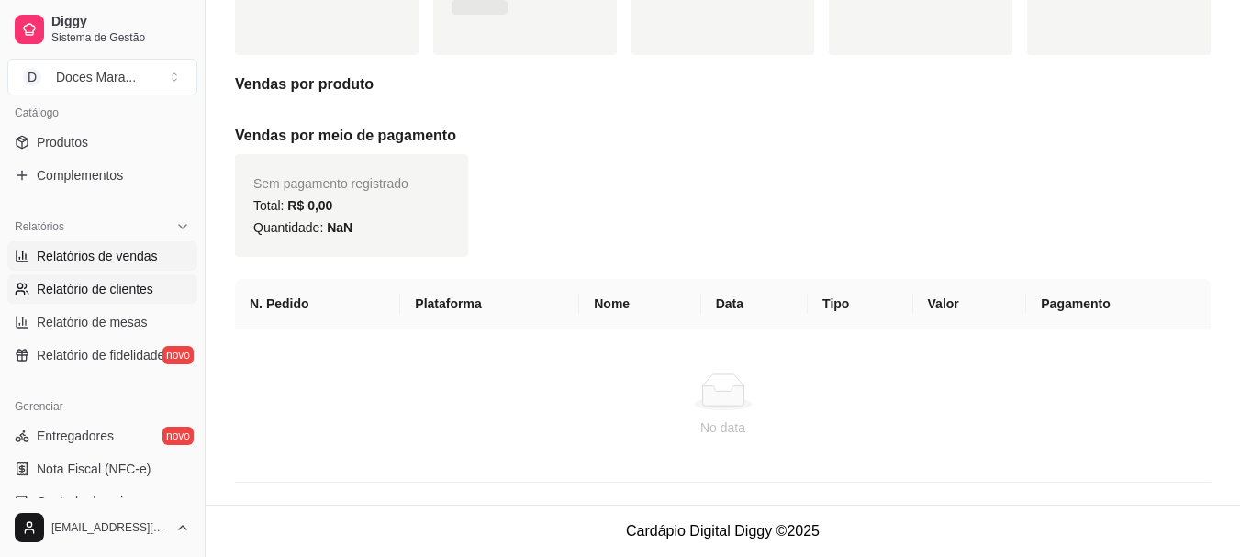
click at [90, 284] on span "Relatório de clientes" at bounding box center [95, 289] width 117 height 18
select select "30"
select select "HIGHEST_TOTAL_SPENT_WITH_ORDERS"
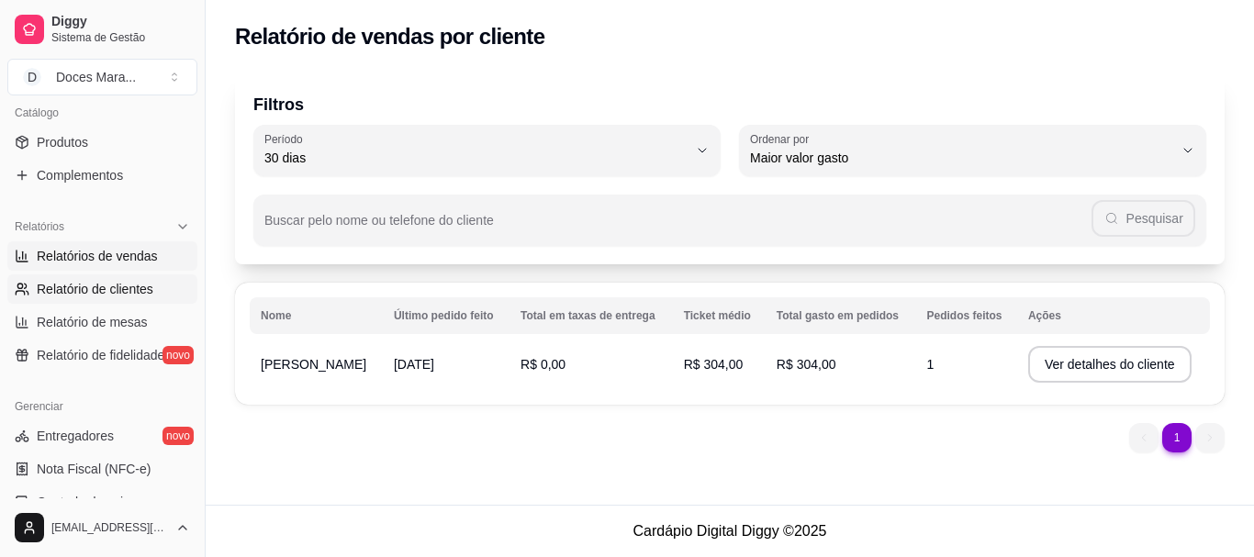
click at [94, 262] on span "Relatórios de vendas" at bounding box center [97, 256] width 121 height 18
select select "ALL"
select select "0"
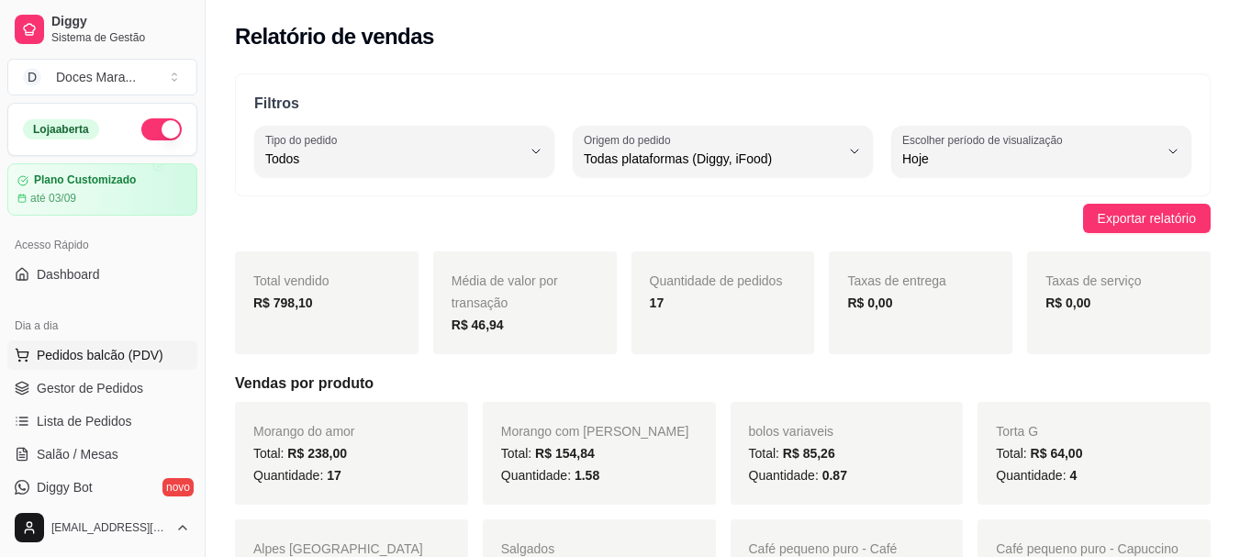
click at [71, 354] on span "Pedidos balcão (PDV)" at bounding box center [100, 355] width 127 height 18
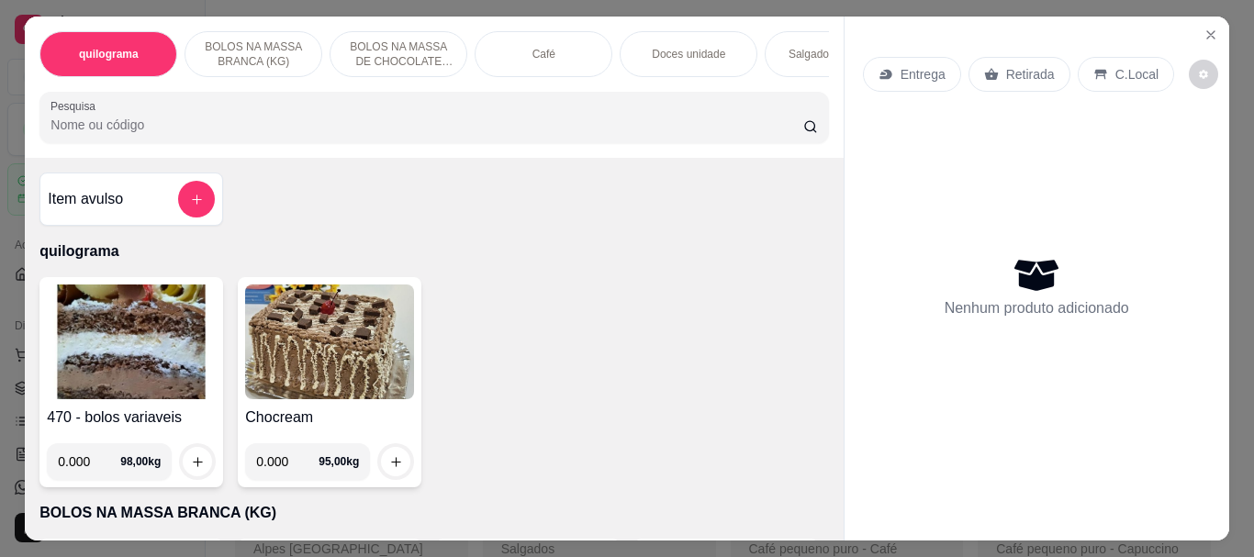
select select "30"
select select "HIGHEST_TOTAL_SPENT_WITH_ORDERS"
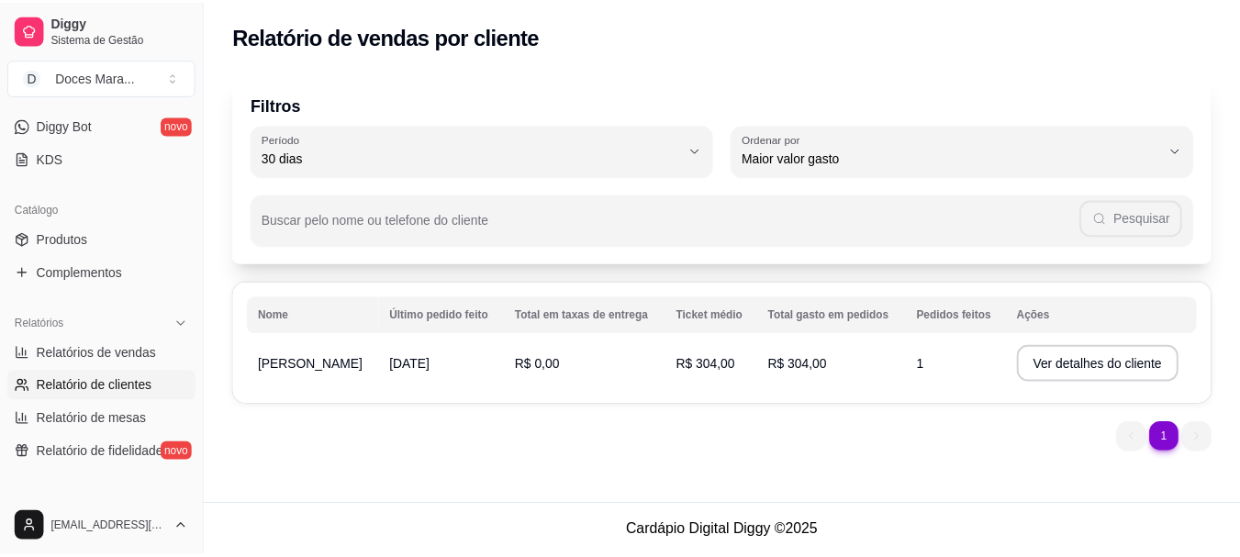
scroll to position [367, 0]
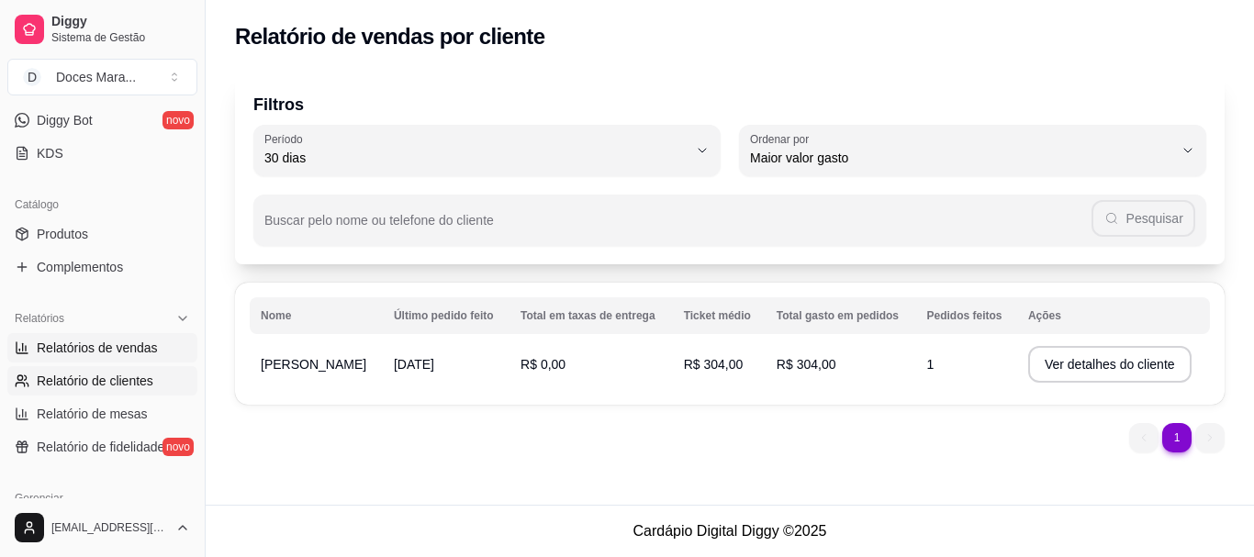
click at [99, 351] on span "Relatórios de vendas" at bounding box center [97, 348] width 121 height 18
select select "ALL"
select select "0"
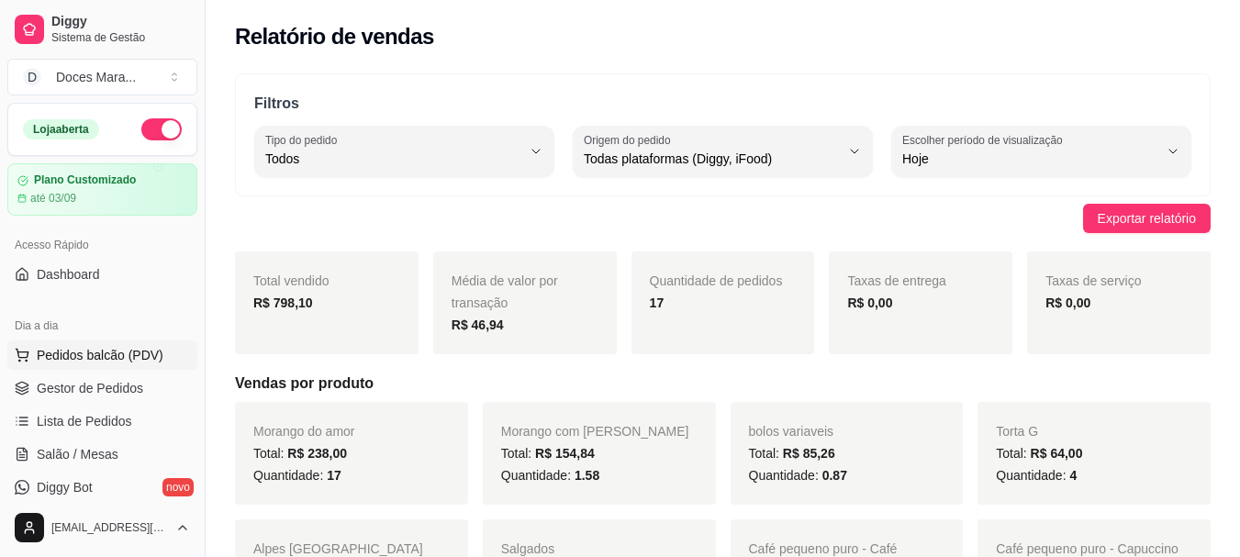
click at [96, 347] on span "Pedidos balcão (PDV)" at bounding box center [100, 355] width 127 height 18
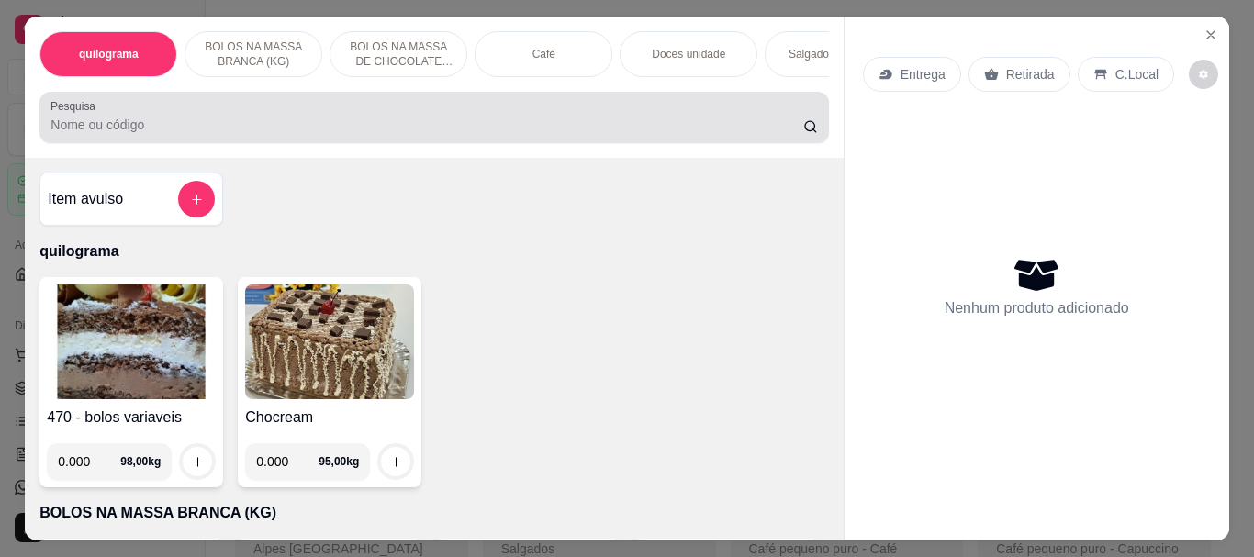
click at [147, 122] on input "Pesquisa" at bounding box center [426, 125] width 753 height 18
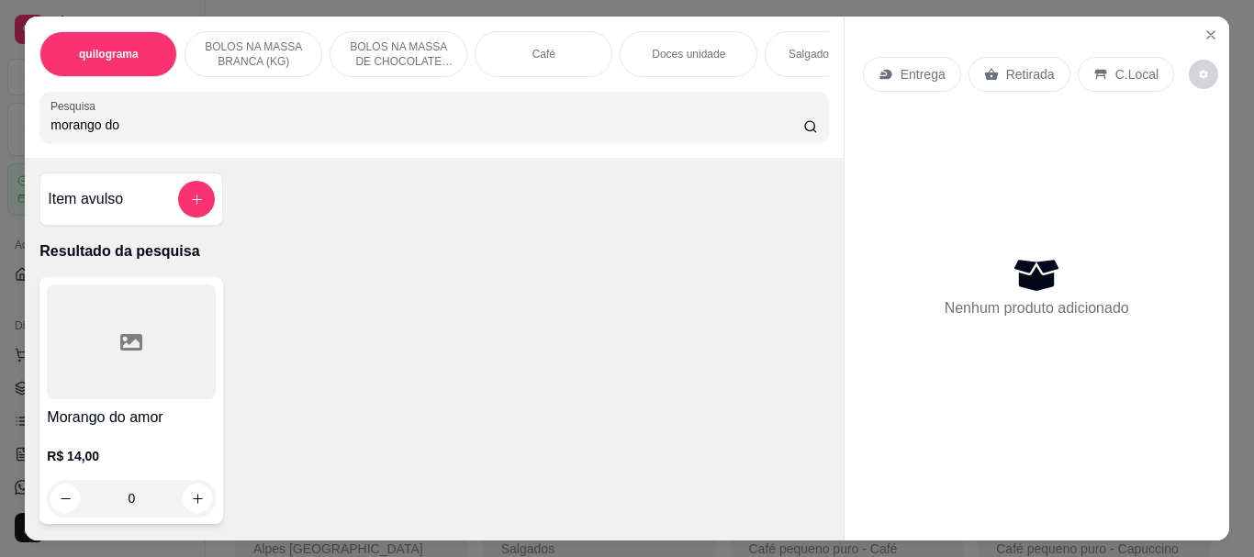
type input "morango do"
click at [175, 328] on div at bounding box center [131, 341] width 169 height 115
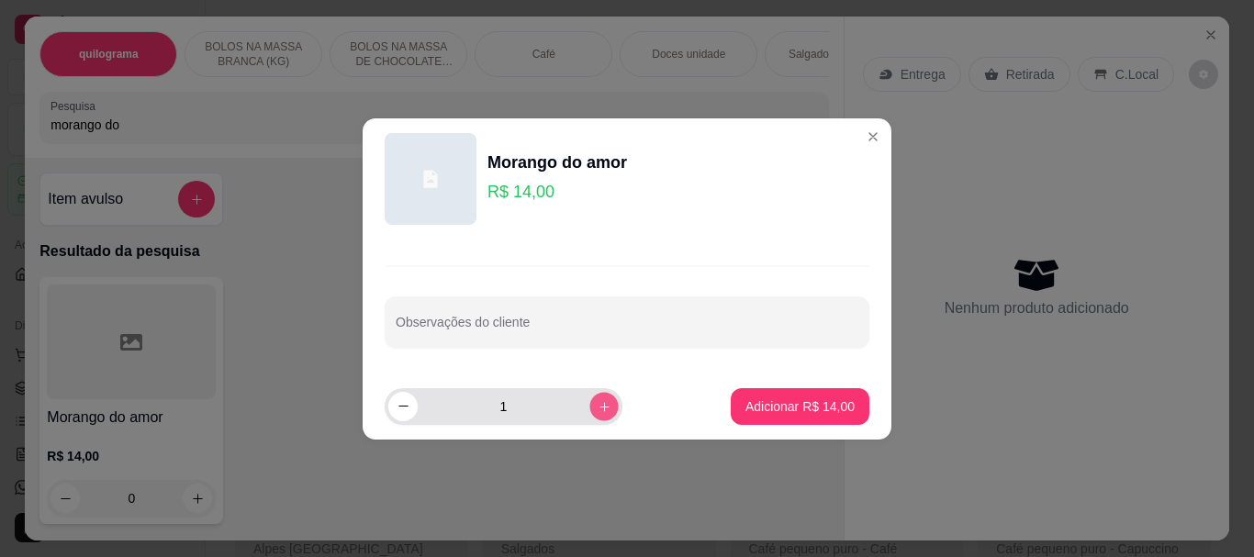
click at [597, 402] on icon "increase-product-quantity" at bounding box center [604, 406] width 14 height 14
type input "2"
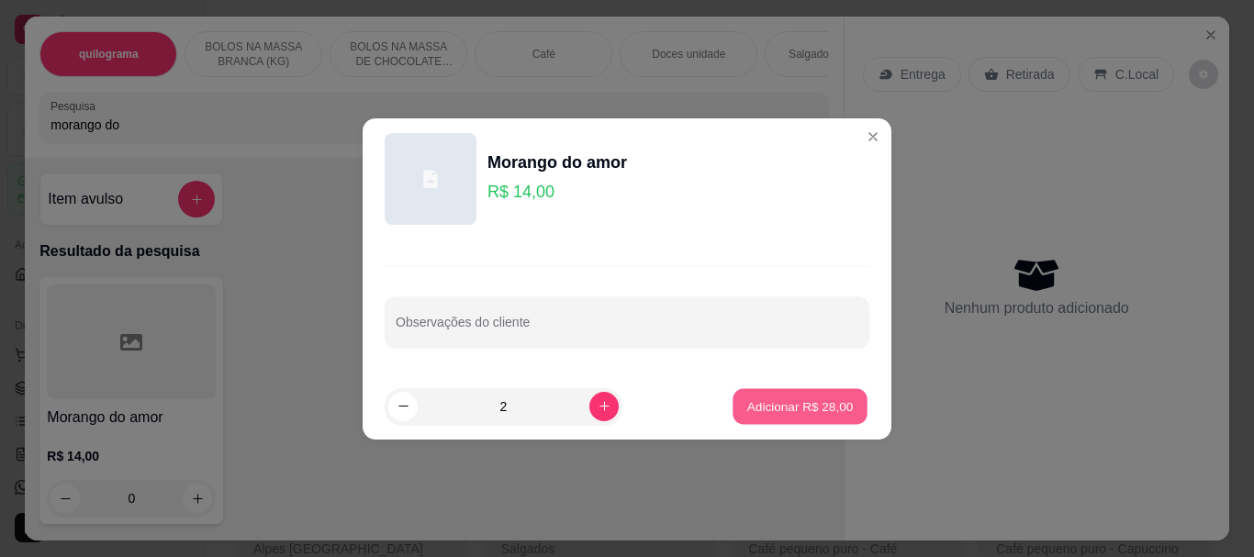
click at [765, 406] on p "Adicionar R$ 28,00" at bounding box center [800, 405] width 106 height 17
type input "2"
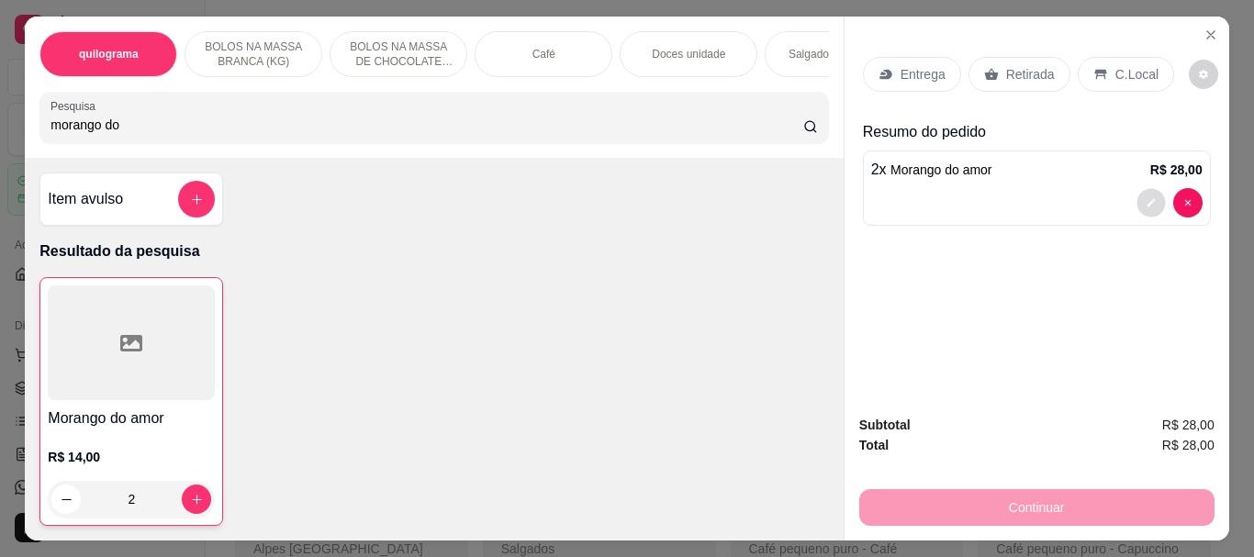
click at [1136, 196] on button "decrease-product-quantity" at bounding box center [1150, 203] width 28 height 28
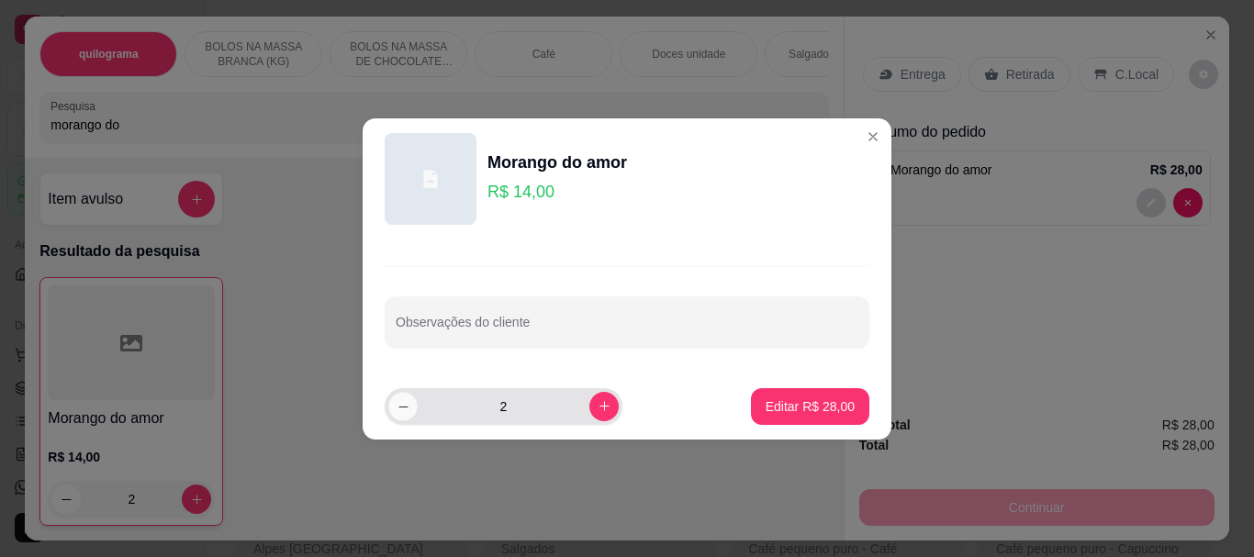
click at [407, 406] on icon "decrease-product-quantity" at bounding box center [403, 406] width 14 height 14
type input "1"
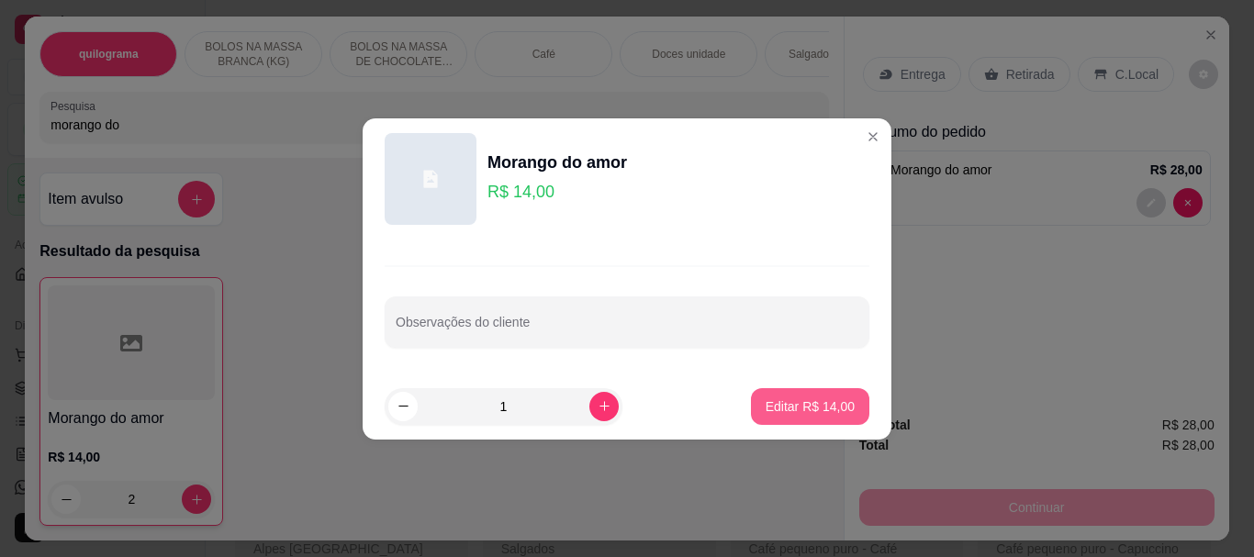
click at [779, 407] on p "Editar R$ 14,00" at bounding box center [809, 406] width 89 height 18
type input "1"
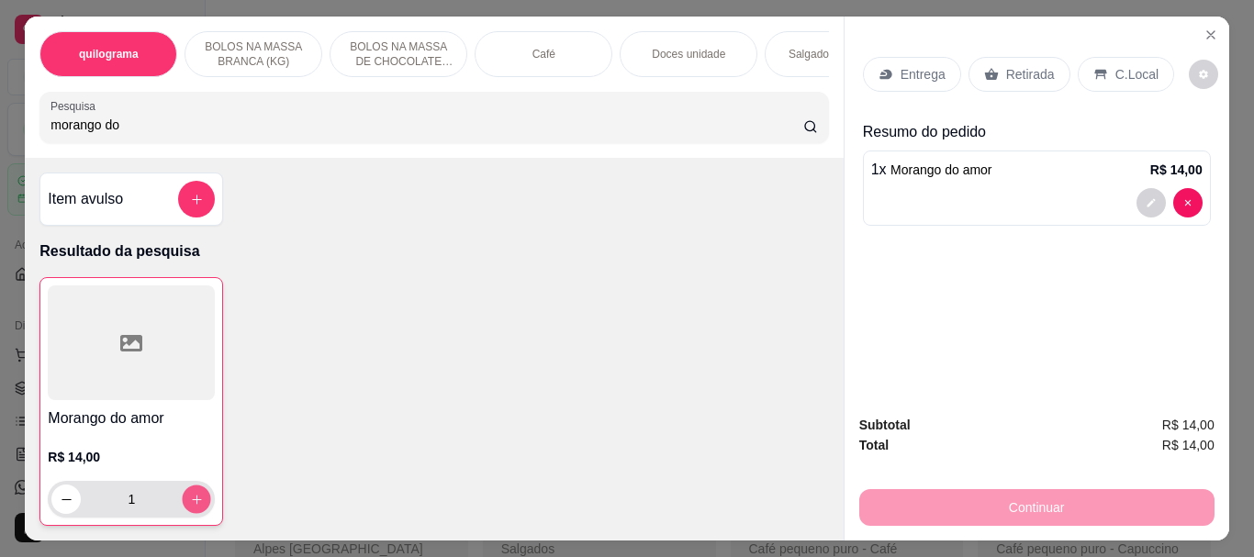
click at [190, 506] on icon "increase-product-quantity" at bounding box center [197, 500] width 14 height 14
type input "2"
click at [190, 506] on icon "increase-product-quantity" at bounding box center [197, 500] width 14 height 14
type input "3"
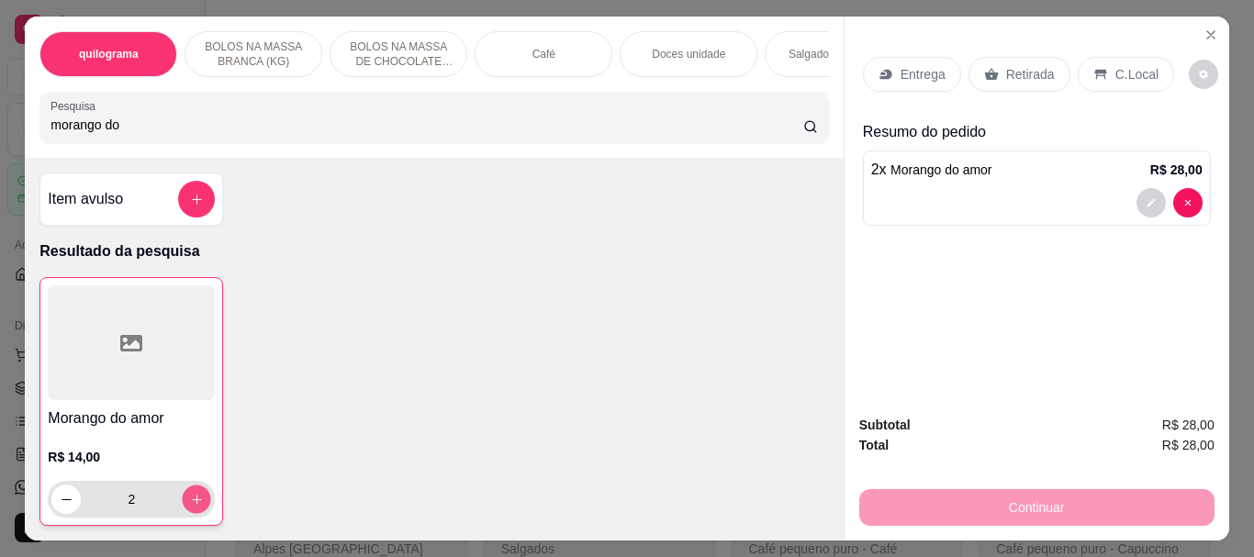
type input "3"
click at [190, 505] on icon "increase-product-quantity" at bounding box center [197, 500] width 14 height 14
type input "4"
click at [190, 505] on icon "increase-product-quantity" at bounding box center [197, 500] width 14 height 14
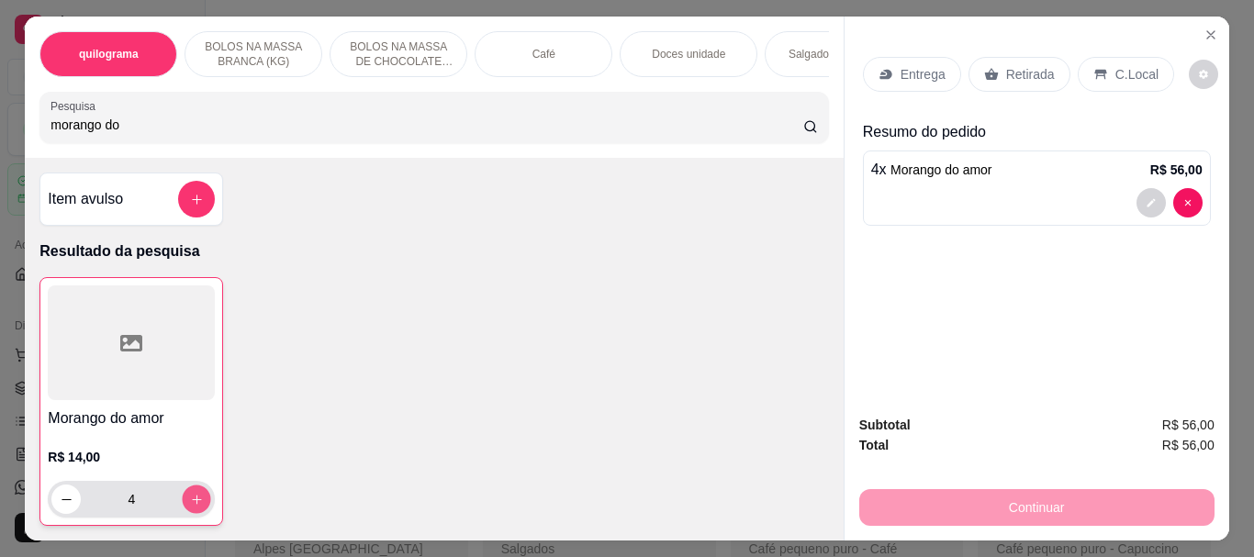
type input "5"
click at [190, 505] on icon "increase-product-quantity" at bounding box center [197, 500] width 14 height 14
type input "6"
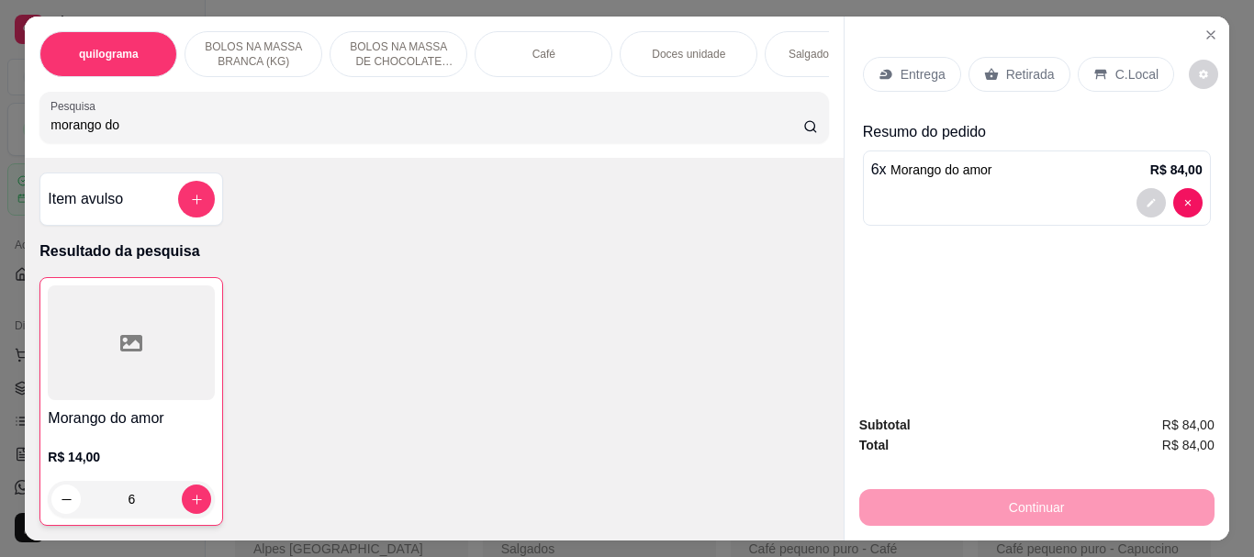
click at [1020, 65] on p "Retirada" at bounding box center [1030, 74] width 49 height 18
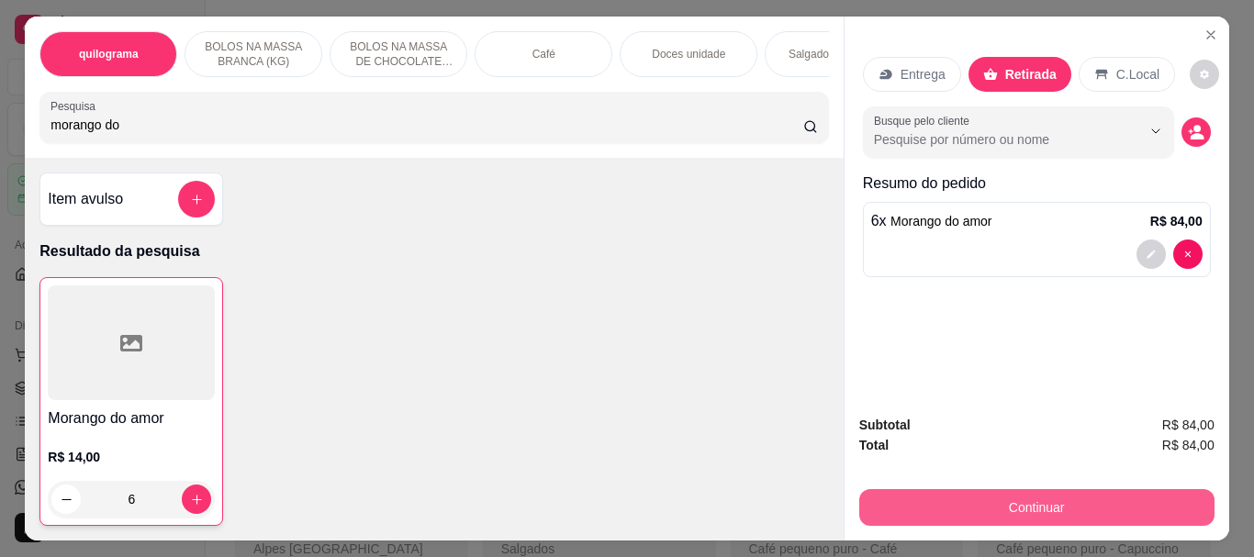
click at [1042, 494] on button "Continuar" at bounding box center [1036, 507] width 355 height 37
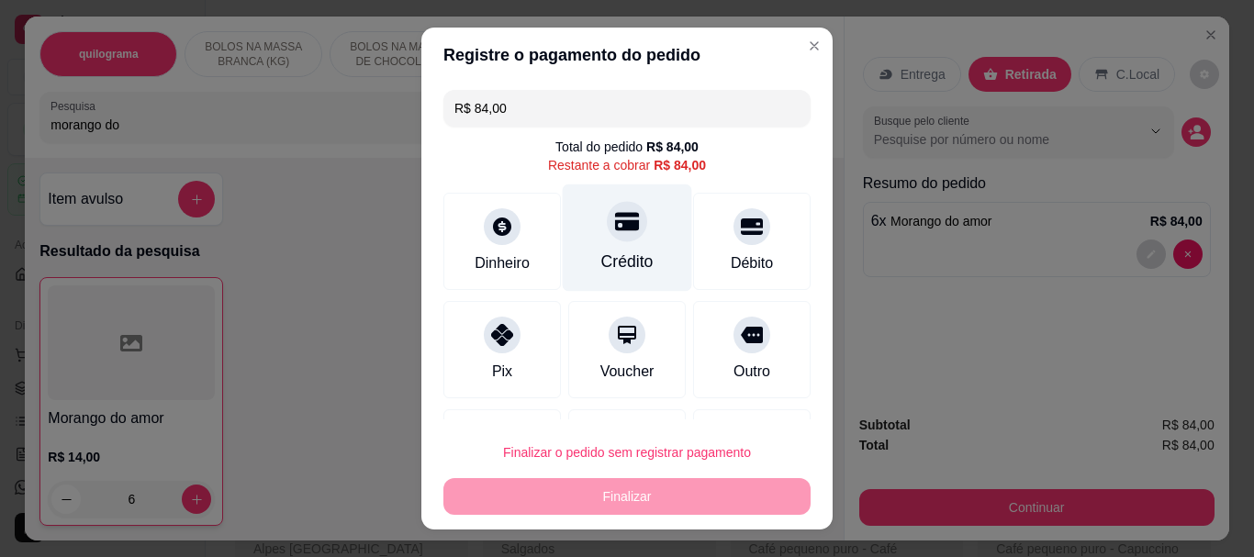
click at [608, 251] on div "Crédito" at bounding box center [627, 263] width 52 height 24
type input "R$ 0,00"
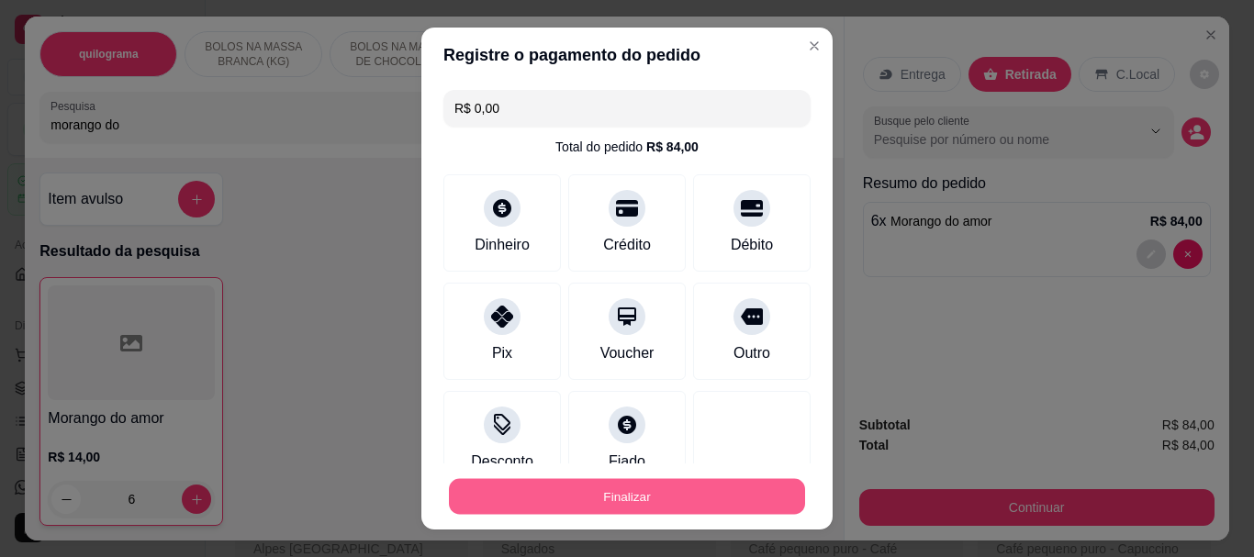
click at [610, 484] on button "Finalizar" at bounding box center [627, 496] width 356 height 36
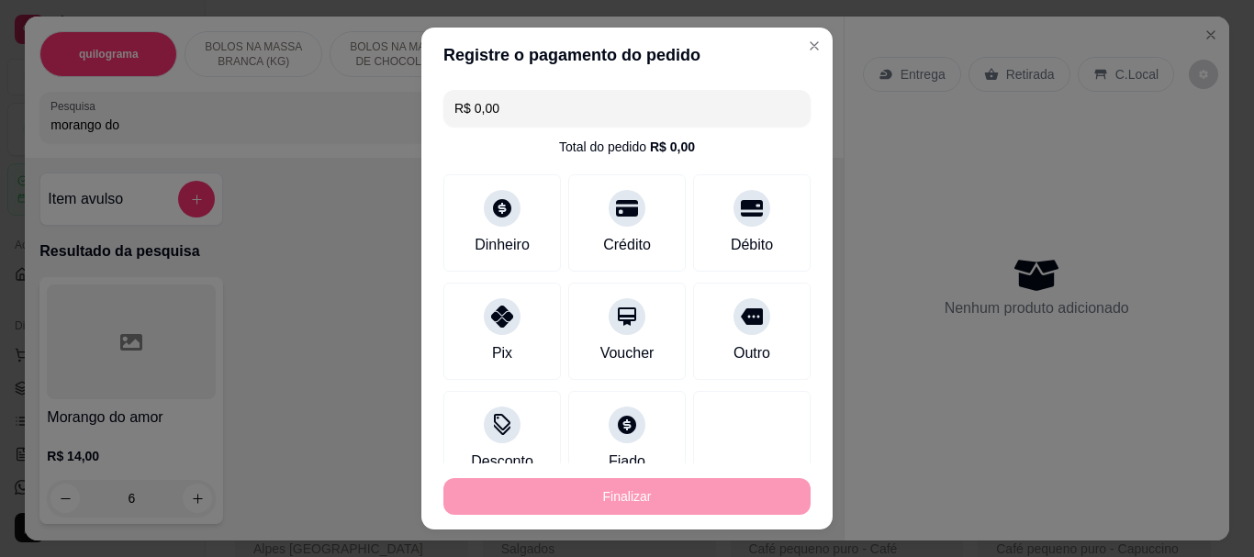
type input "0"
type input "-R$ 84,00"
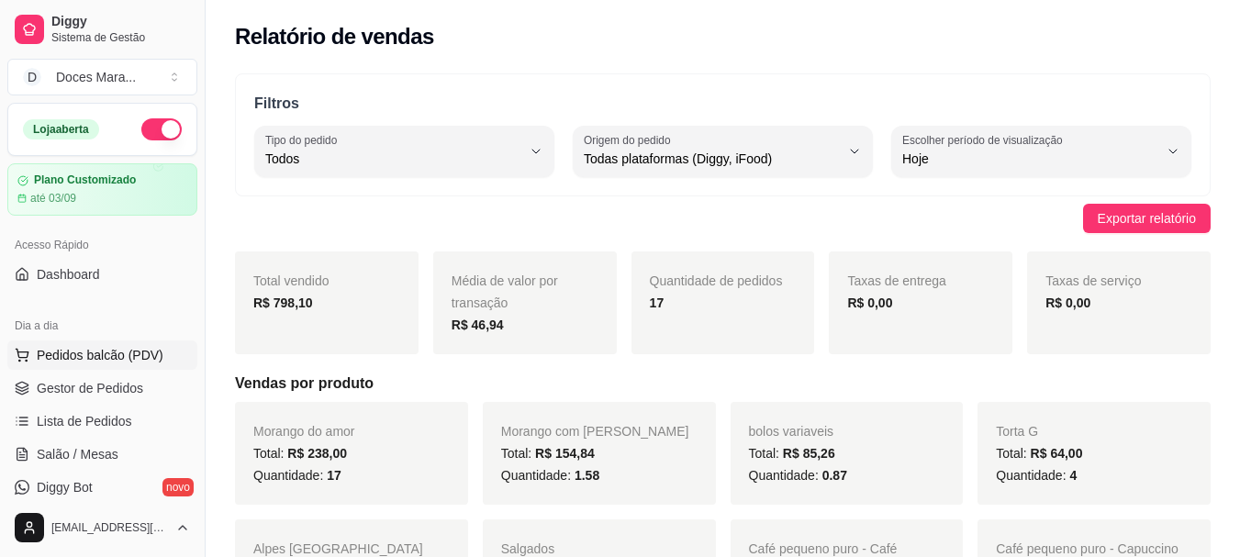
click at [78, 360] on span "Pedidos balcão (PDV)" at bounding box center [100, 355] width 127 height 18
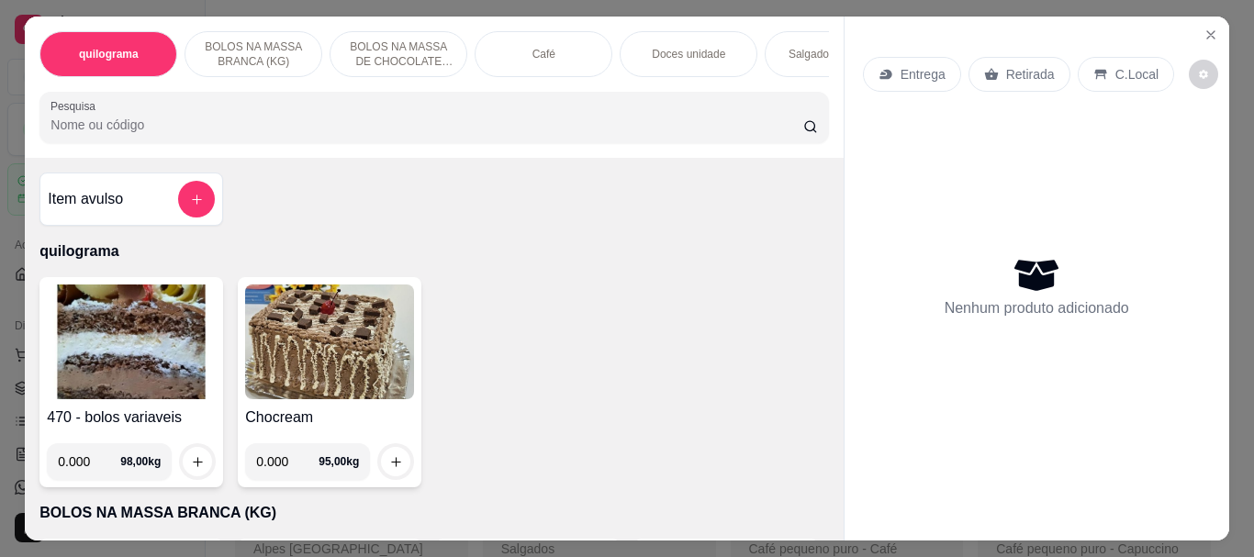
select select "30"
select select "HIGHEST_TOTAL_SPENT_WITH_ORDERS"
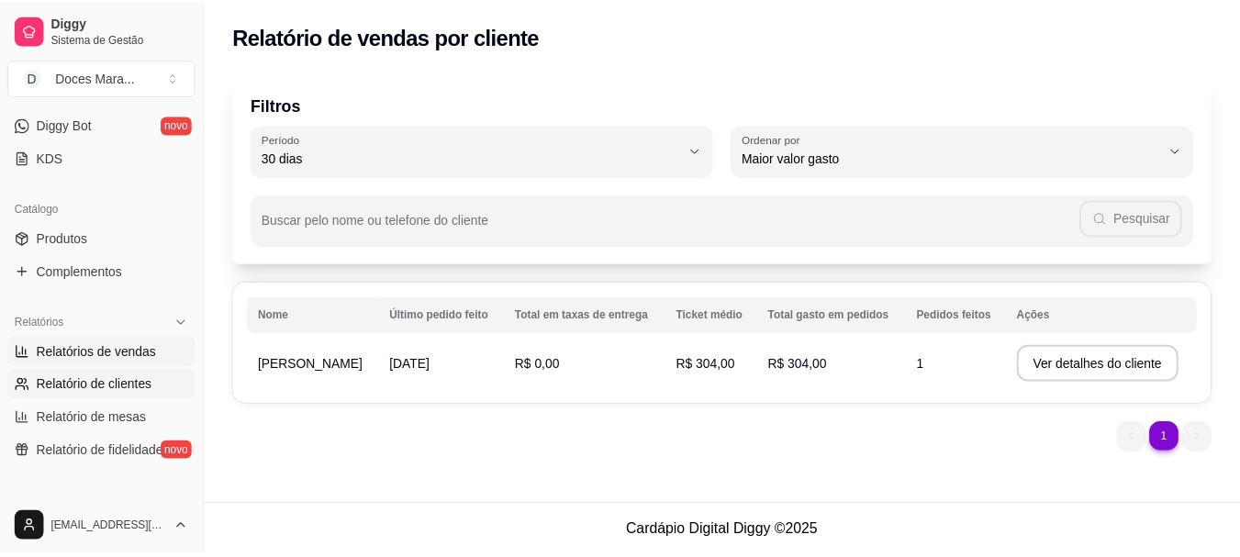
scroll to position [367, 0]
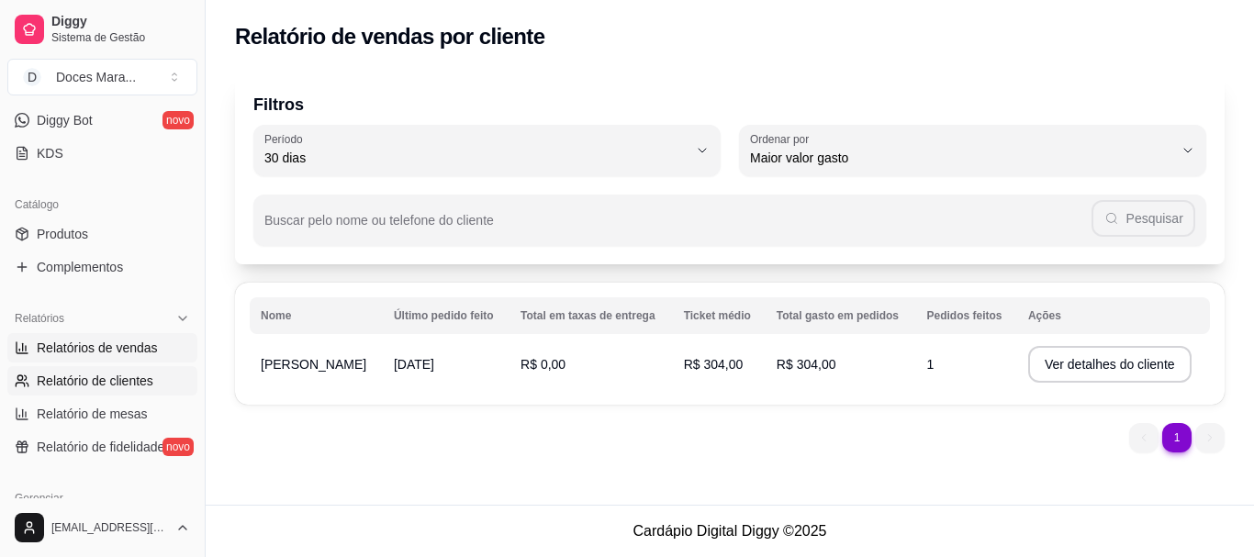
click at [86, 345] on span "Relatórios de vendas" at bounding box center [97, 348] width 121 height 18
select select "ALL"
select select "0"
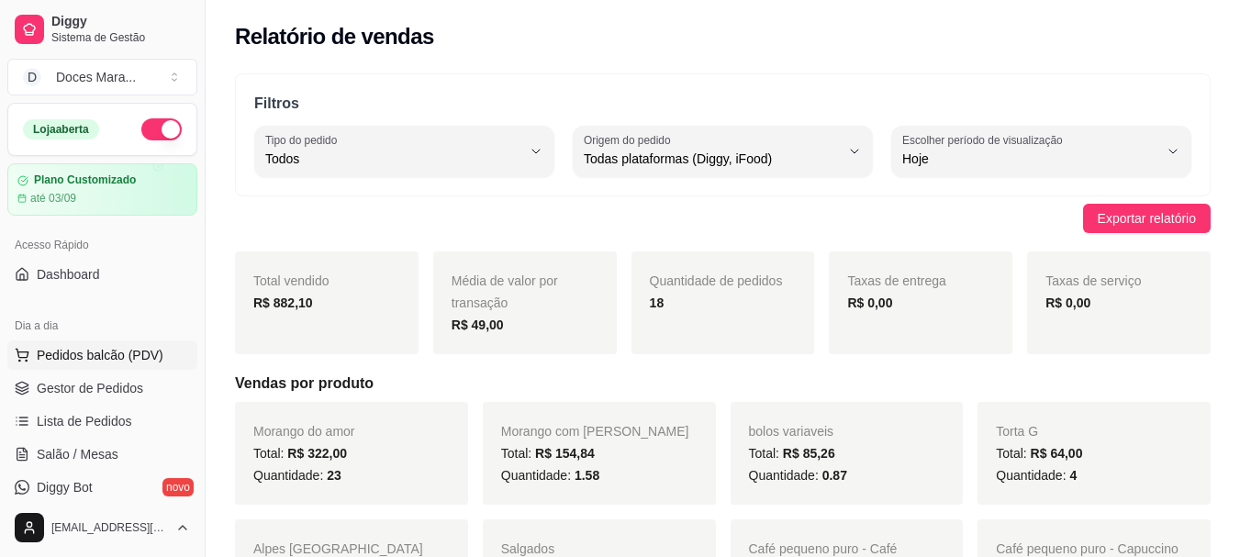
click at [117, 351] on span "Pedidos balcão (PDV)" at bounding box center [100, 355] width 127 height 18
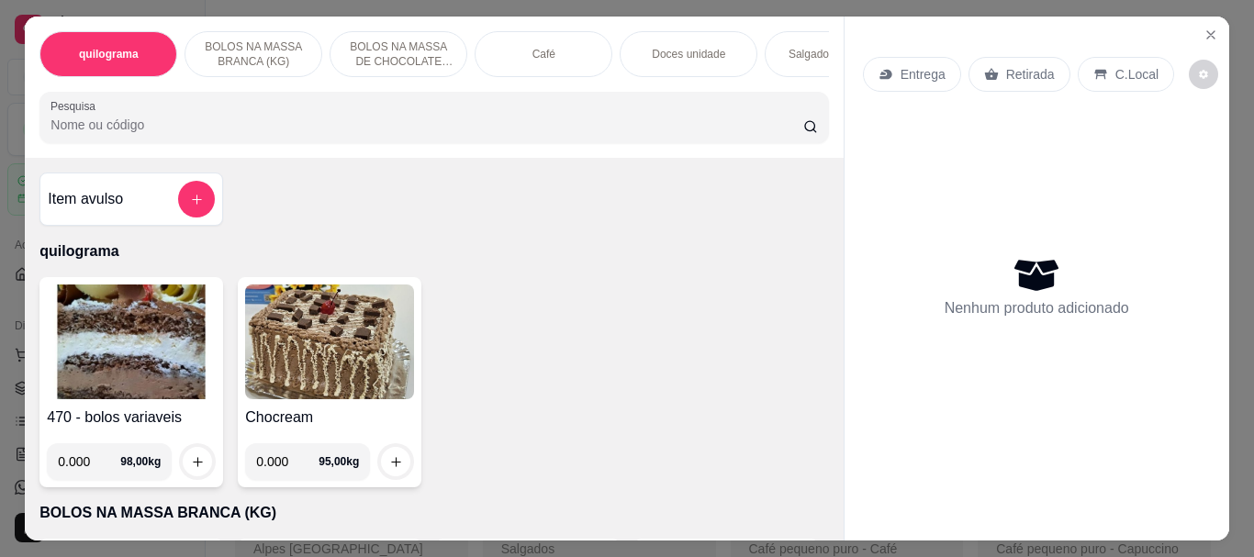
select select "30"
select select "HIGHEST_TOTAL_SPENT_WITH_ORDERS"
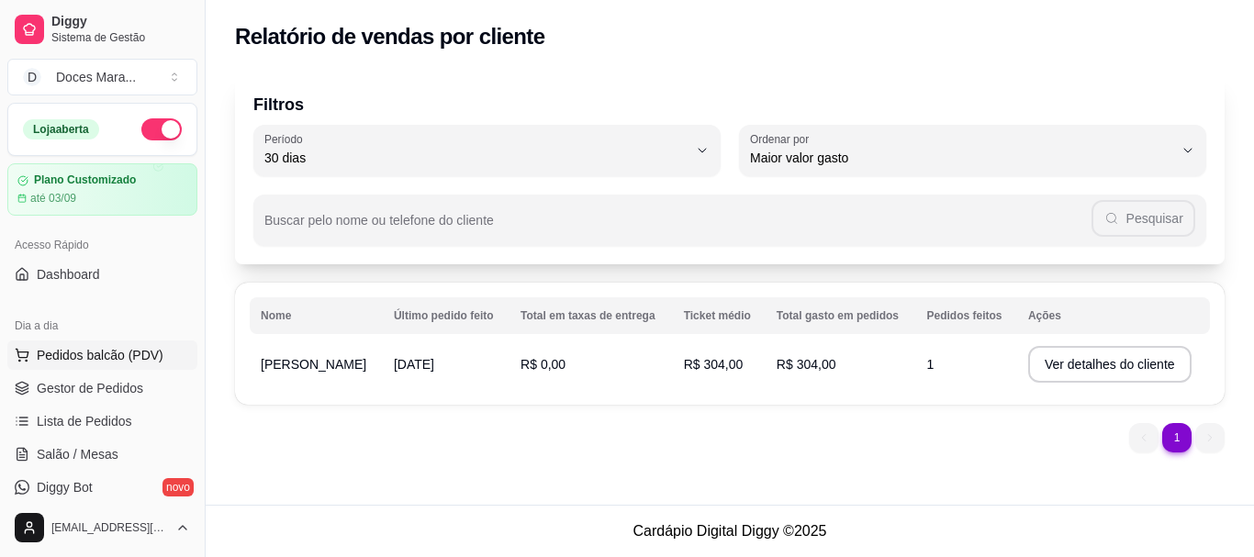
click at [107, 350] on span "Pedidos balcão (PDV)" at bounding box center [100, 355] width 127 height 18
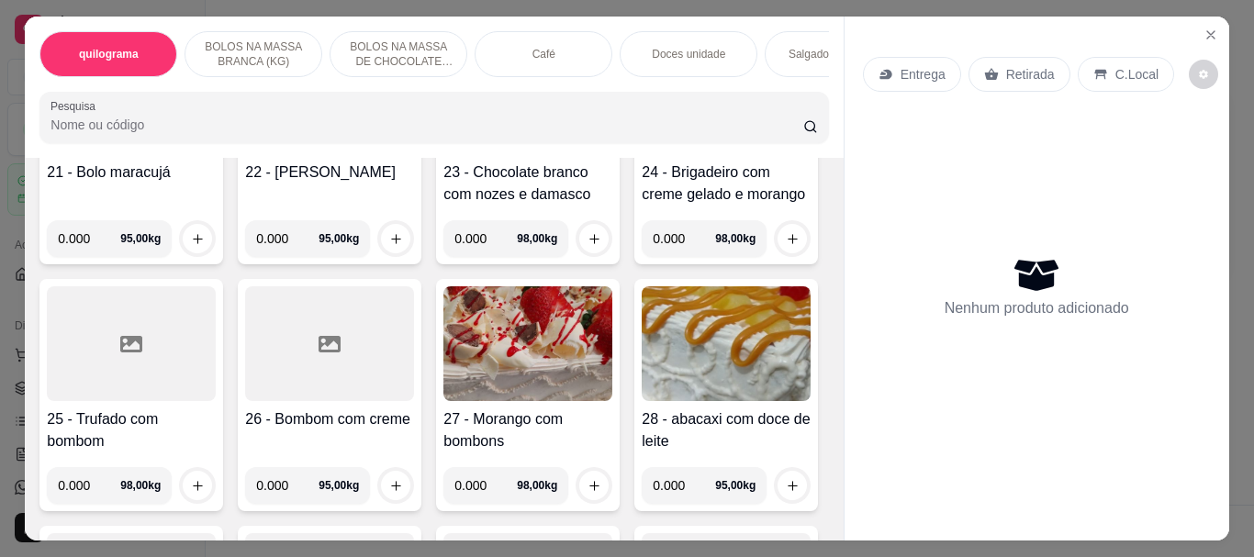
scroll to position [1744, 0]
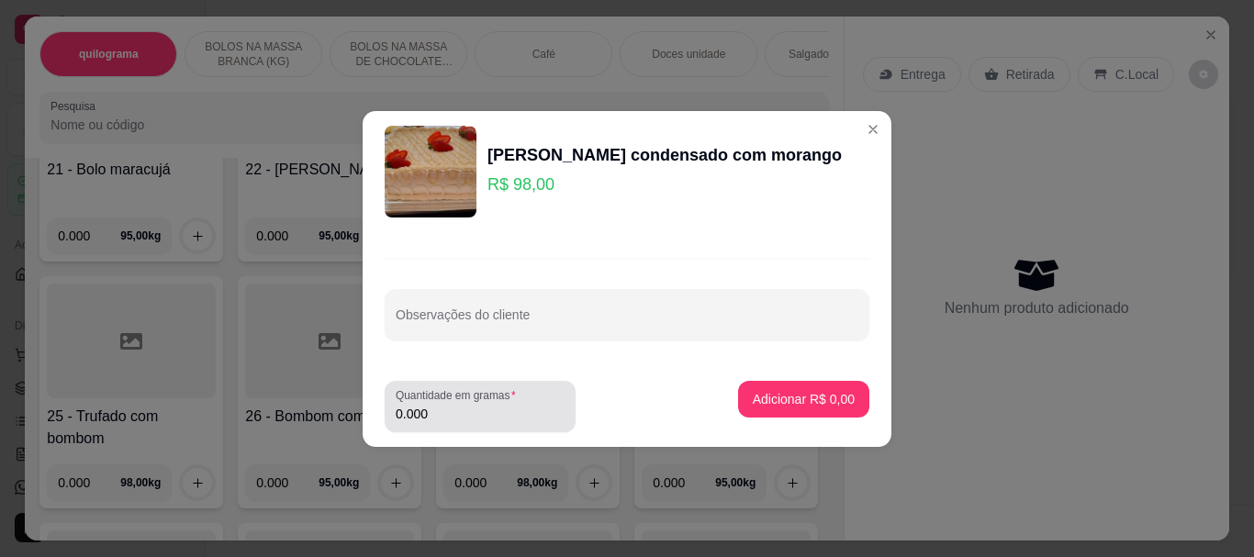
click at [461, 417] on input "0.000" at bounding box center [480, 414] width 169 height 18
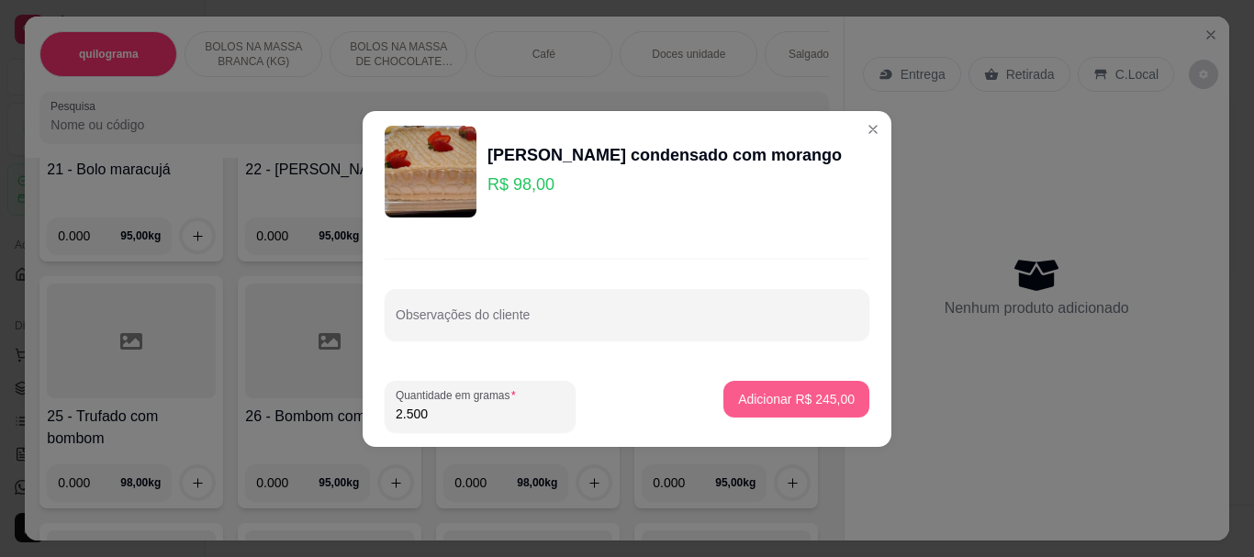
type input "2.500"
click at [738, 404] on p "Adicionar R$ 245,00" at bounding box center [796, 399] width 117 height 18
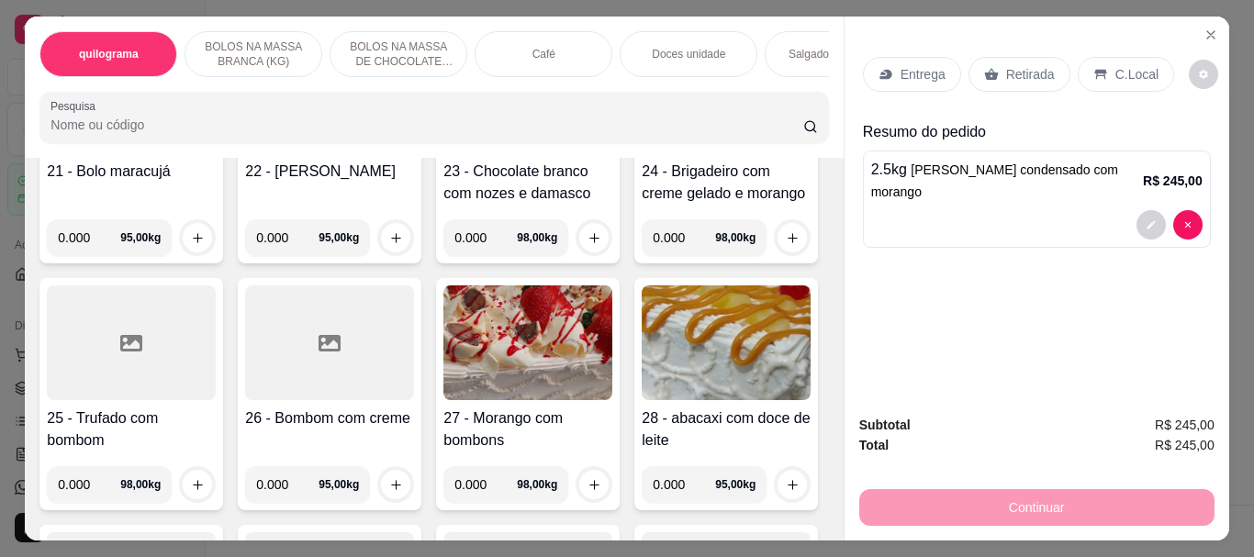
click at [1006, 70] on p "Retirada" at bounding box center [1030, 74] width 49 height 18
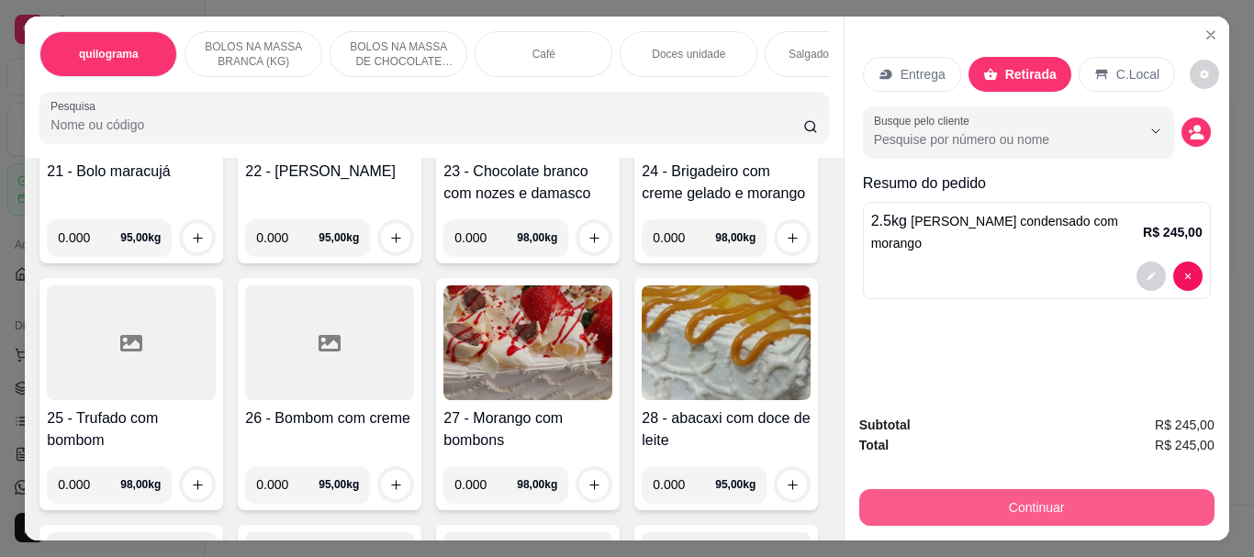
click at [1049, 492] on button "Continuar" at bounding box center [1036, 507] width 355 height 37
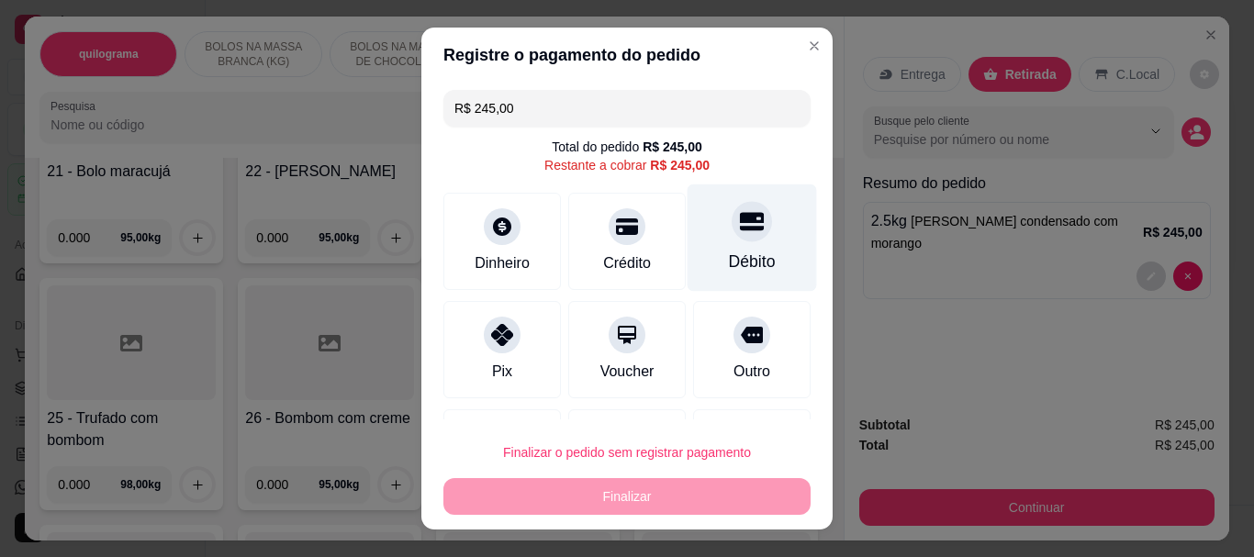
click at [729, 259] on div "Débito" at bounding box center [752, 263] width 47 height 24
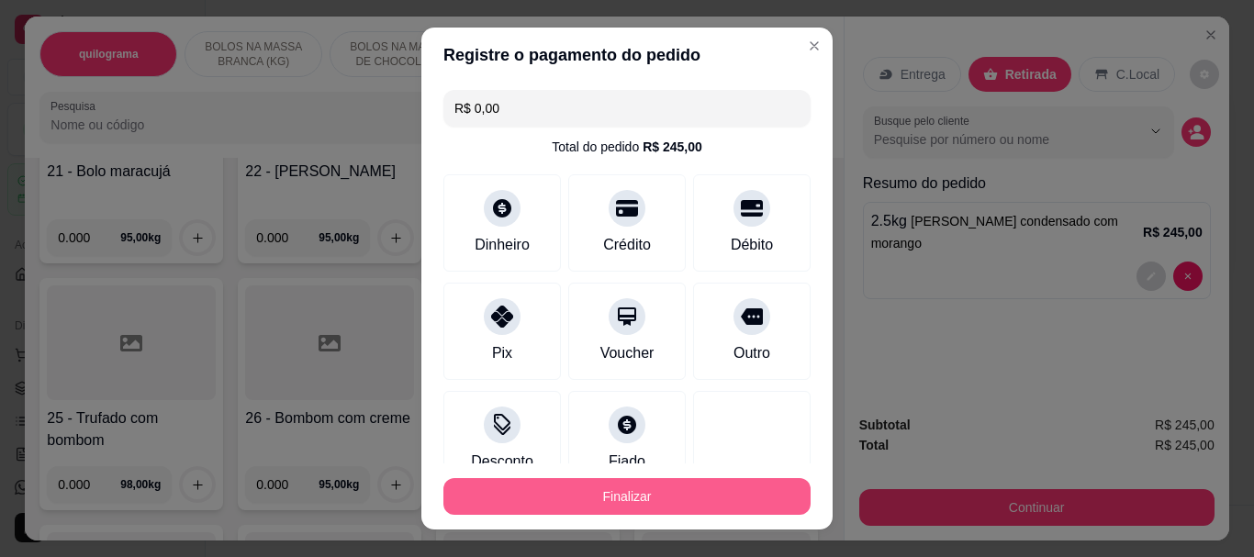
click at [635, 492] on button "Finalizar" at bounding box center [626, 496] width 367 height 37
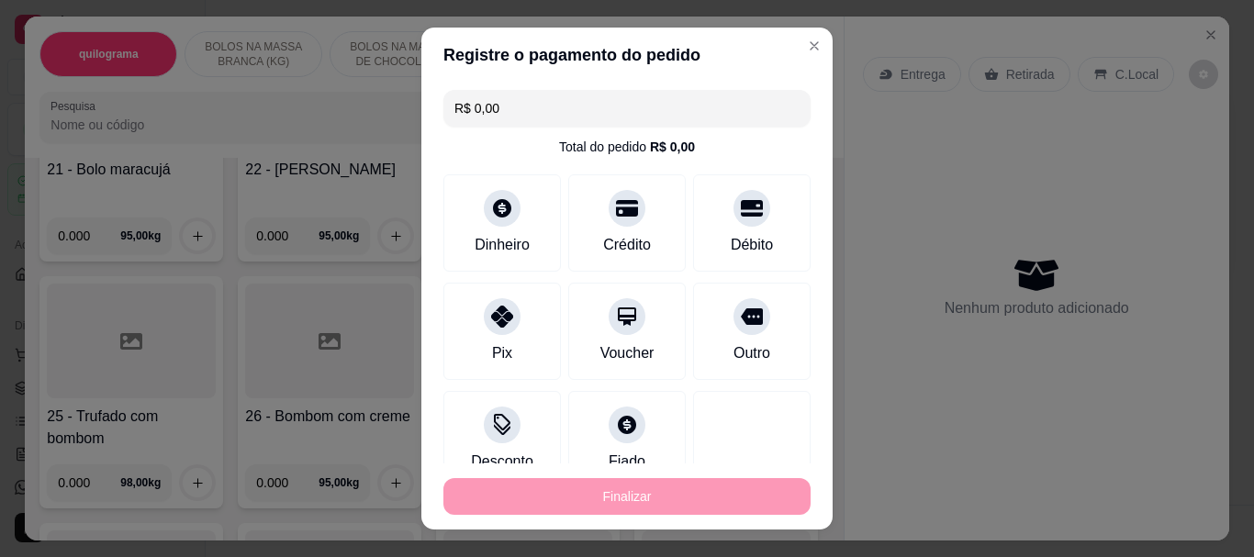
type input "-R$ 245,00"
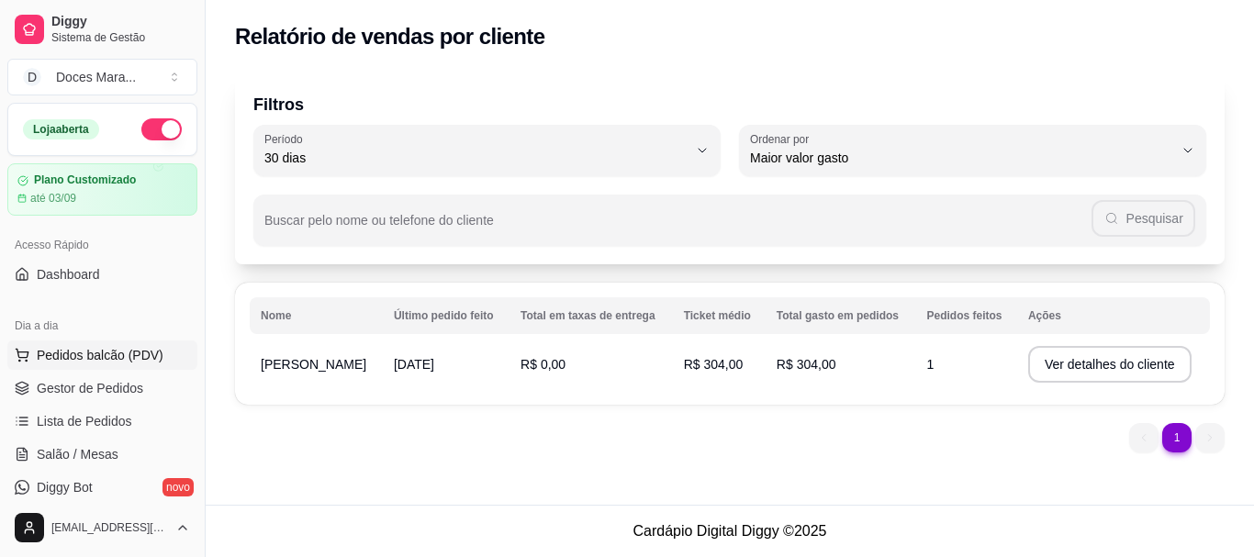
click at [66, 351] on span "Pedidos balcão (PDV)" at bounding box center [100, 355] width 127 height 18
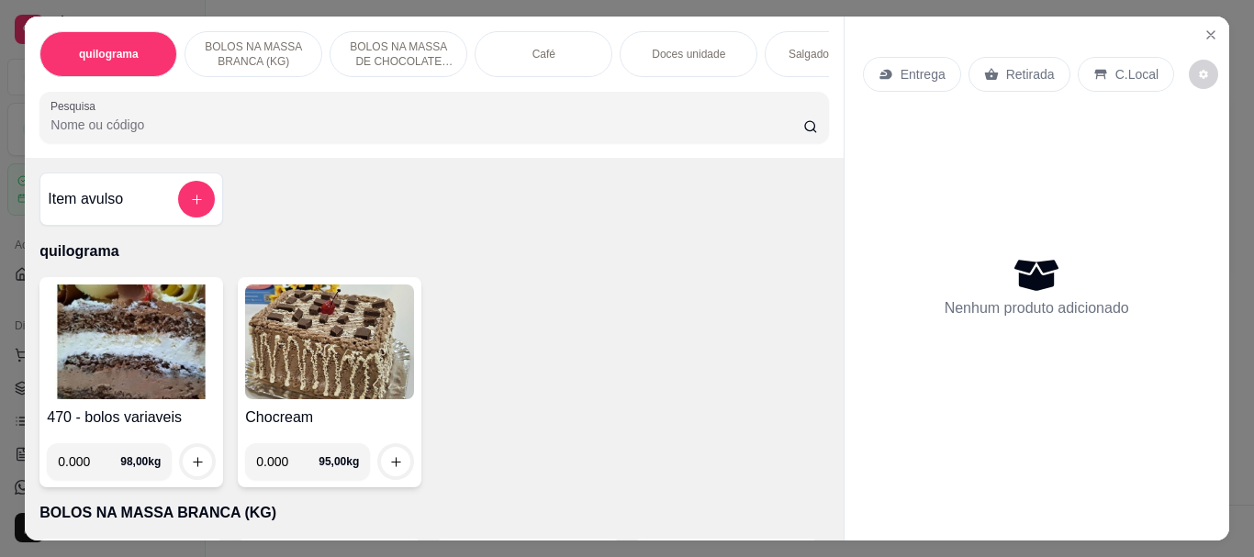
click at [106, 343] on img at bounding box center [131, 341] width 169 height 115
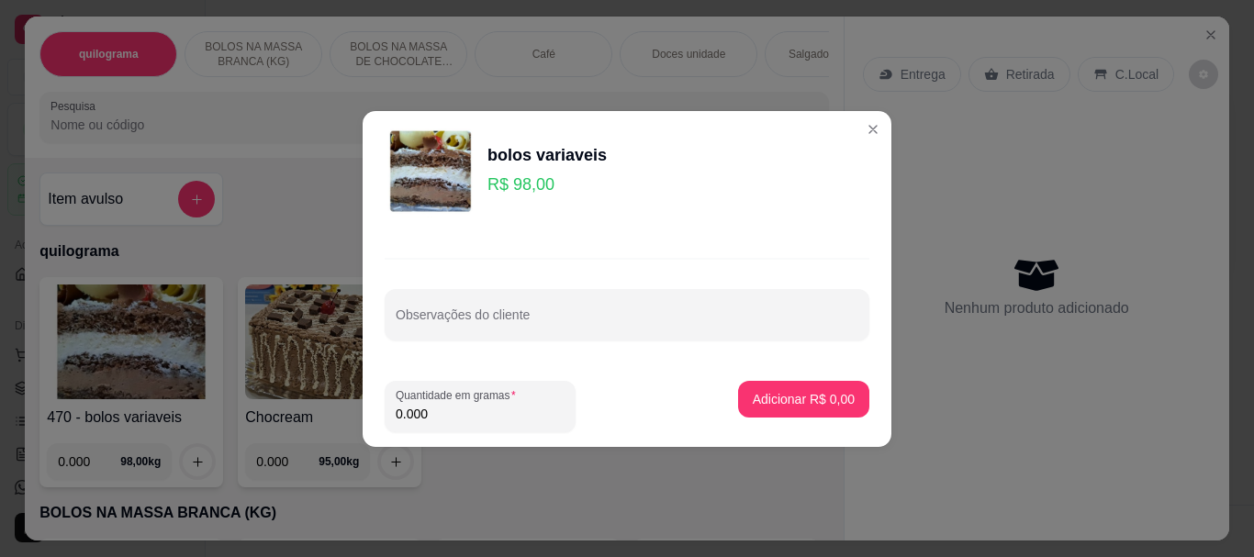
click at [484, 415] on input "0.000" at bounding box center [480, 414] width 169 height 18
type input "0.170"
click at [739, 409] on button "Adicionar R$ 16,66" at bounding box center [800, 399] width 139 height 37
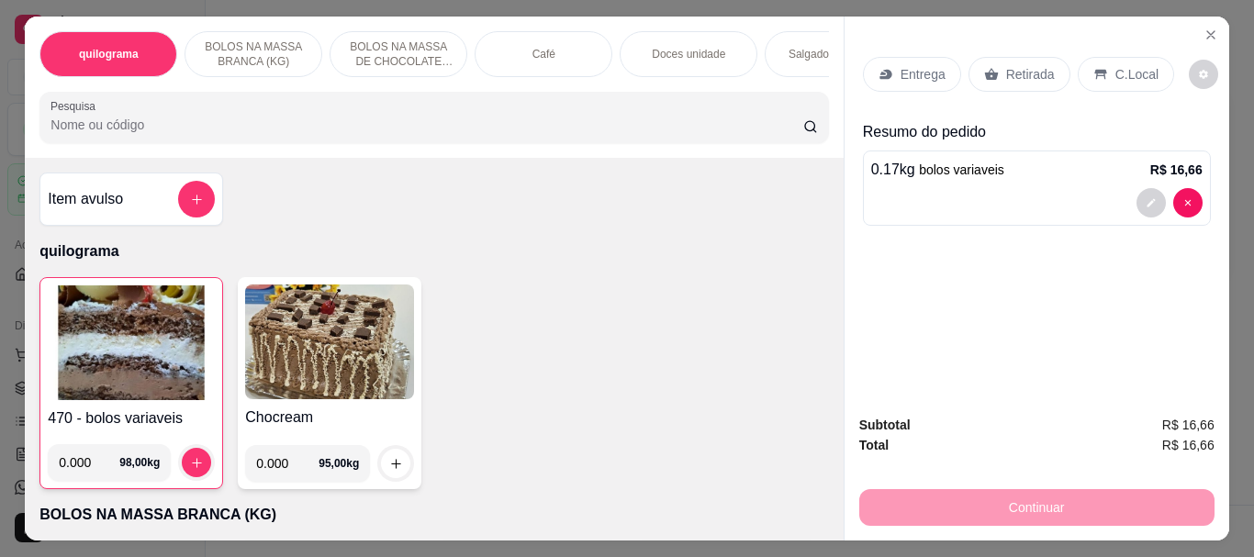
drag, startPoint x: 122, startPoint y: 128, endPoint x: 120, endPoint y: 115, distance: 13.9
click at [120, 119] on div at bounding box center [433, 117] width 766 height 37
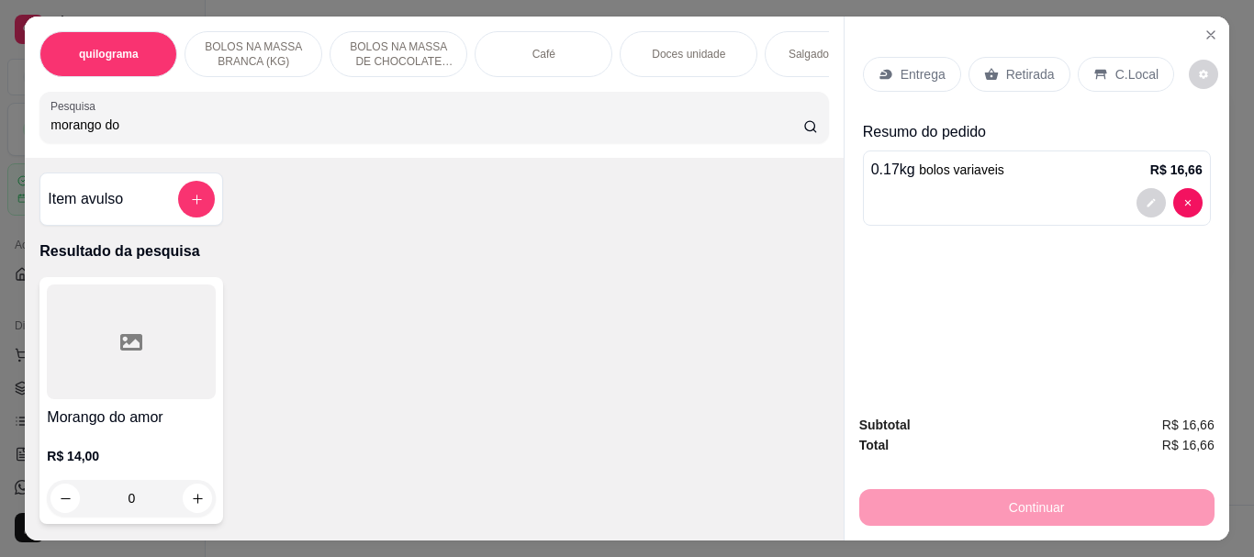
type input "morango do"
click at [51, 330] on div at bounding box center [131, 341] width 169 height 115
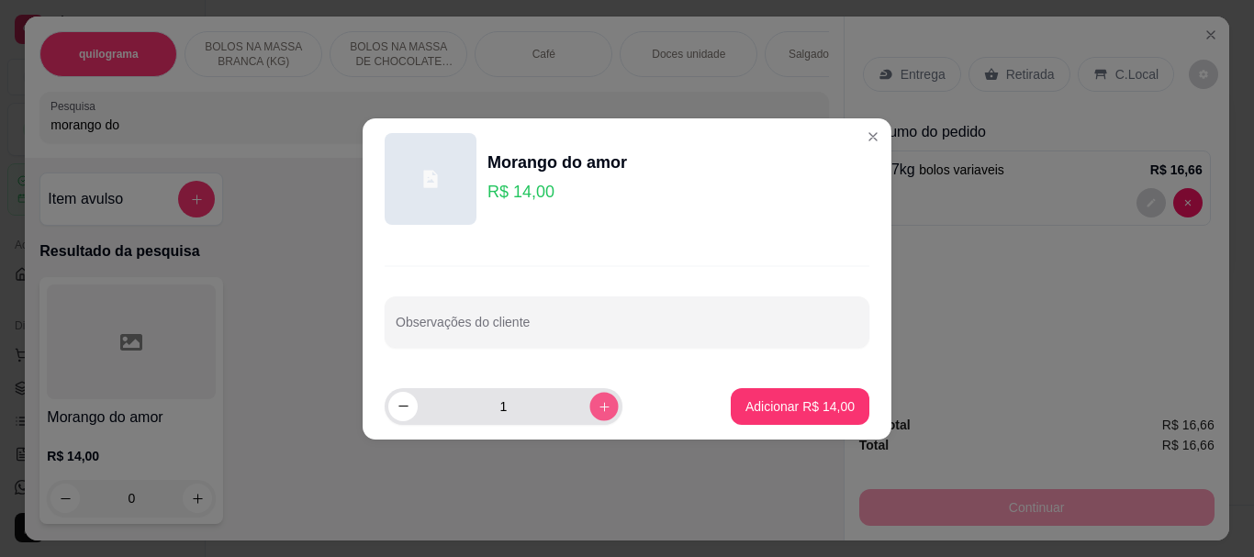
click at [597, 406] on icon "increase-product-quantity" at bounding box center [604, 406] width 14 height 14
type input "2"
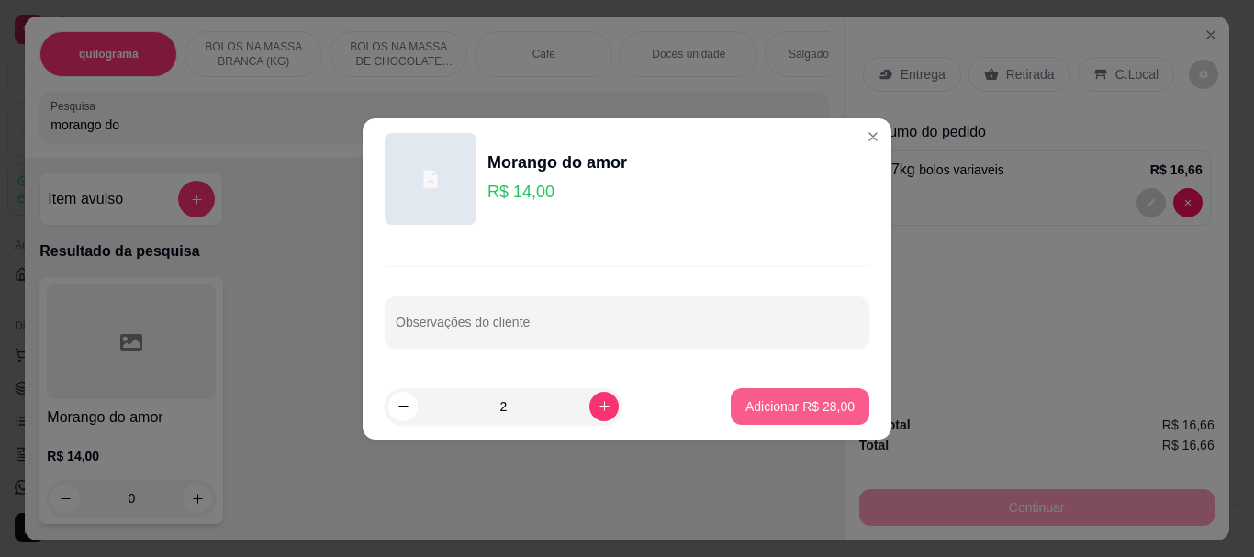
click at [809, 418] on button "Adicionar R$ 28,00" at bounding box center [800, 406] width 139 height 37
type input "2"
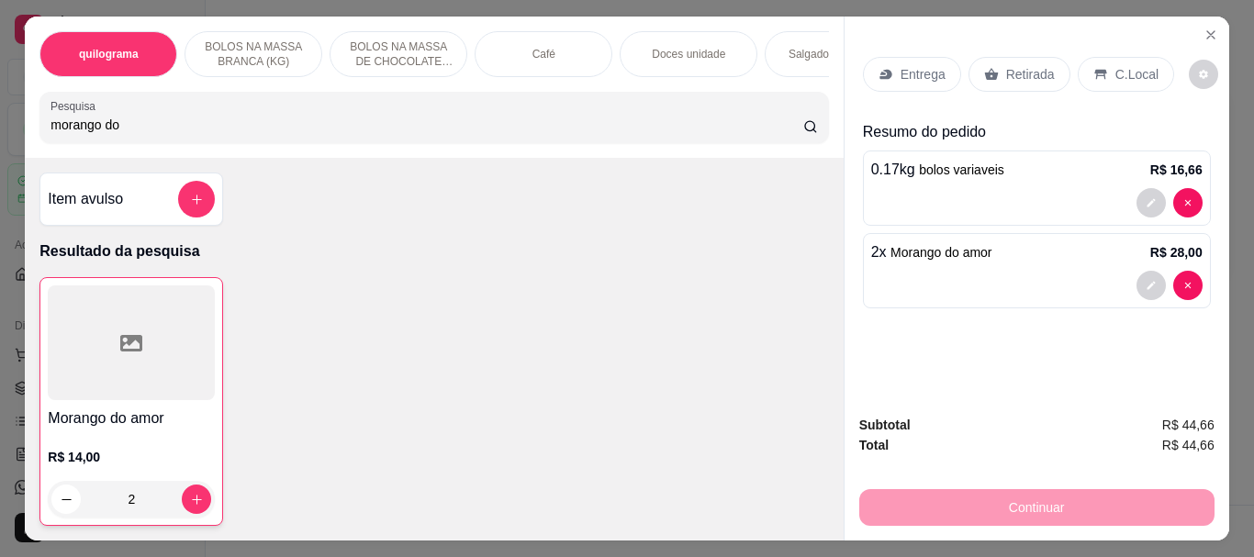
click at [1010, 65] on p "Retirada" at bounding box center [1030, 74] width 49 height 18
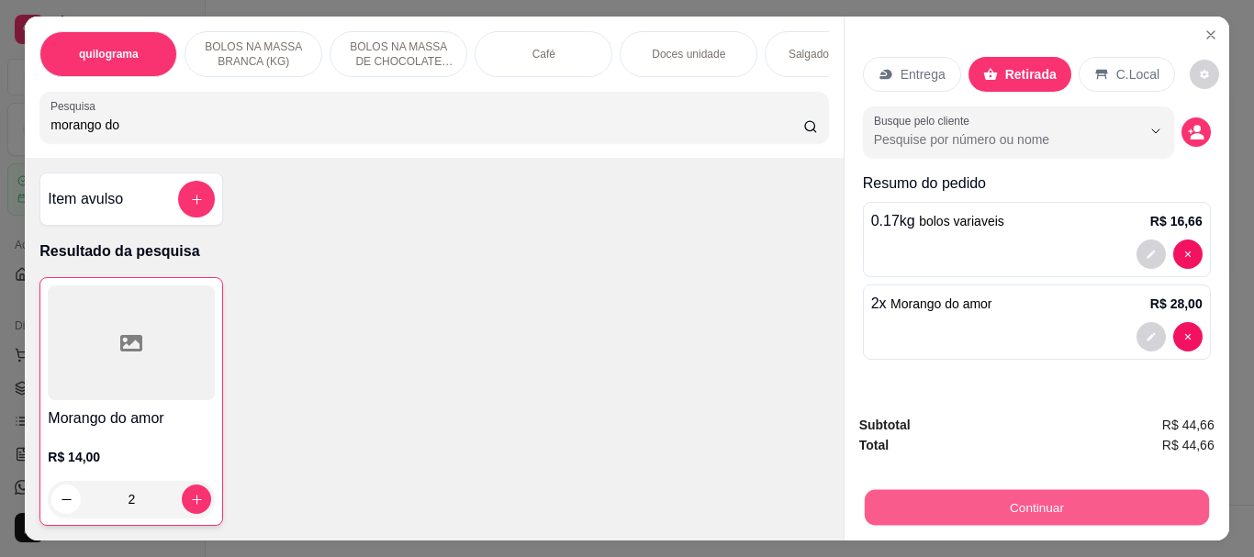
click at [1023, 499] on button "Continuar" at bounding box center [1036, 507] width 344 height 36
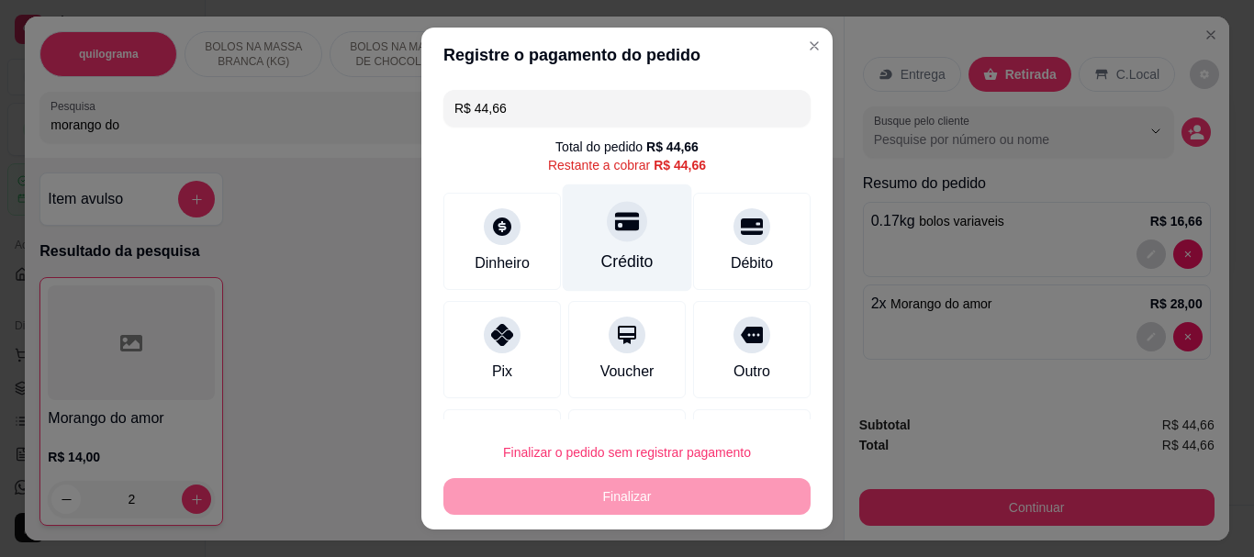
click at [597, 241] on div "Crédito" at bounding box center [627, 237] width 129 height 107
type input "R$ 0,00"
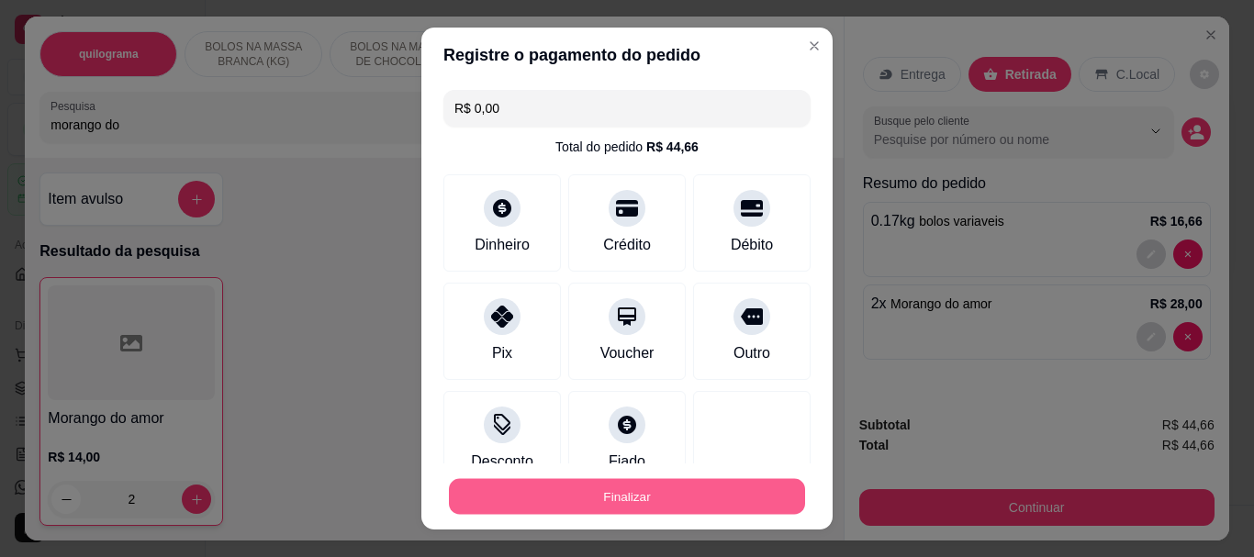
click at [595, 490] on button "Finalizar" at bounding box center [627, 496] width 356 height 36
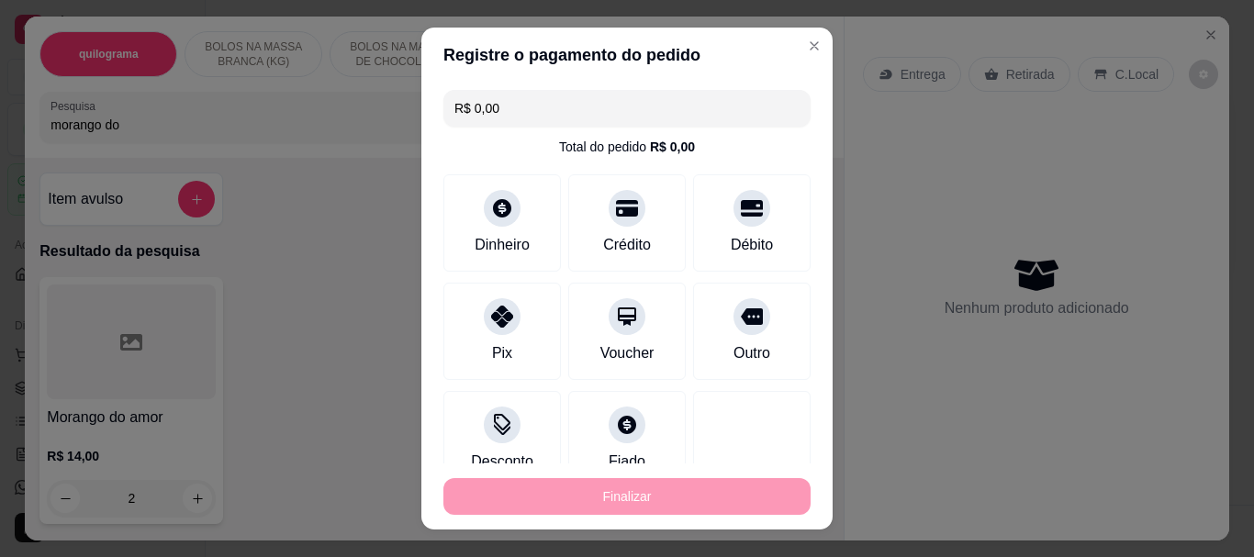
type input "0"
type input "-R$ 44,66"
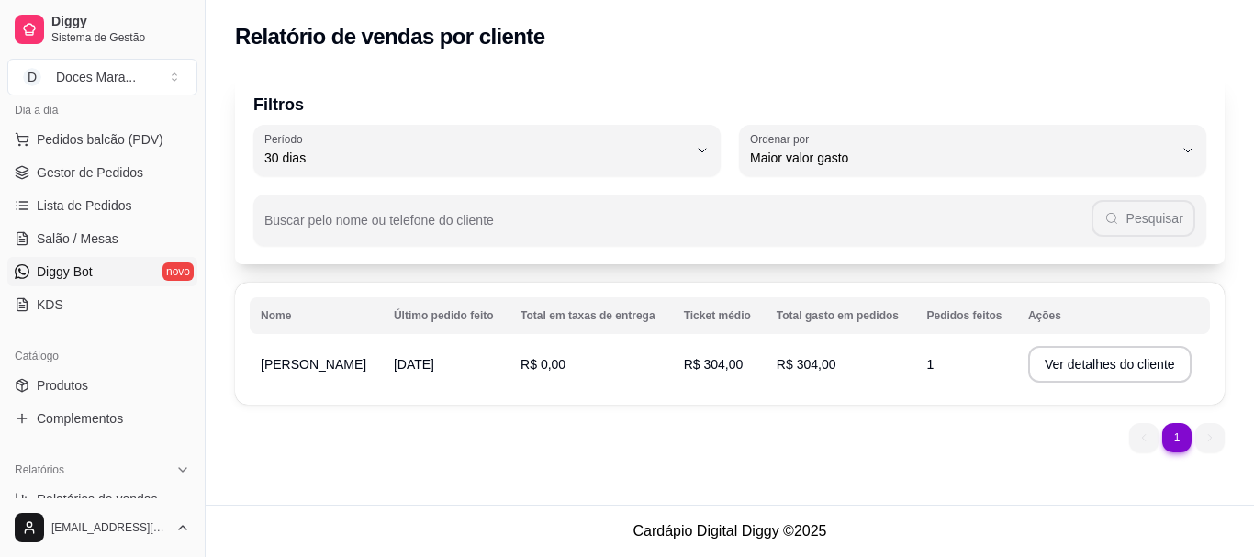
scroll to position [275, 0]
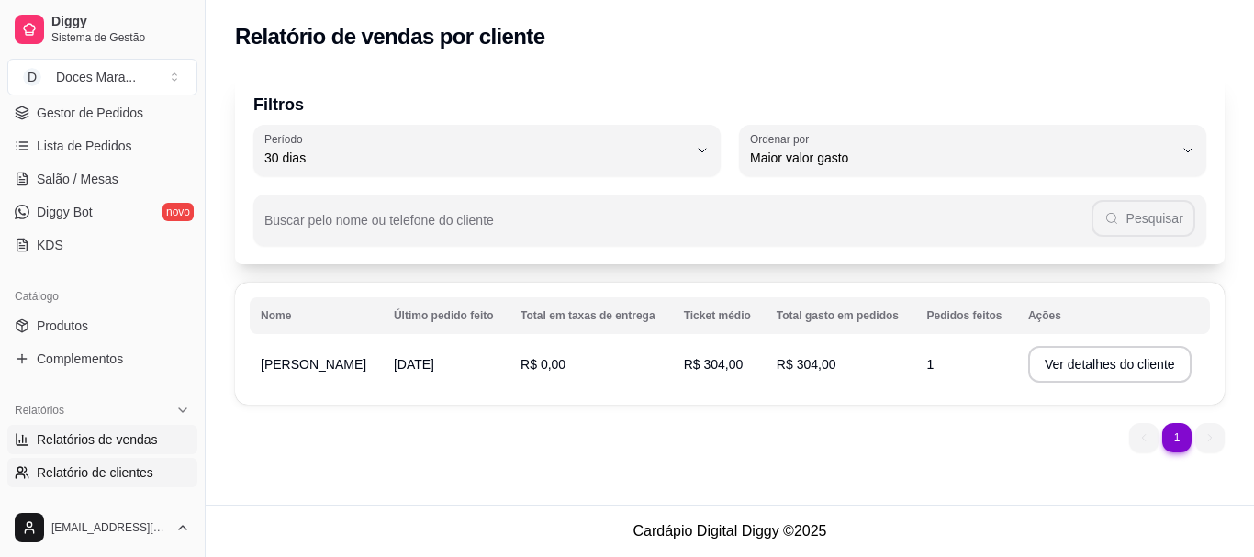
click at [73, 439] on span "Relatórios de vendas" at bounding box center [97, 439] width 121 height 18
select select "ALL"
select select "0"
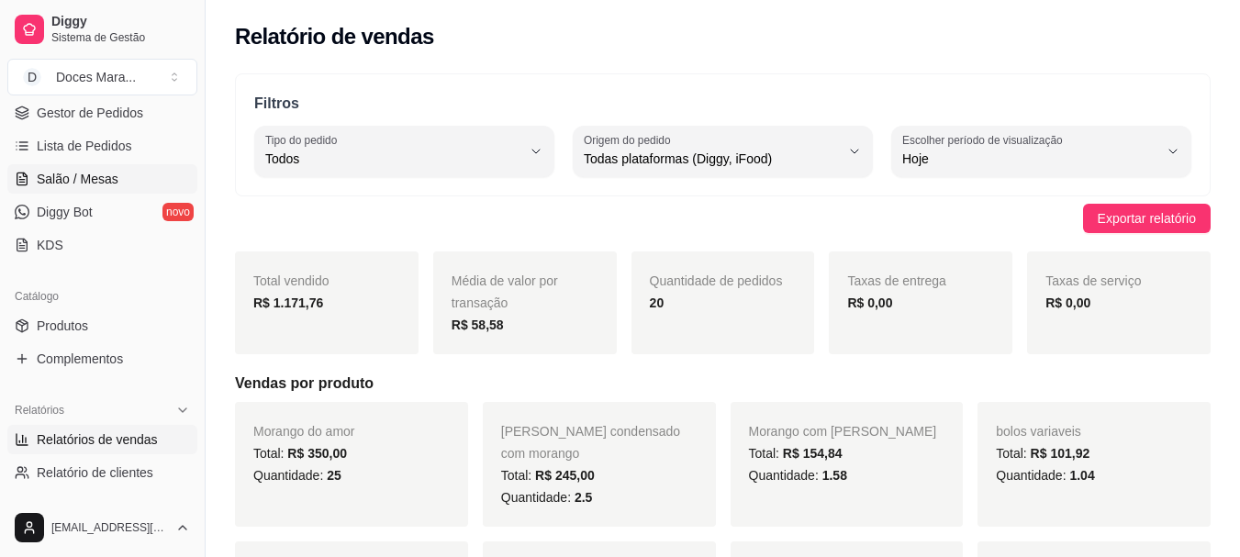
click at [78, 173] on span "Salão / Mesas" at bounding box center [78, 179] width 82 height 18
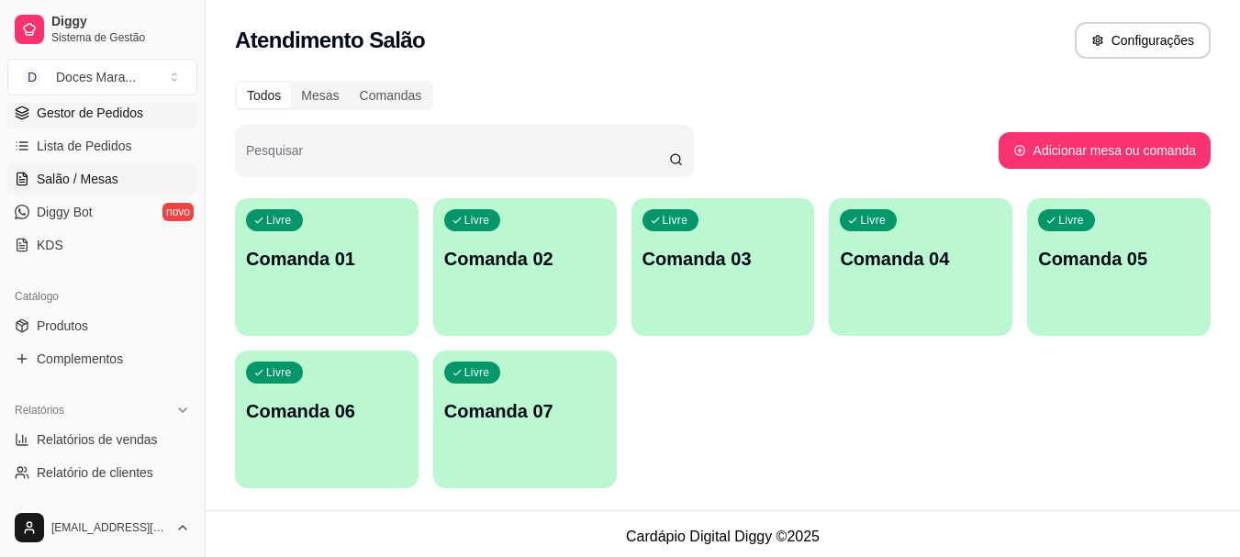
click at [78, 108] on span "Gestor de Pedidos" at bounding box center [90, 113] width 106 height 18
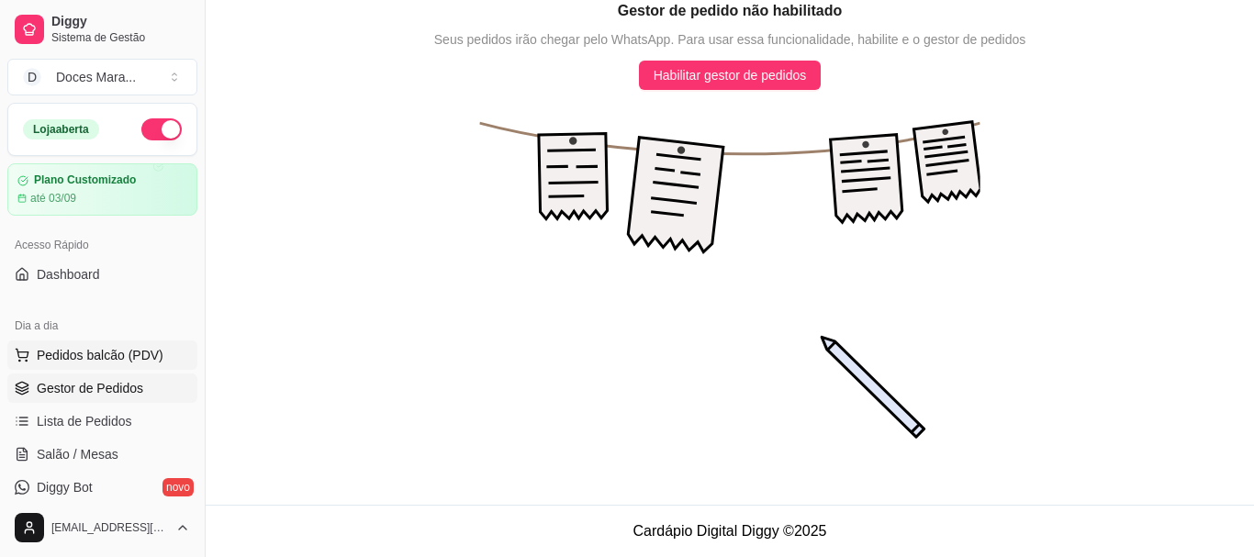
click at [75, 352] on span "Pedidos balcão (PDV)" at bounding box center [100, 355] width 127 height 18
